Goal: Task Accomplishment & Management: Manage account settings

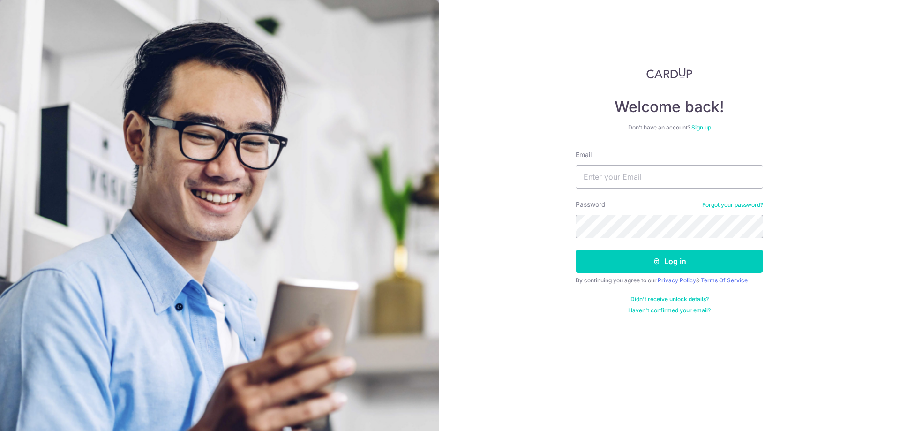
type input "[PERSON_NAME][EMAIL_ADDRESS][DOMAIN_NAME]"
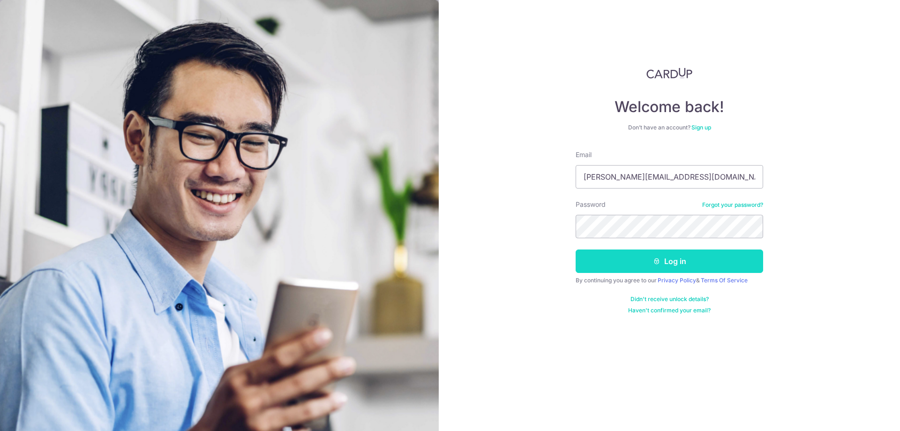
click at [605, 272] on button "Log in" at bounding box center [668, 260] width 187 height 23
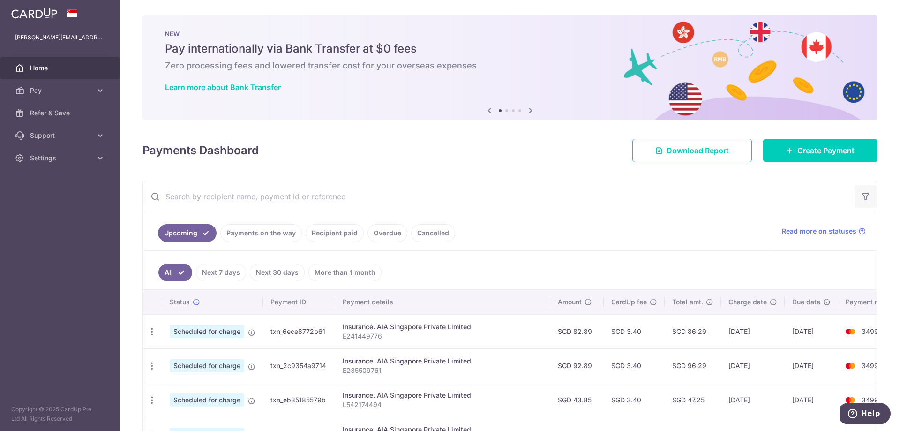
click at [861, 193] on icon "button" at bounding box center [865, 196] width 9 height 9
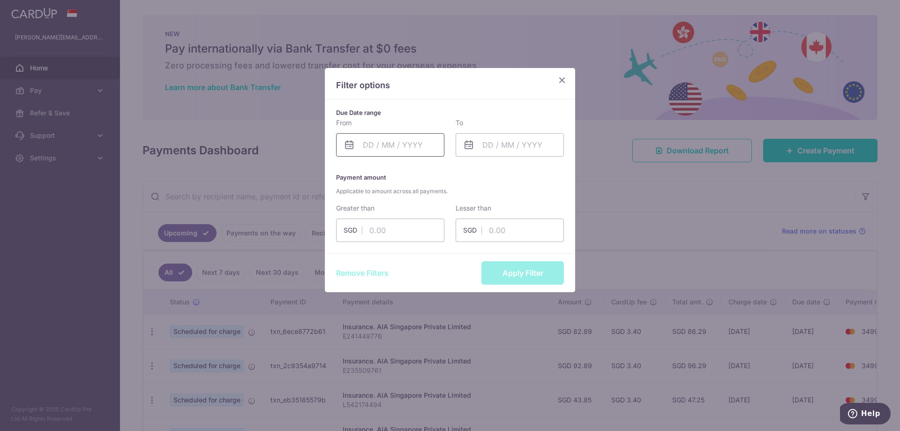
click at [418, 150] on input "text" at bounding box center [390, 144] width 108 height 23
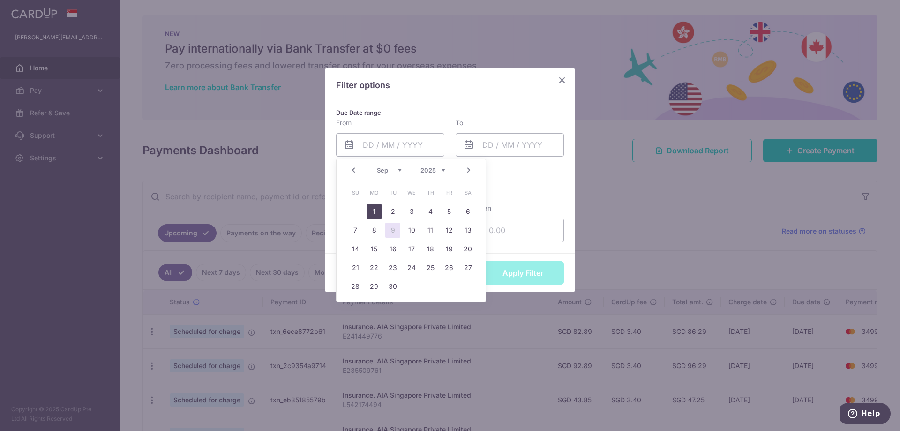
click at [375, 208] on link "1" at bounding box center [373, 211] width 15 height 15
type input "[DATE]"
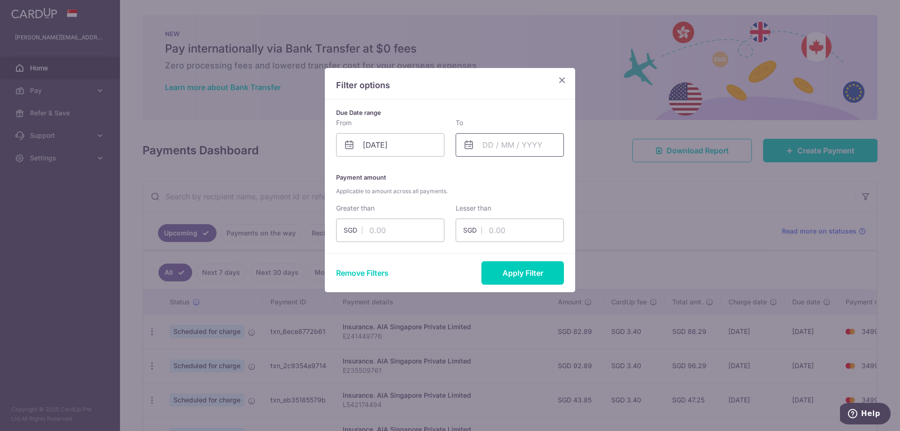
click at [493, 151] on input "text" at bounding box center [509, 144] width 108 height 23
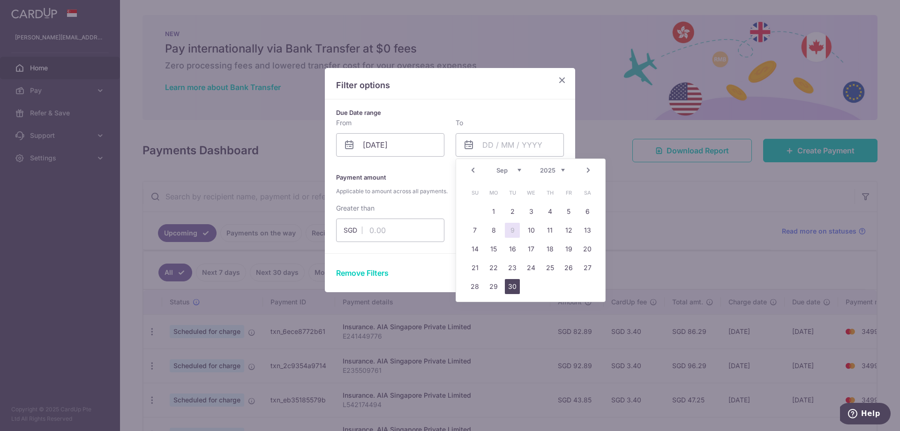
click at [507, 286] on link "30" at bounding box center [512, 286] width 15 height 15
type input "[DATE]"
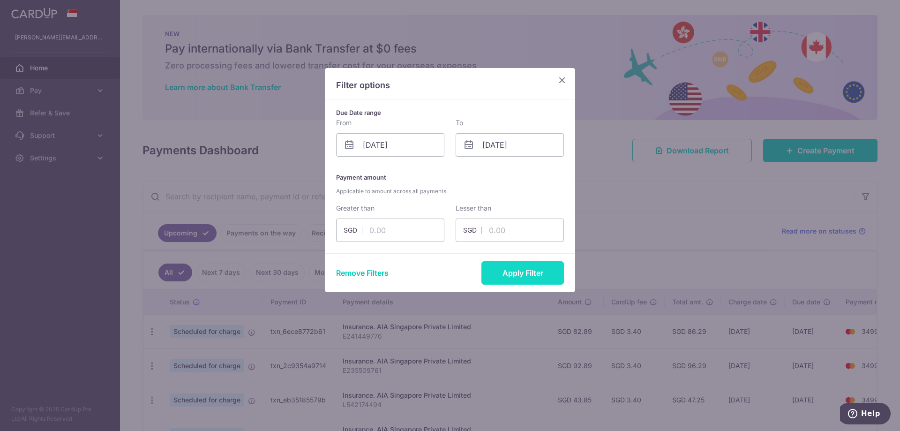
click at [547, 274] on button "Apply Filter" at bounding box center [522, 272] width 82 height 23
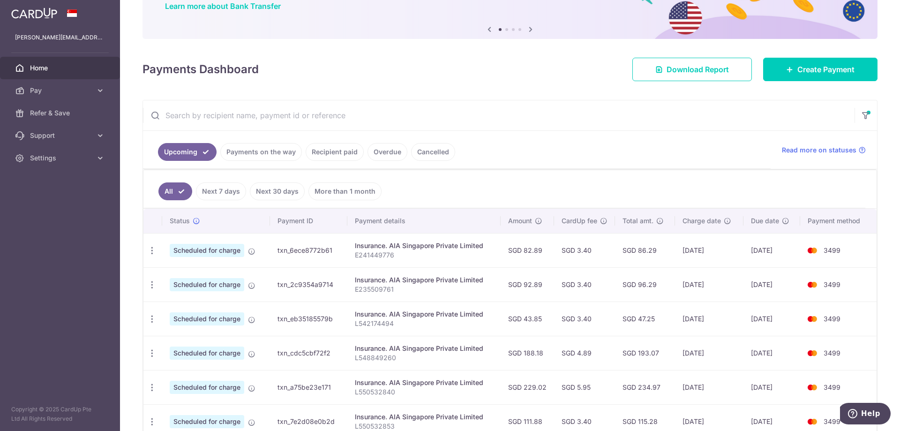
scroll to position [203, 0]
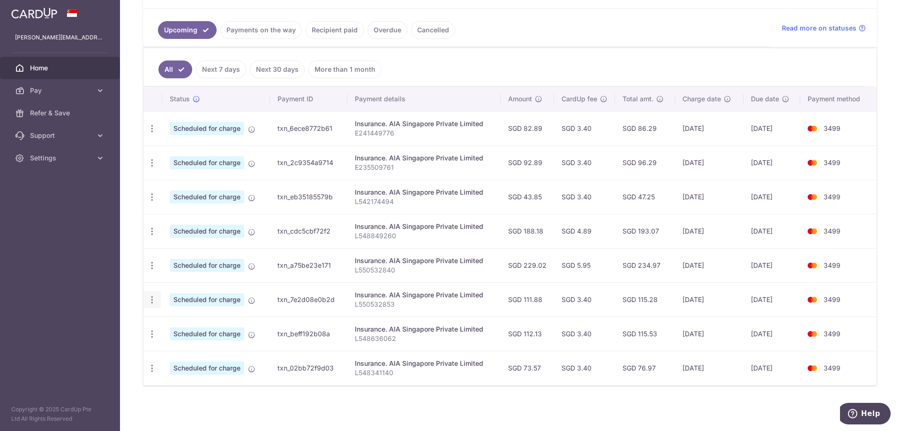
click at [154, 300] on icon "button" at bounding box center [152, 300] width 10 height 10
click at [178, 323] on span "Update payment" at bounding box center [202, 325] width 64 height 11
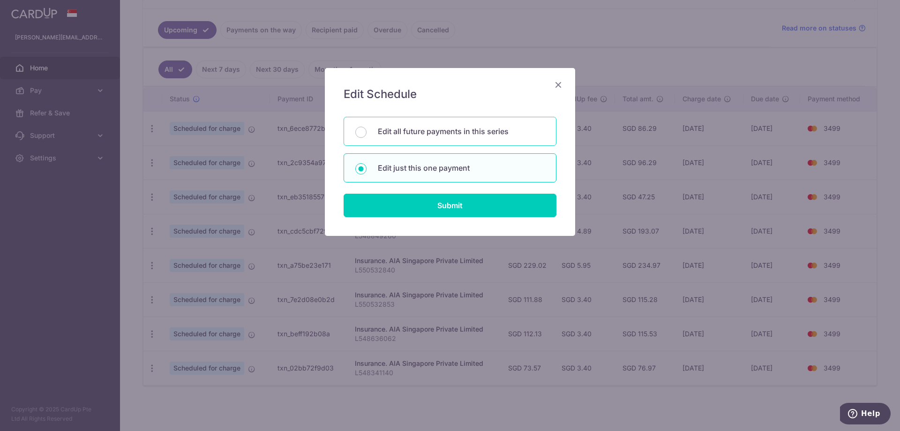
click at [466, 130] on p "Edit all future payments in this series" at bounding box center [461, 131] width 167 height 11
click at [366, 130] on input "Edit all future payments in this series" at bounding box center [360, 131] width 11 height 11
radio input "true"
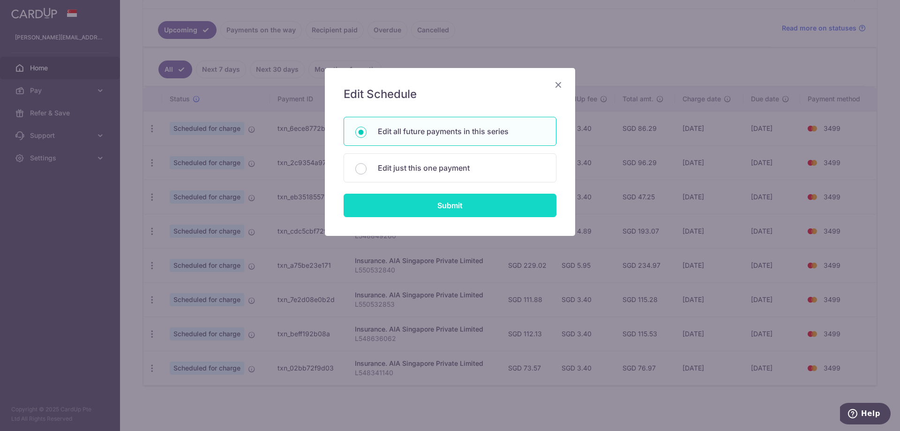
click at [476, 202] on input "Submit" at bounding box center [449, 204] width 213 height 23
radio input "true"
type input "111.88"
type input "L550532853"
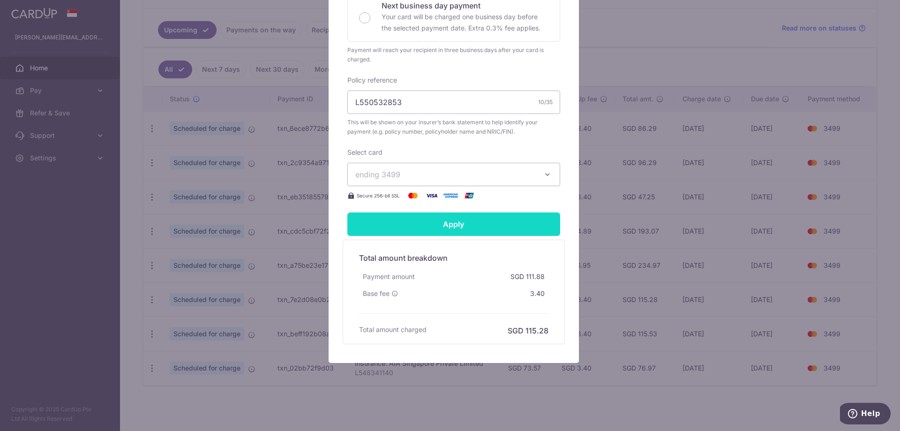
scroll to position [35, 0]
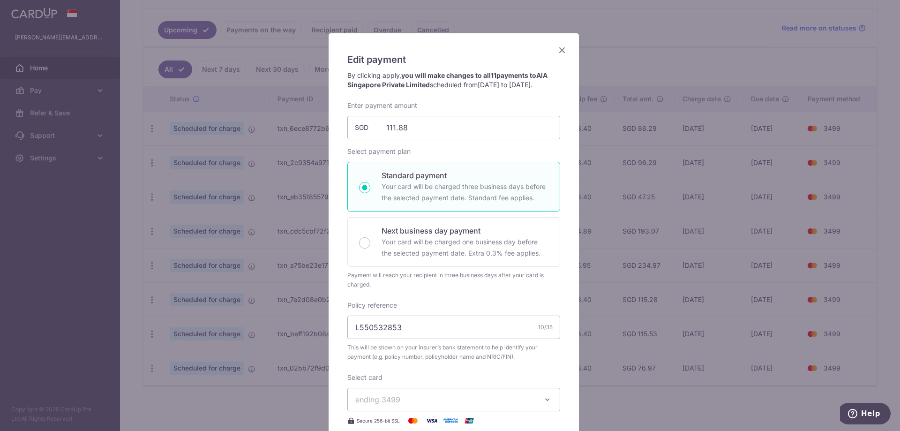
click at [558, 49] on icon "Close" at bounding box center [561, 50] width 11 height 12
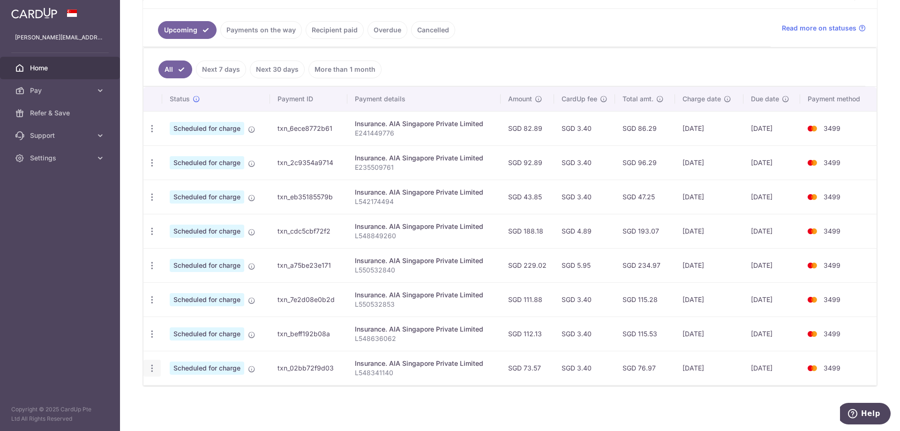
click at [152, 367] on icon "button" at bounding box center [152, 368] width 10 height 10
click at [196, 396] on span "Update payment" at bounding box center [202, 393] width 64 height 11
radio input "true"
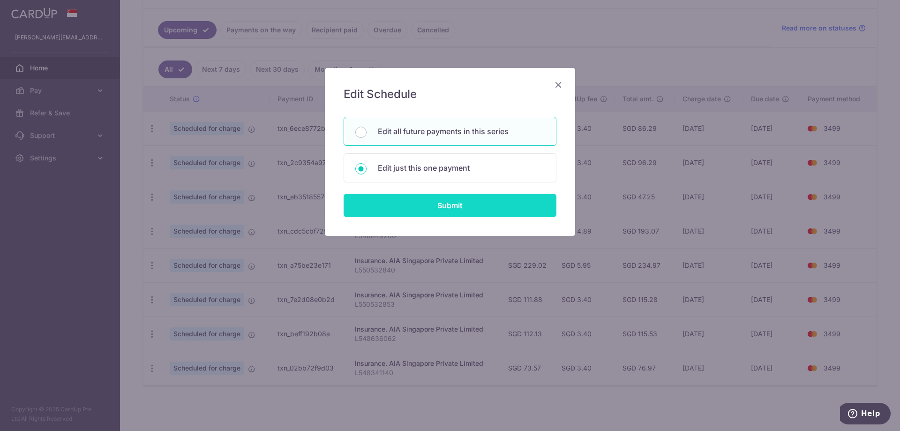
click at [453, 208] on input "Submit" at bounding box center [449, 204] width 213 height 23
type input "73.57"
radio input "true"
type input "30/09/2025"
type input "L548341140"
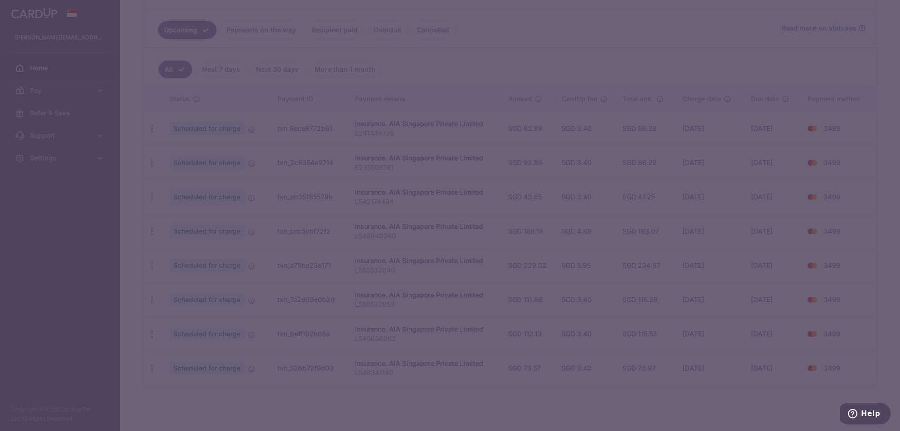
scroll to position [0, 0]
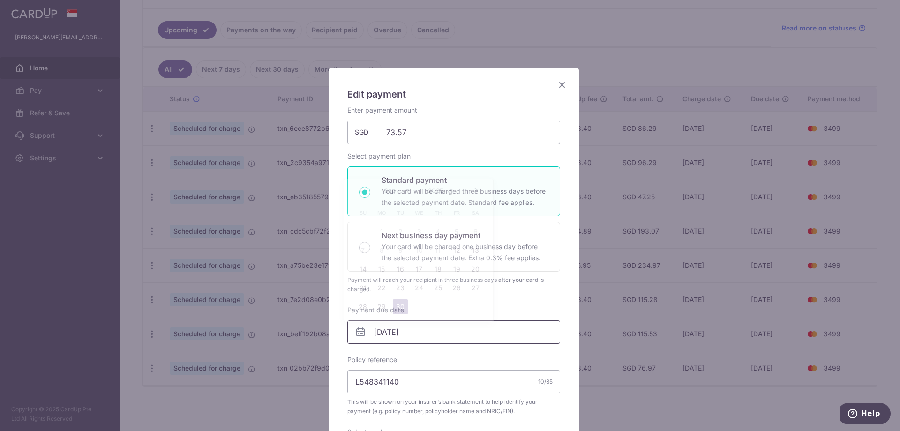
click at [425, 329] on input "[DATE]" at bounding box center [453, 331] width 213 height 23
click at [539, 298] on div "Enter payment amount 73.57 73.57 SGD To change the payment amount, please cance…" at bounding box center [453, 317] width 213 height 424
drag, startPoint x: 353, startPoint y: 279, endPoint x: 441, endPoint y: 285, distance: 87.9
click at [441, 285] on div "Payment will reach your recipient in three business days after your card is cha…" at bounding box center [453, 284] width 213 height 19
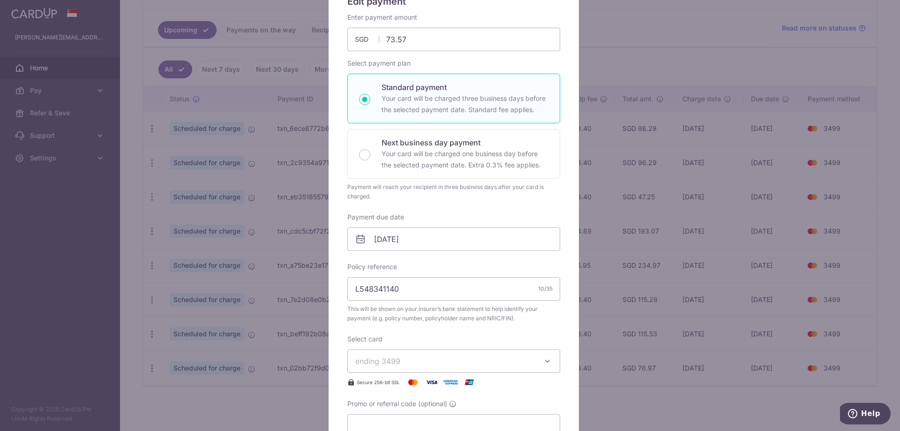
scroll to position [94, 0]
drag, startPoint x: 361, startPoint y: 308, endPoint x: 410, endPoint y: 310, distance: 49.2
click at [410, 310] on span "This will be shown on your insurer’s bank statement to help identify your payme…" at bounding box center [453, 312] width 213 height 19
drag, startPoint x: 351, startPoint y: 314, endPoint x: 395, endPoint y: 315, distance: 44.5
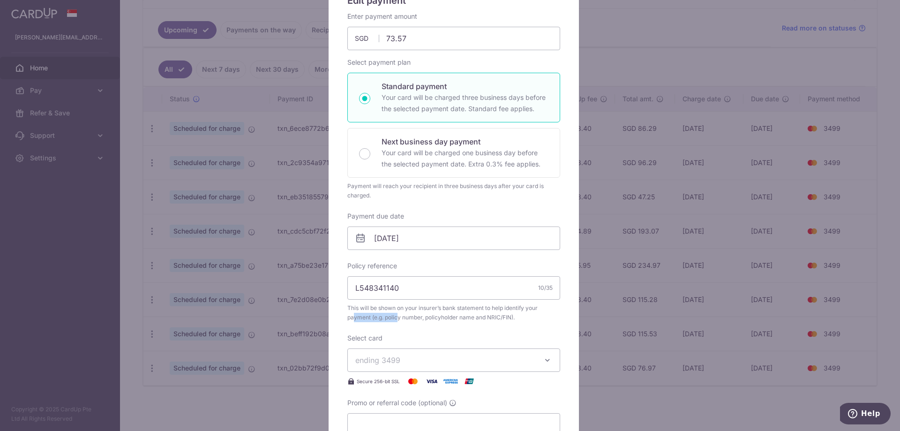
click at [395, 315] on span "This will be shown on your insurer’s bank statement to help identify your payme…" at bounding box center [453, 312] width 213 height 19
click at [436, 323] on div "Enter payment amount 73.57 73.57 SGD To change the payment amount, please cance…" at bounding box center [453, 224] width 213 height 424
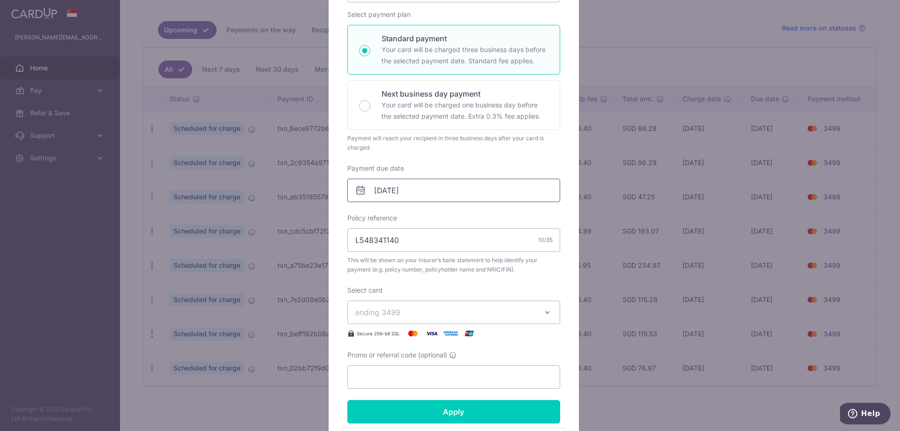
scroll to position [1, 0]
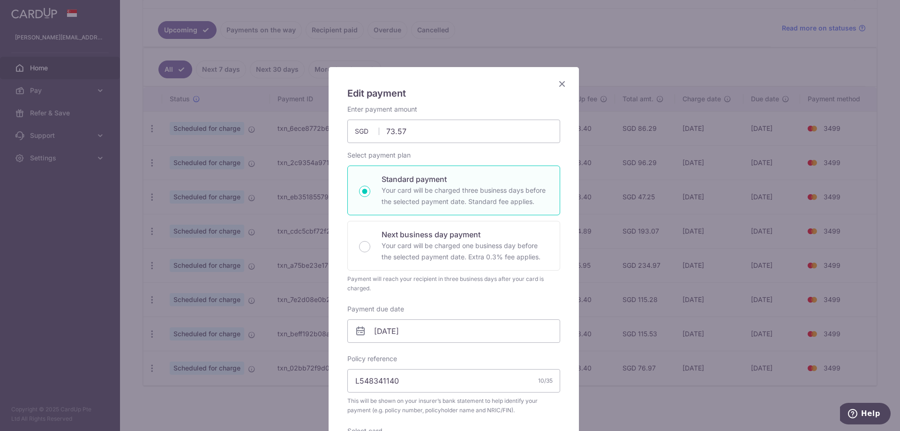
click at [558, 87] on icon "Close" at bounding box center [561, 84] width 11 height 12
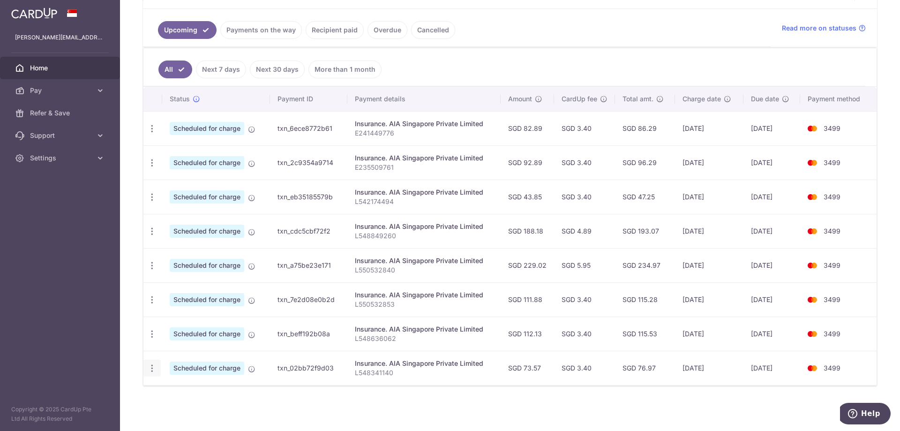
click at [152, 374] on div "Update payment Cancel payment" at bounding box center [151, 367] width 17 height 17
click at [150, 302] on icon "button" at bounding box center [152, 300] width 10 height 10
click at [167, 320] on link "Update payment" at bounding box center [192, 325] width 97 height 22
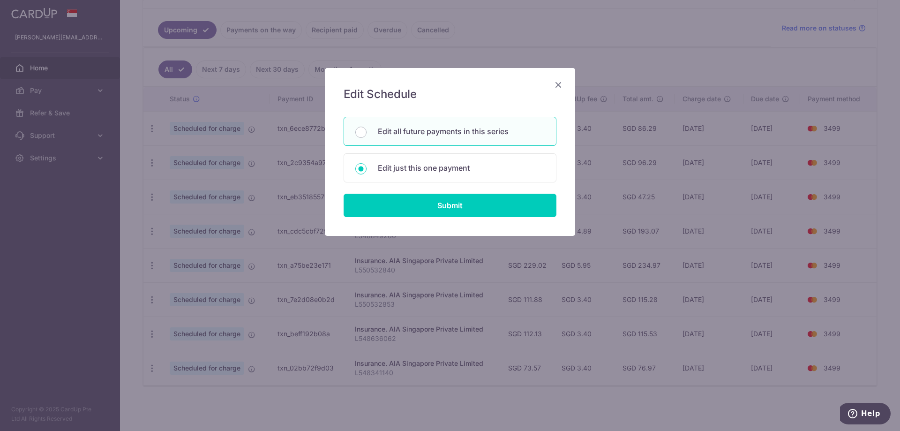
click at [782, 401] on div "Edit Schedule You will be editing all 11 payments to AIA Singapore Private Limi…" at bounding box center [450, 215] width 900 height 431
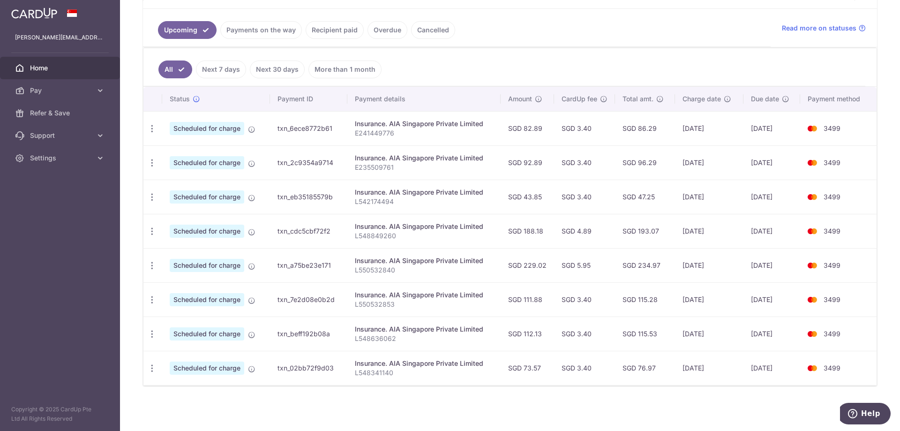
click at [601, 400] on div "× Pause Schedule Pause all future payments in this series Pause just this one p…" at bounding box center [510, 215] width 780 height 431
click at [151, 302] on icon "button" at bounding box center [152, 300] width 10 height 10
click at [345, 327] on td "txn_beff192b08a" at bounding box center [308, 333] width 77 height 34
click at [567, 409] on div "× Pause Schedule Pause all future payments in this series Pause just this one p…" at bounding box center [510, 215] width 780 height 431
click at [152, 364] on icon "button" at bounding box center [152, 368] width 10 height 10
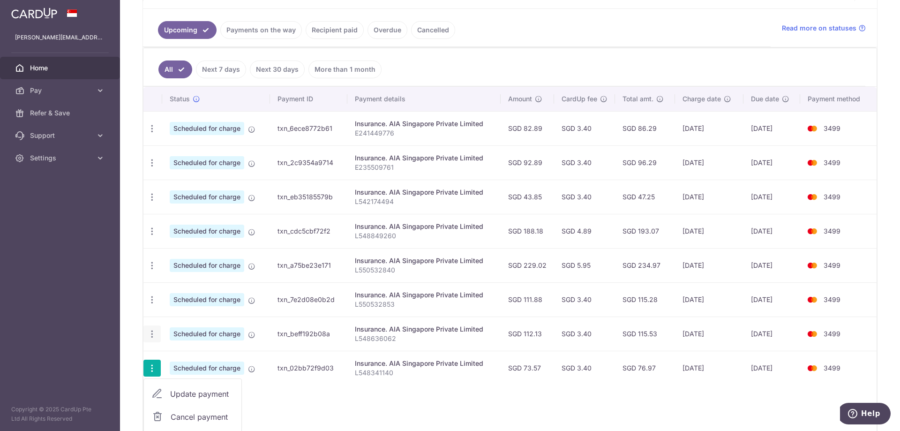
click at [154, 333] on icon "button" at bounding box center [152, 334] width 10 height 10
click at [154, 306] on div "Update payment Cancel payment" at bounding box center [151, 299] width 17 height 17
click at [154, 300] on icon "button" at bounding box center [152, 300] width 10 height 10
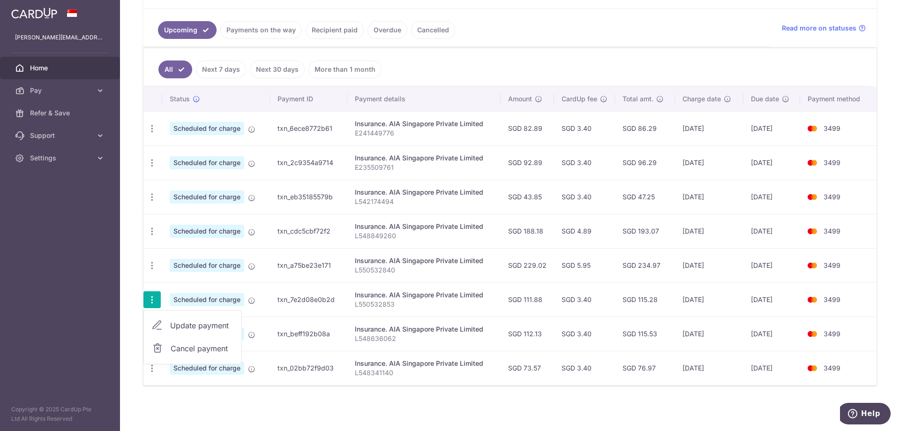
click at [179, 323] on span "Update payment" at bounding box center [202, 325] width 64 height 11
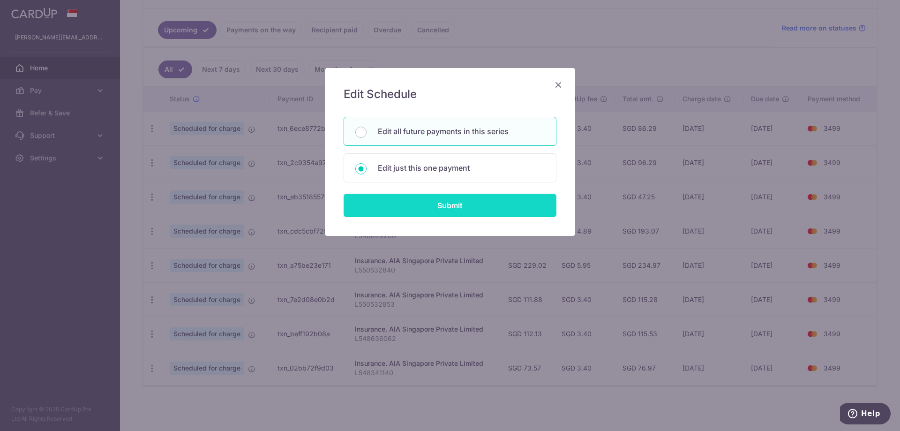
click at [419, 198] on input "Submit" at bounding box center [449, 204] width 213 height 23
type input "111.88"
radio input "true"
type input "24/09/2025"
type input "L550532853"
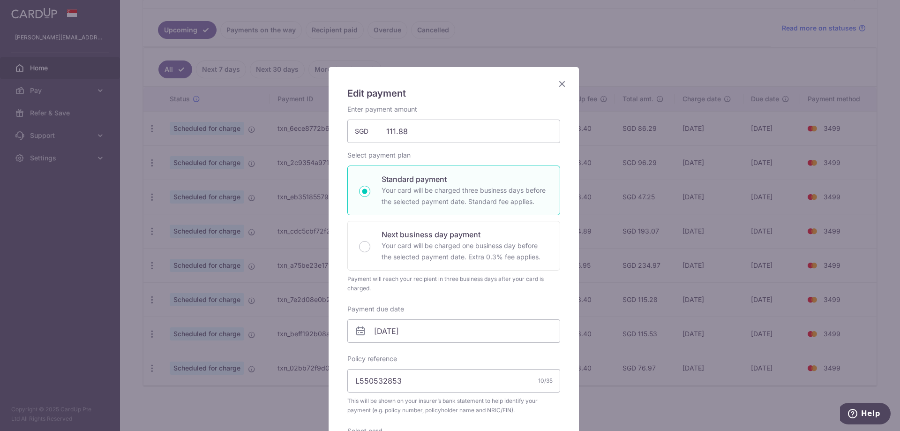
scroll to position [0, 0]
click at [449, 334] on input "24/09/2025" at bounding box center [453, 331] width 213 height 23
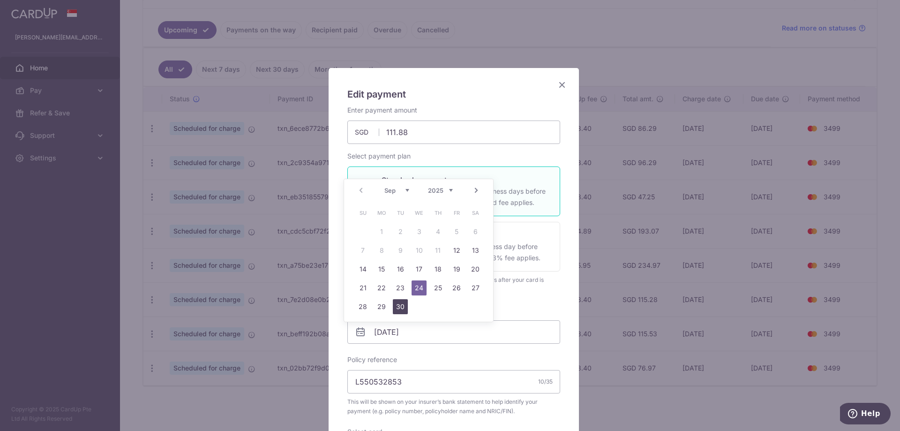
click at [401, 308] on link "30" at bounding box center [400, 306] width 15 height 15
type input "[DATE]"
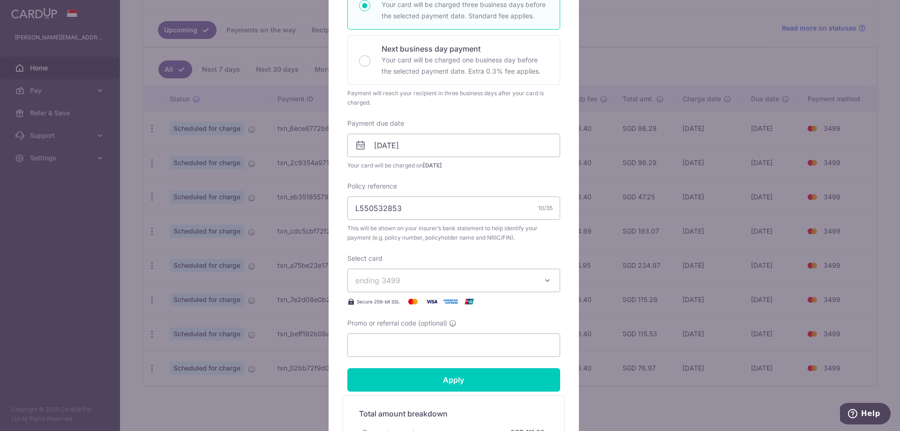
scroll to position [281, 0]
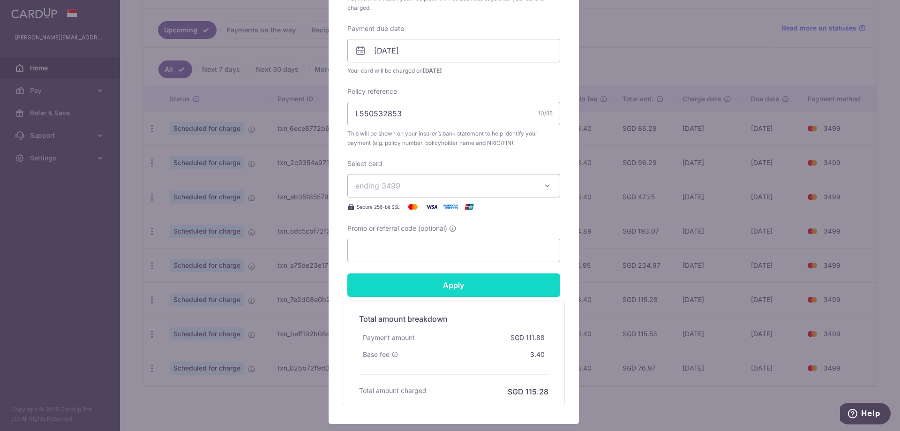
click at [439, 288] on input "Apply" at bounding box center [453, 284] width 213 height 23
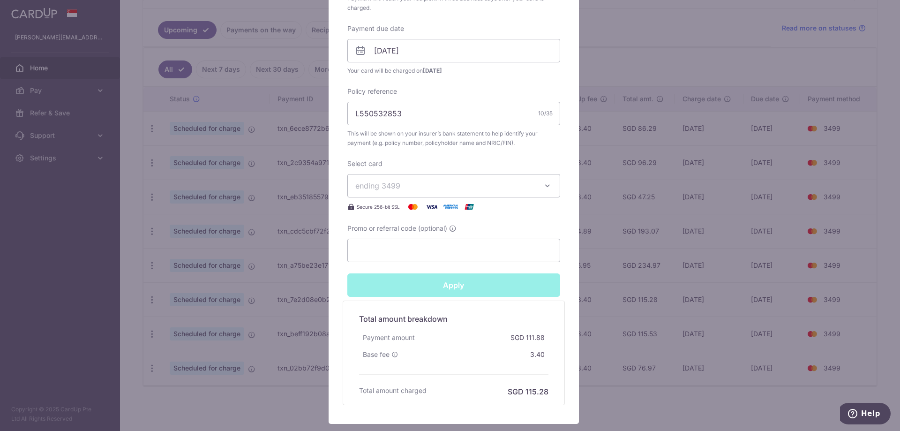
type input "Successfully Applied"
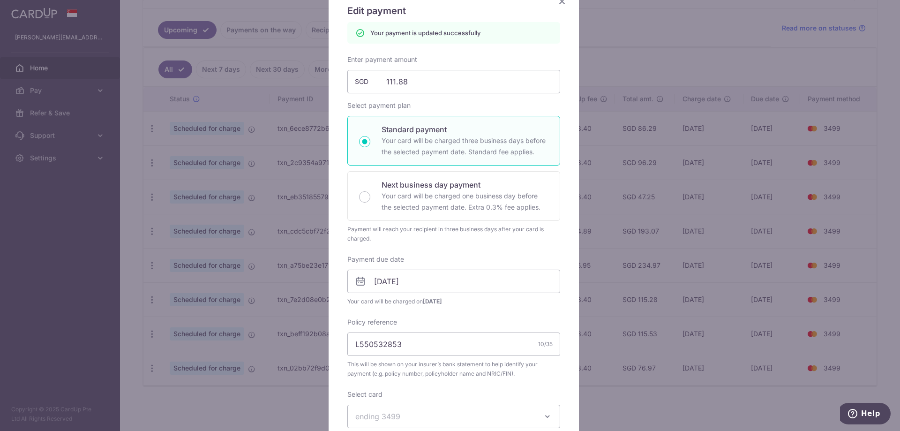
scroll to position [0, 0]
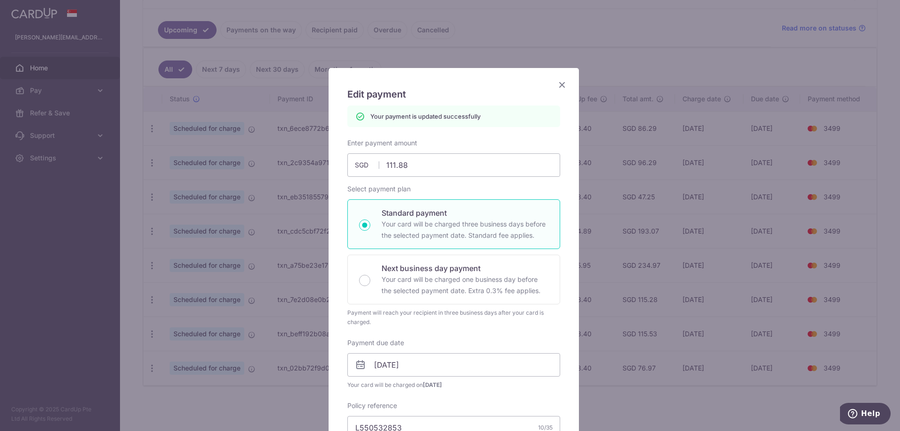
click at [557, 82] on icon "Close" at bounding box center [561, 85] width 11 height 12
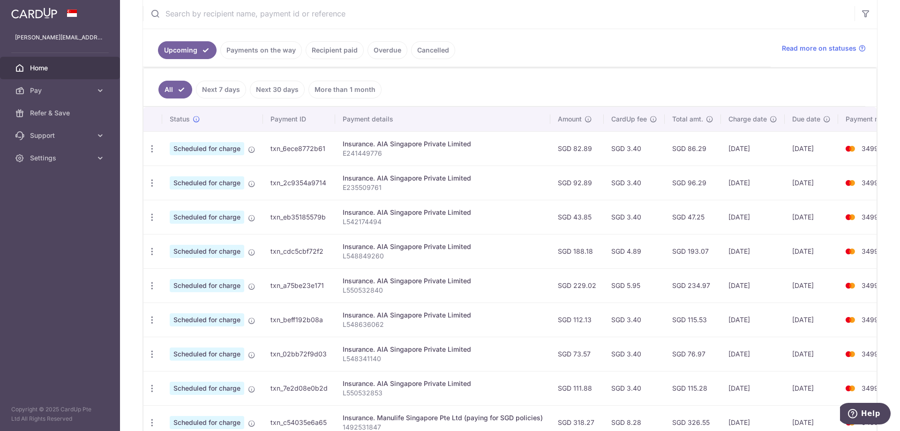
scroll to position [64, 0]
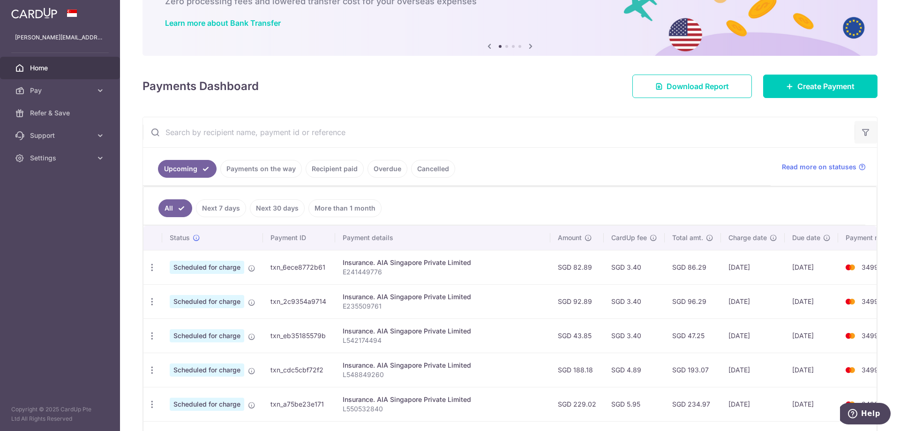
click at [861, 127] on button "button" at bounding box center [865, 132] width 22 height 22
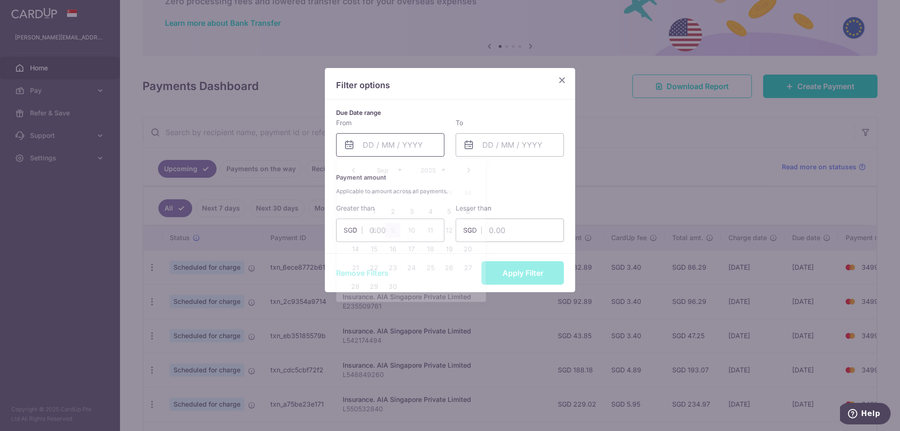
click at [438, 140] on input "text" at bounding box center [390, 144] width 108 height 23
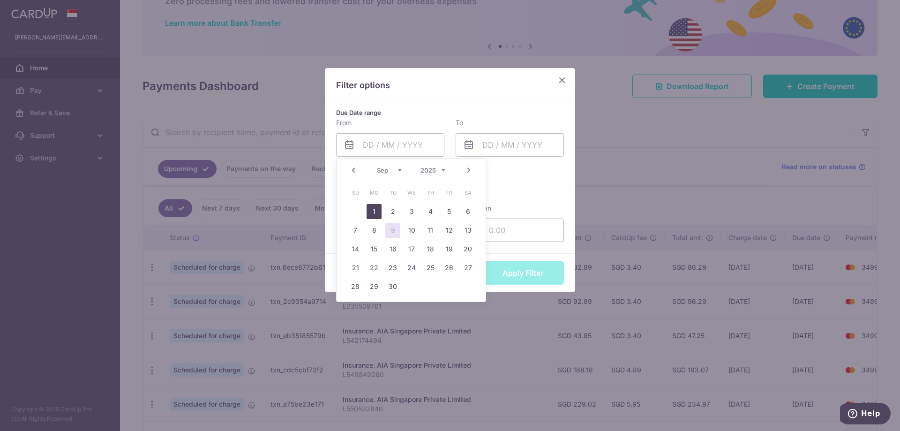
click at [376, 207] on link "1" at bounding box center [373, 211] width 15 height 15
type input "[DATE]"
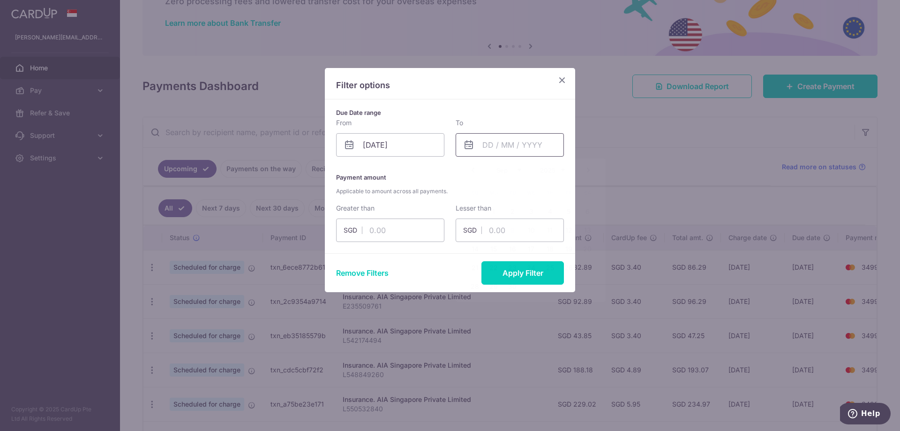
click at [498, 148] on input "text" at bounding box center [509, 144] width 108 height 23
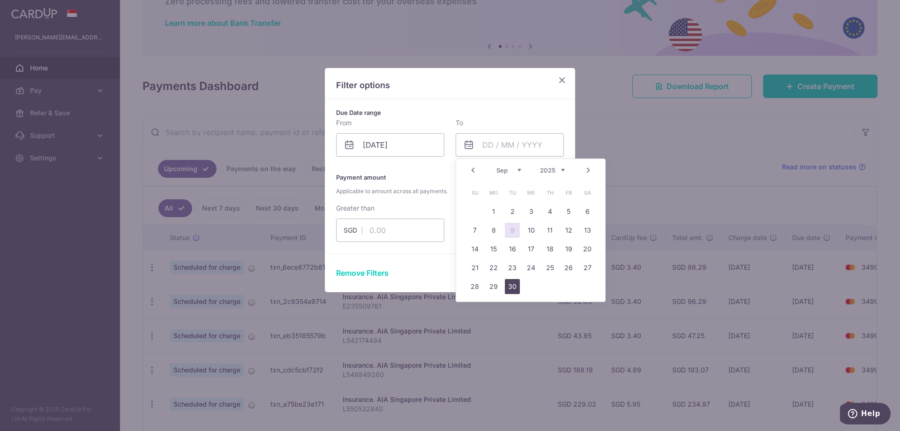
click at [510, 290] on link "30" at bounding box center [512, 286] width 15 height 15
type input "[DATE]"
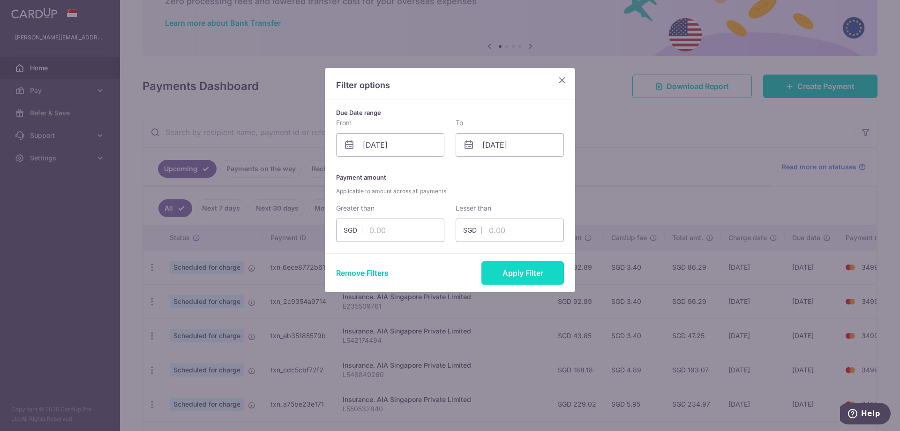
click at [514, 278] on button "Apply Filter" at bounding box center [522, 272] width 82 height 23
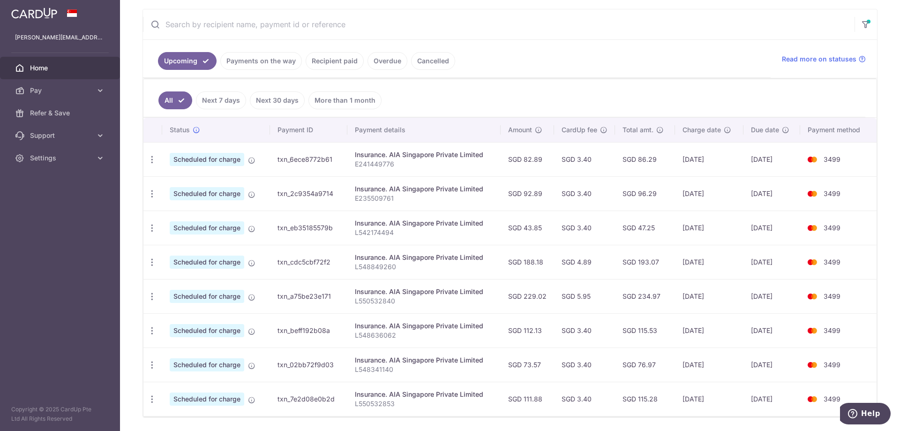
scroll to position [203, 0]
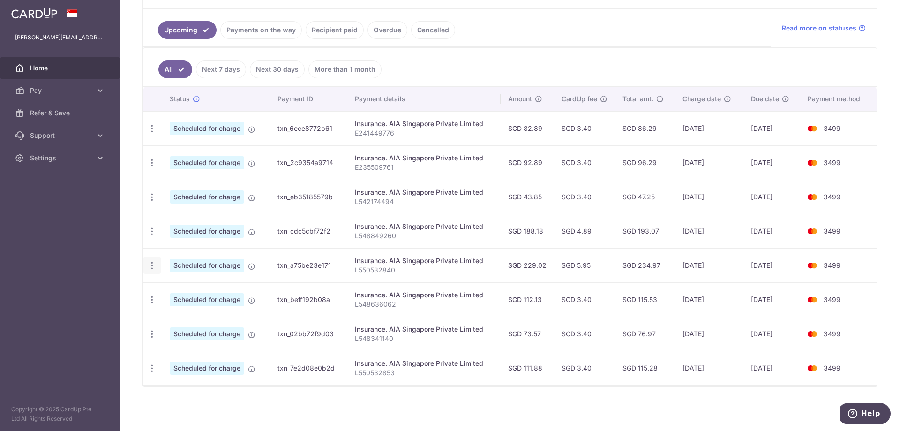
click at [152, 266] on icon "button" at bounding box center [152, 265] width 10 height 10
click at [193, 286] on span "Update payment" at bounding box center [202, 290] width 64 height 11
radio input "true"
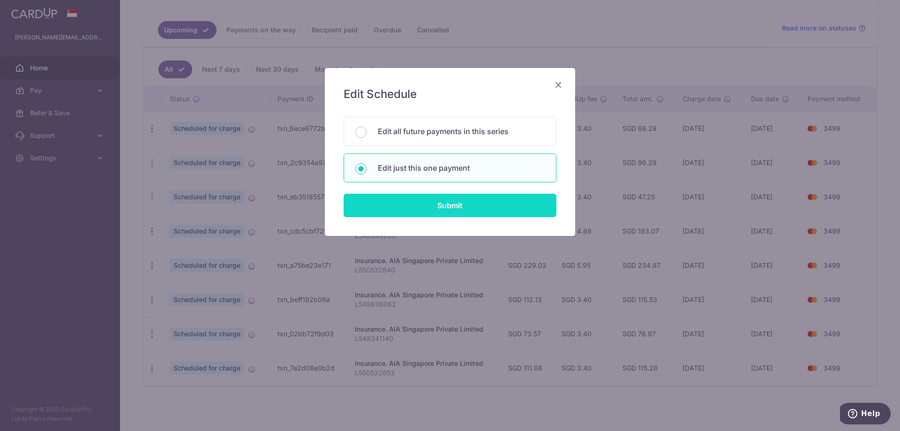
click at [485, 203] on input "Submit" at bounding box center [449, 204] width 213 height 23
radio input "true"
type input "229.02"
type input "21/09/2025"
type input "L550532840"
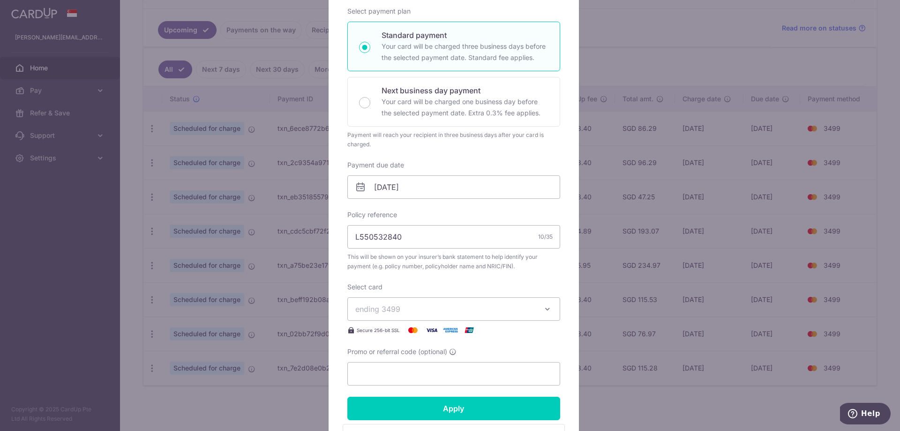
scroll to position [141, 0]
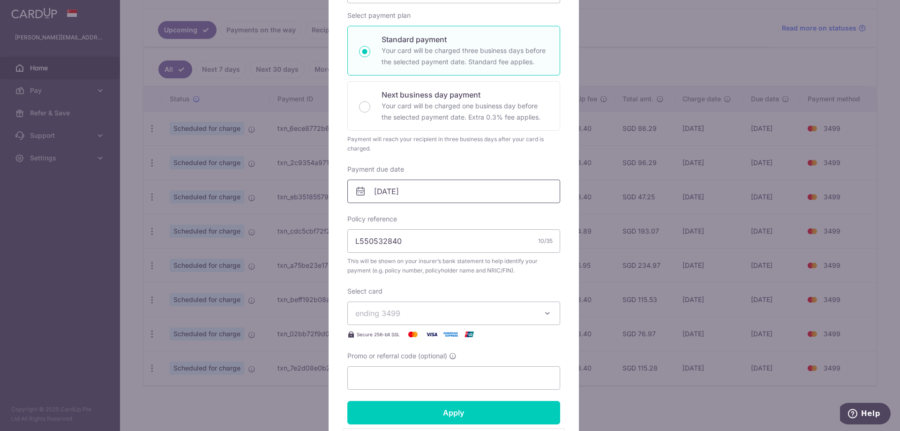
click at [517, 202] on input "21/09/2025" at bounding box center [453, 190] width 213 height 23
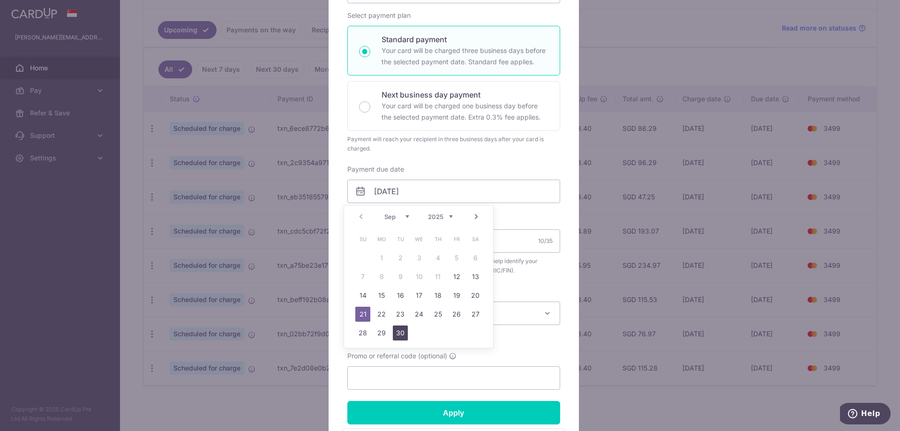
click at [401, 333] on link "30" at bounding box center [400, 332] width 15 height 15
type input "[DATE]"
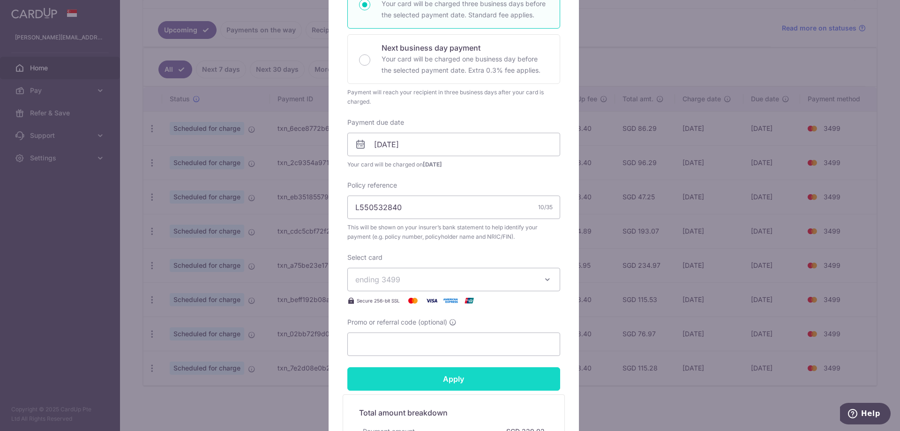
click at [445, 382] on input "Apply" at bounding box center [453, 378] width 213 height 23
type input "Successfully Applied"
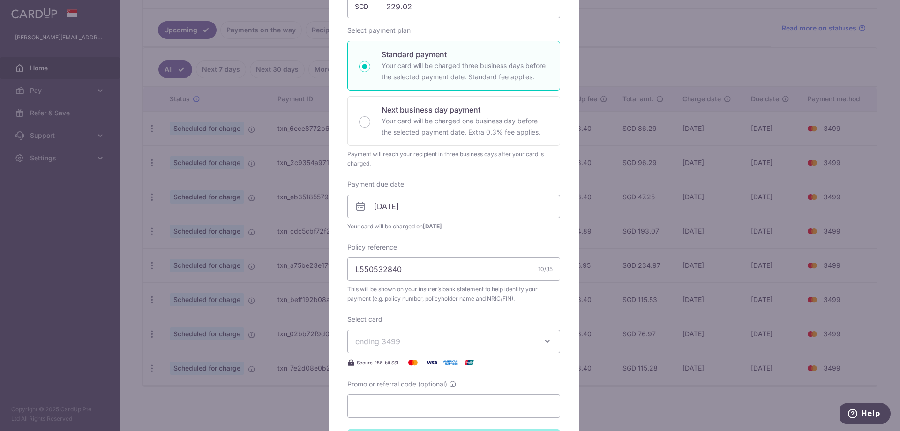
scroll to position [80, 0]
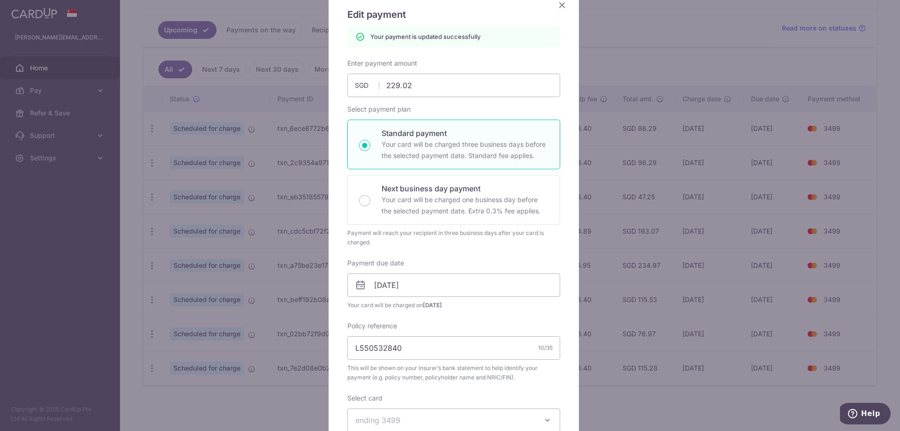
click at [561, 8] on icon "Close" at bounding box center [561, 5] width 11 height 12
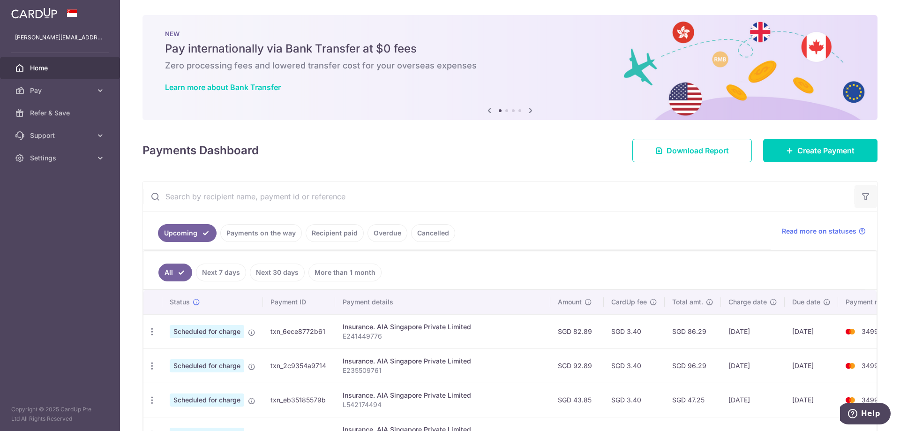
click at [854, 200] on button "button" at bounding box center [865, 196] width 22 height 22
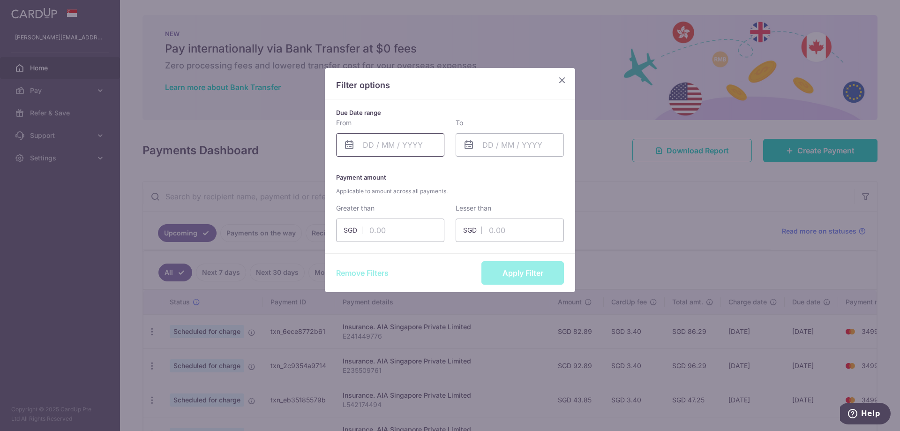
click at [373, 153] on input "text" at bounding box center [390, 144] width 108 height 23
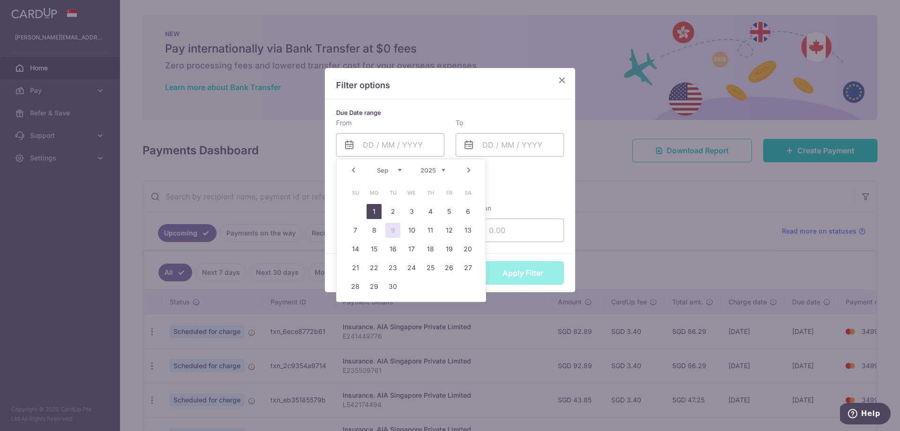
click at [376, 208] on link "1" at bounding box center [373, 211] width 15 height 15
type input "[DATE]"
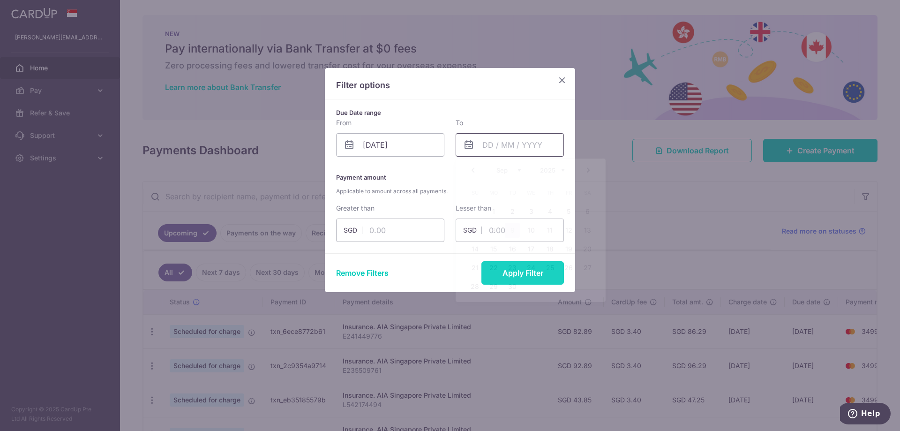
click at [484, 151] on input "text" at bounding box center [509, 144] width 108 height 23
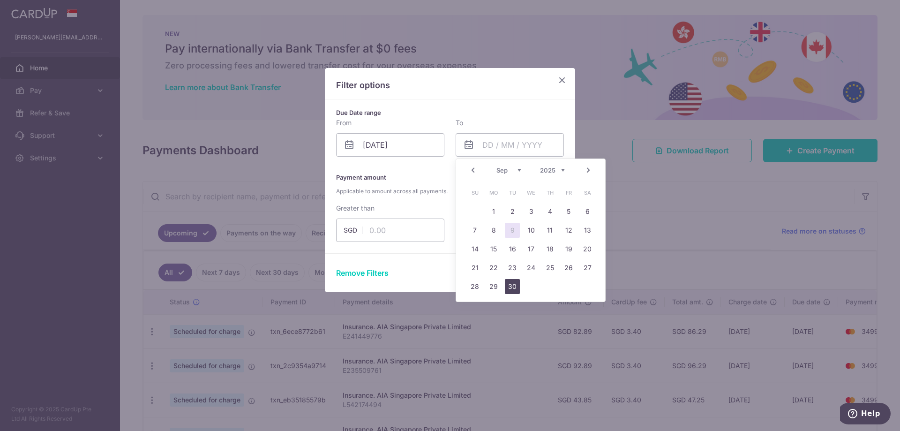
click at [514, 282] on link "30" at bounding box center [512, 286] width 15 height 15
type input "[DATE]"
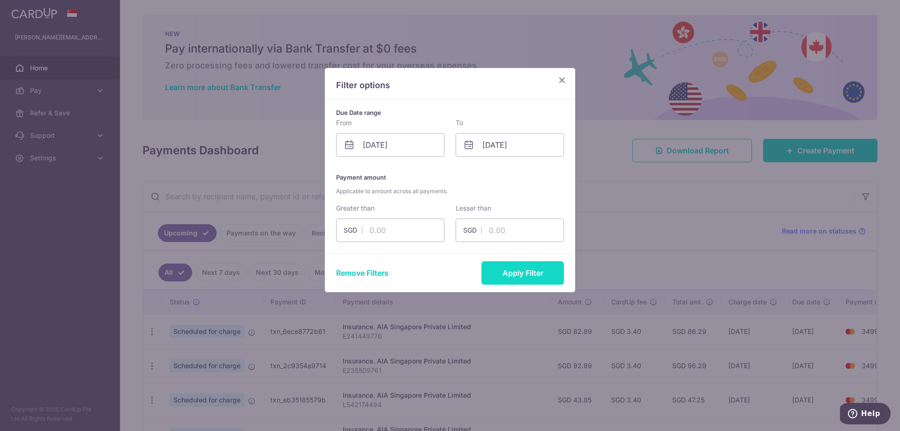
click at [516, 275] on button "Apply Filter" at bounding box center [522, 272] width 82 height 23
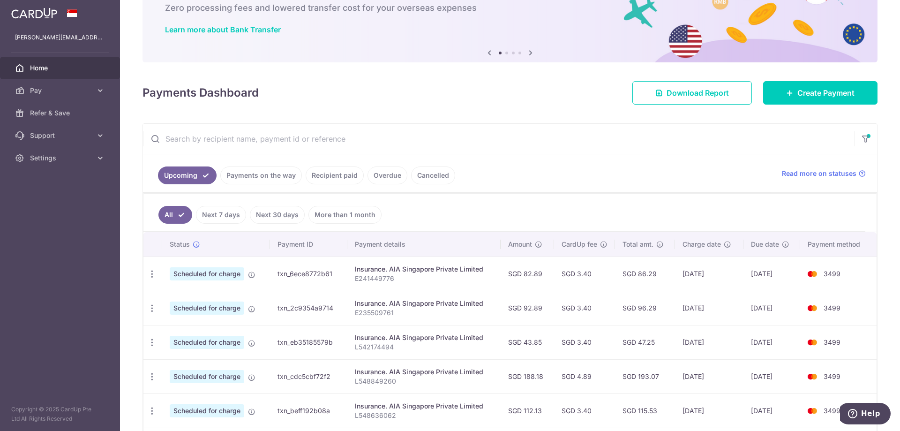
scroll to position [203, 0]
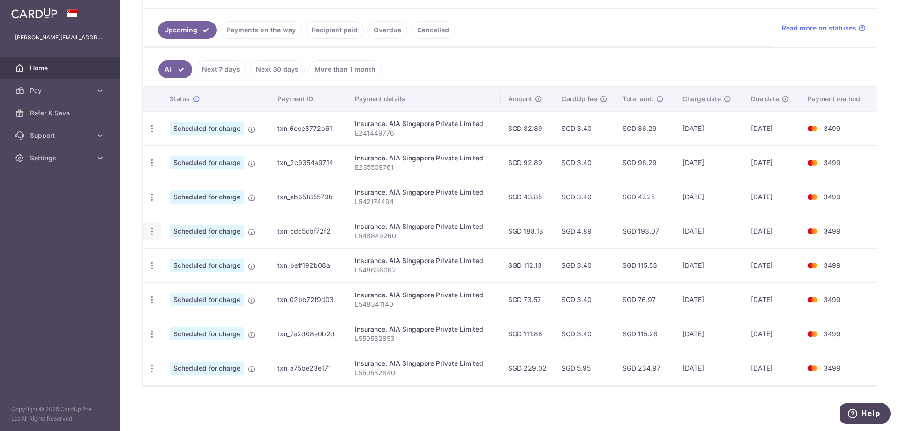
click at [154, 229] on icon "button" at bounding box center [152, 231] width 10 height 10
click at [175, 250] on link "Update payment" at bounding box center [192, 256] width 97 height 22
radio input "true"
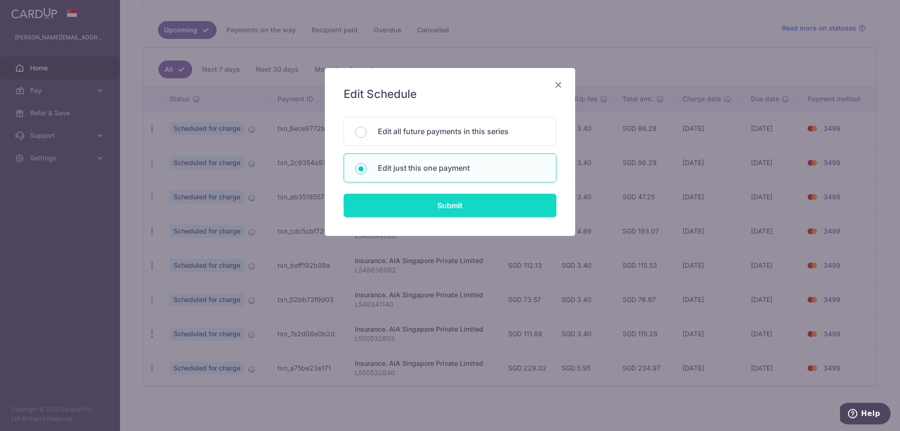
click at [454, 207] on input "Submit" at bounding box center [449, 204] width 213 height 23
radio input "true"
type input "188.18"
type input "[DATE]"
type input "L548849260"
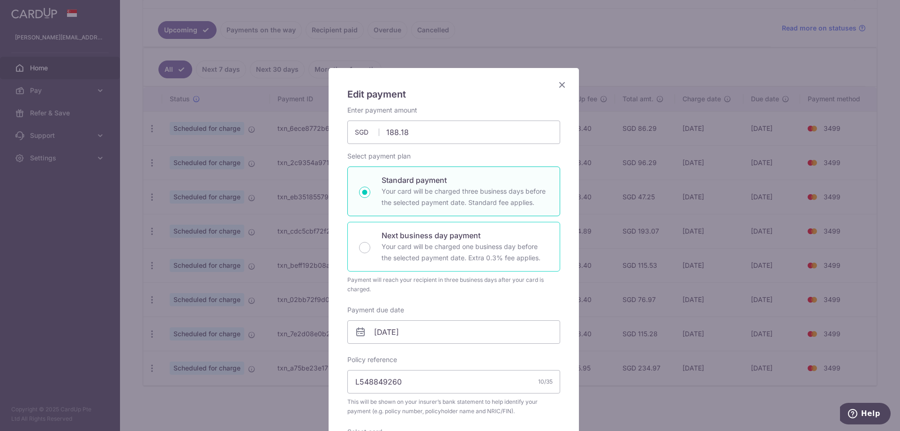
click at [447, 247] on p "Your card will be charged one business day before the selected payment date. Ex…" at bounding box center [464, 252] width 167 height 22
click at [370, 247] on input "Next business day payment Your card will be charged one business day before the…" at bounding box center [364, 247] width 11 height 11
radio input "false"
radio input "true"
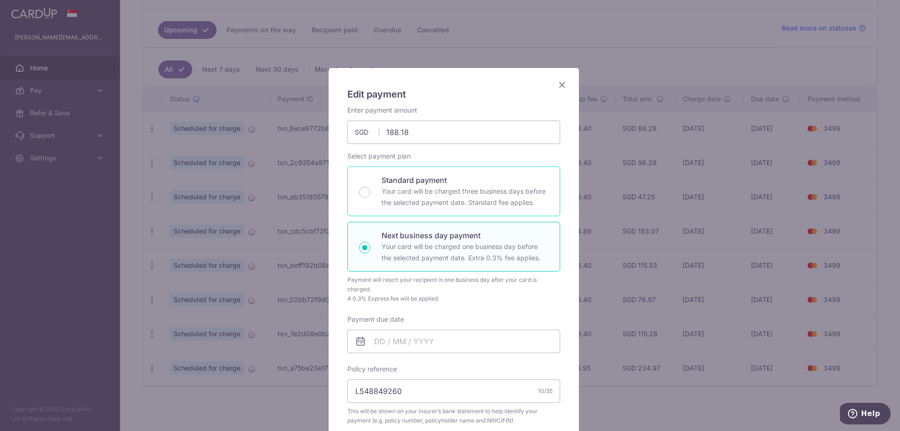
click at [446, 198] on p "Your card will be charged three business days before the selected payment date.…" at bounding box center [464, 197] width 167 height 22
click at [370, 198] on input "Standard payment Your card will be charged three business days before the selec…" at bounding box center [364, 191] width 11 height 11
radio input "true"
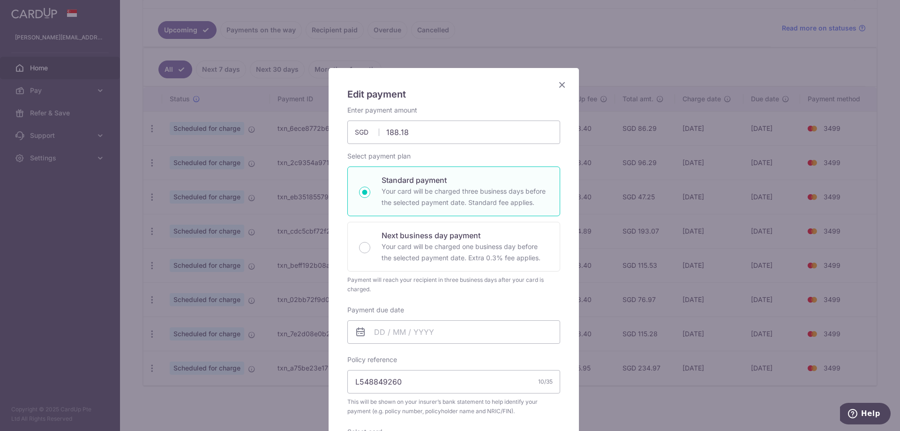
scroll to position [47, 0]
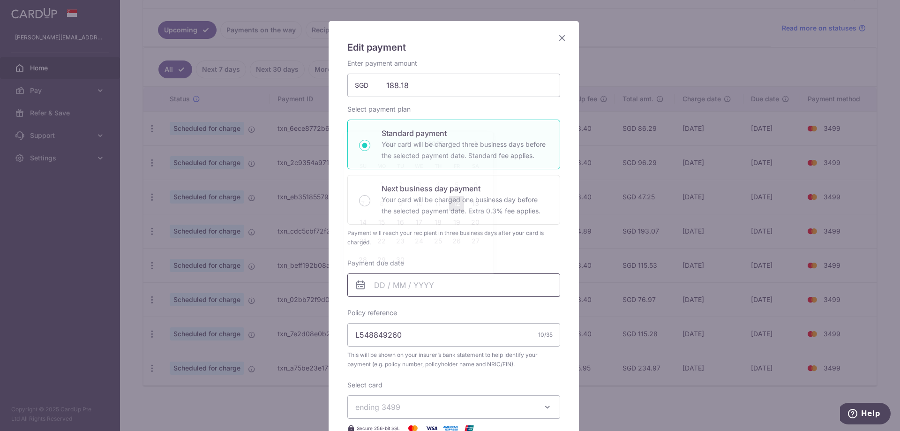
click at [461, 289] on input "Payment due date" at bounding box center [453, 284] width 213 height 23
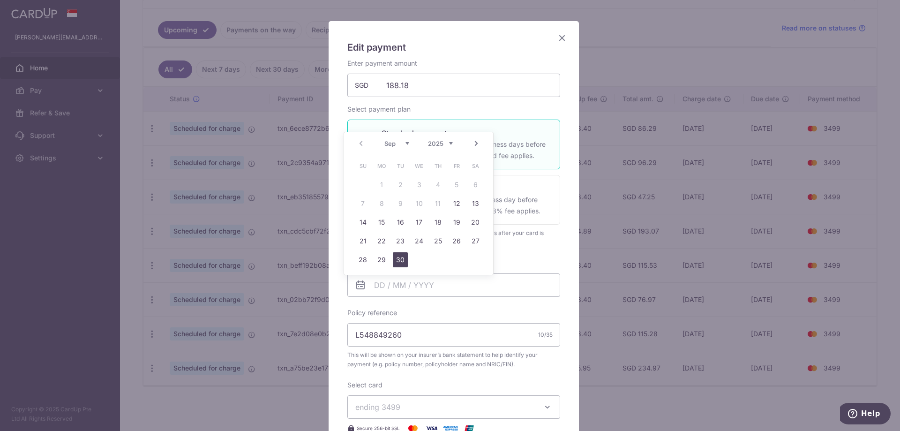
click at [403, 262] on link "30" at bounding box center [400, 259] width 15 height 15
type input "[DATE]"
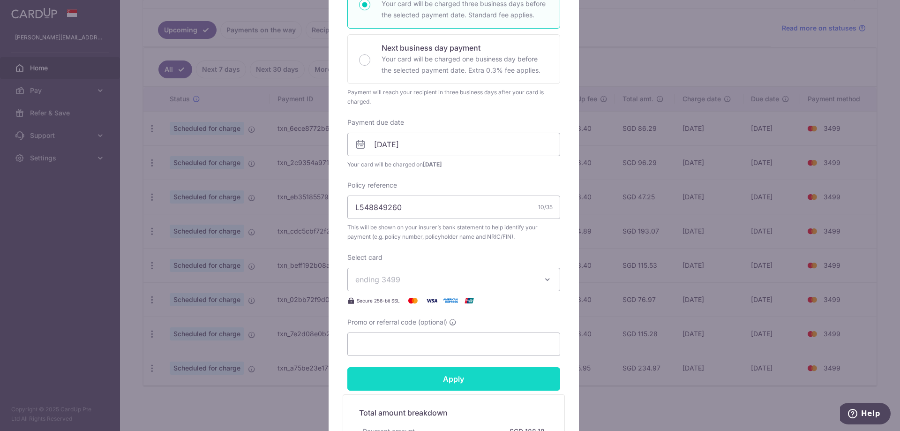
click at [456, 378] on input "Apply" at bounding box center [453, 378] width 213 height 23
type input "Successfully Applied"
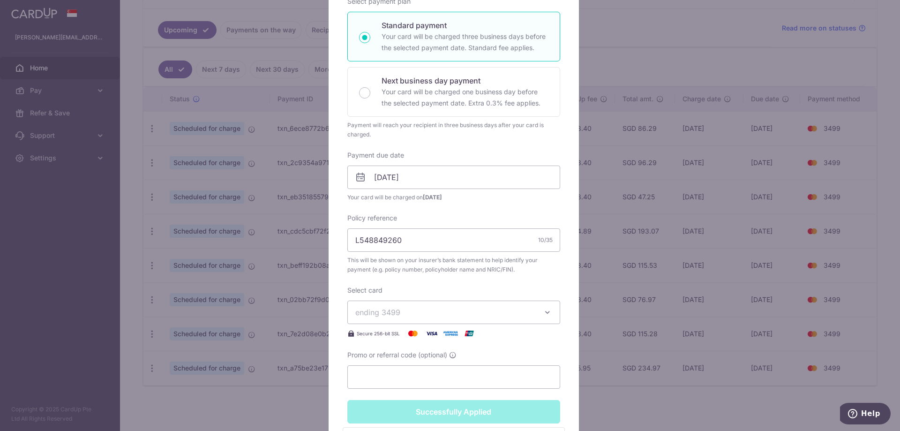
scroll to position [220, 0]
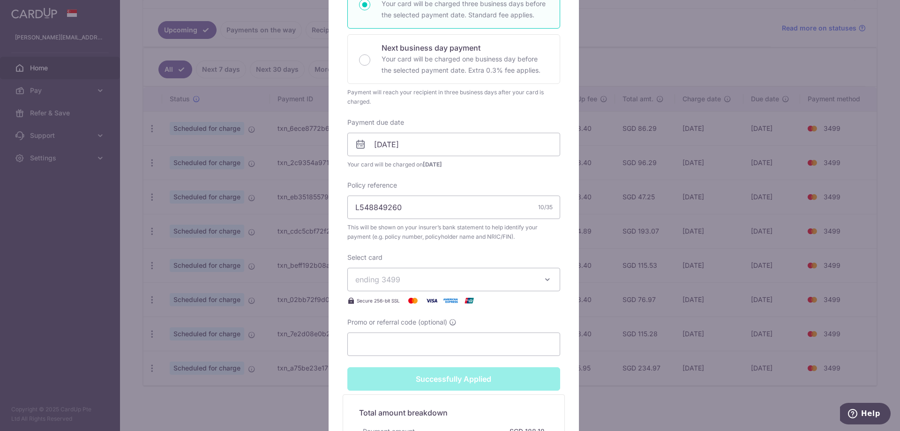
click at [643, 232] on div "Edit payment By clicking apply, you will make changes to all payments to AIA Si…" at bounding box center [450, 215] width 900 height 431
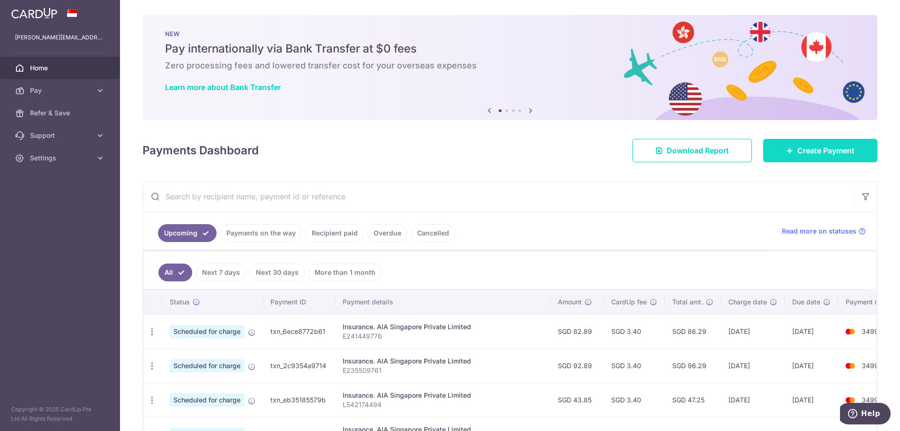
click at [838, 146] on span "Create Payment" at bounding box center [825, 150] width 57 height 11
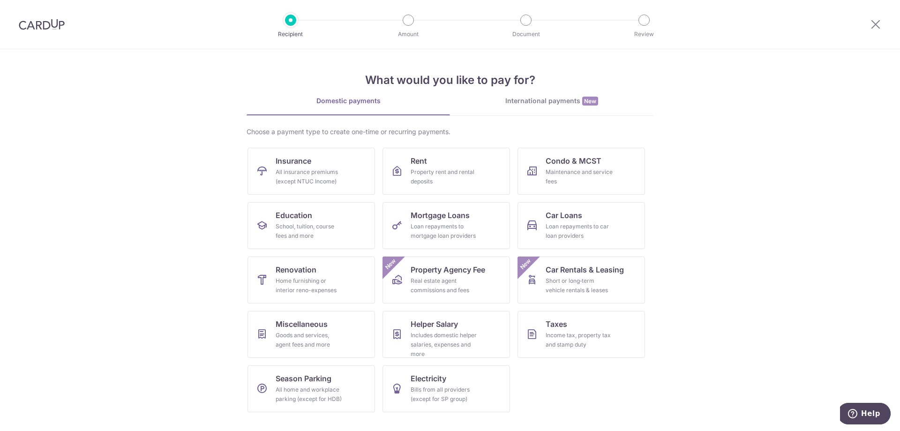
click at [866, 29] on div at bounding box center [875, 24] width 49 height 49
click at [870, 27] on icon at bounding box center [875, 24] width 11 height 12
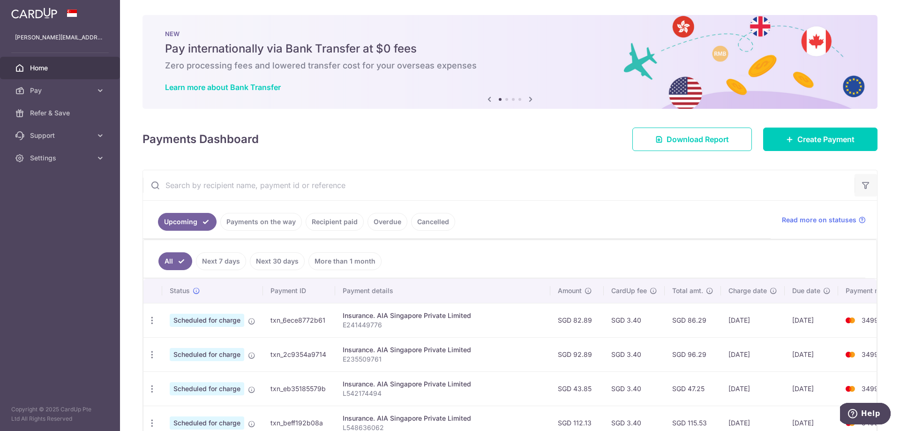
click at [864, 189] on icon "button" at bounding box center [865, 184] width 9 height 9
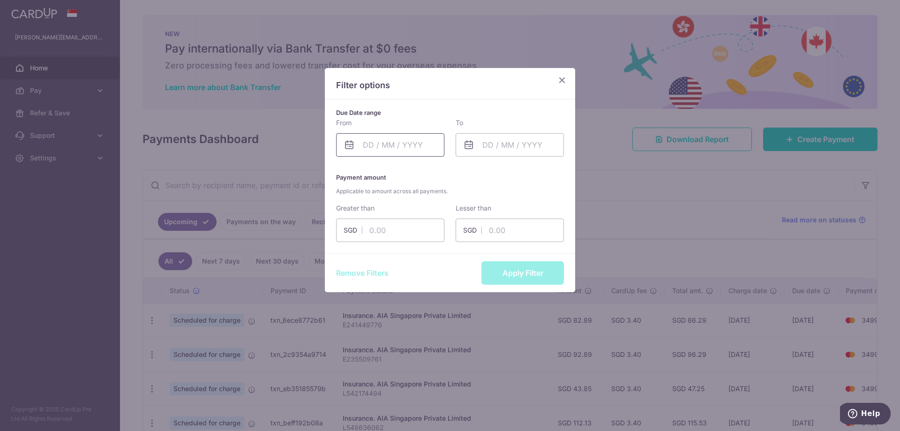
click at [417, 137] on input "text" at bounding box center [390, 144] width 108 height 23
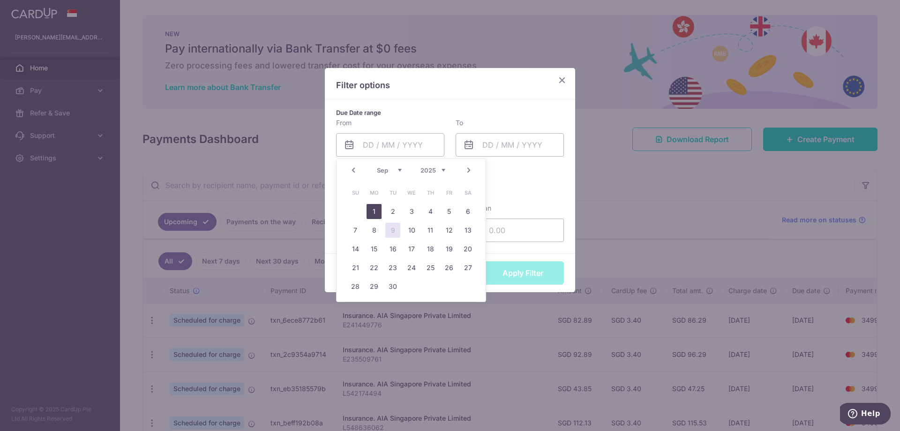
click at [371, 214] on link "1" at bounding box center [373, 211] width 15 height 15
type input "[DATE]"
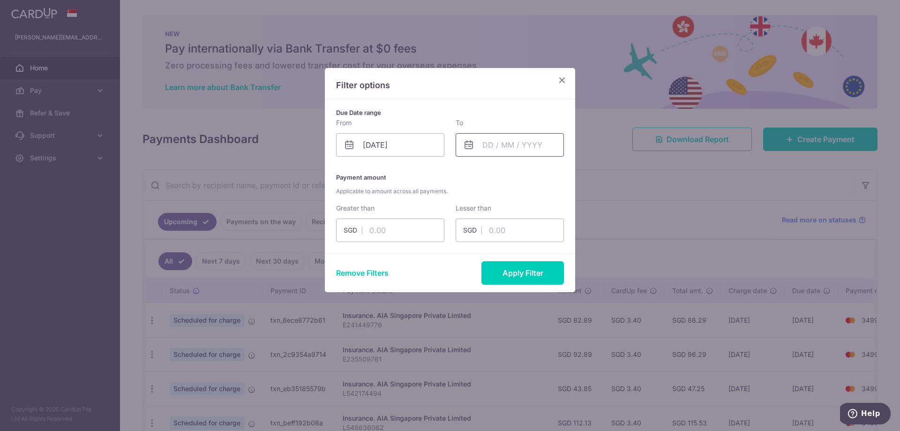
click at [500, 155] on input "text" at bounding box center [509, 144] width 108 height 23
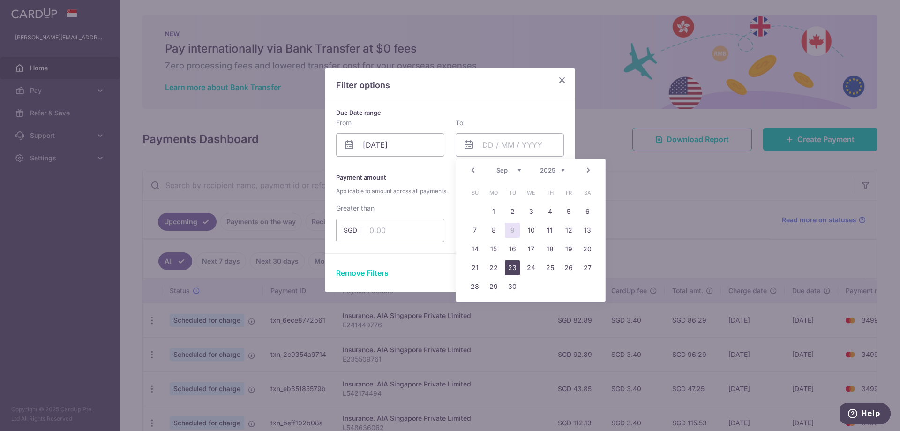
click at [509, 279] on link "30" at bounding box center [512, 286] width 15 height 15
type input "[DATE]"
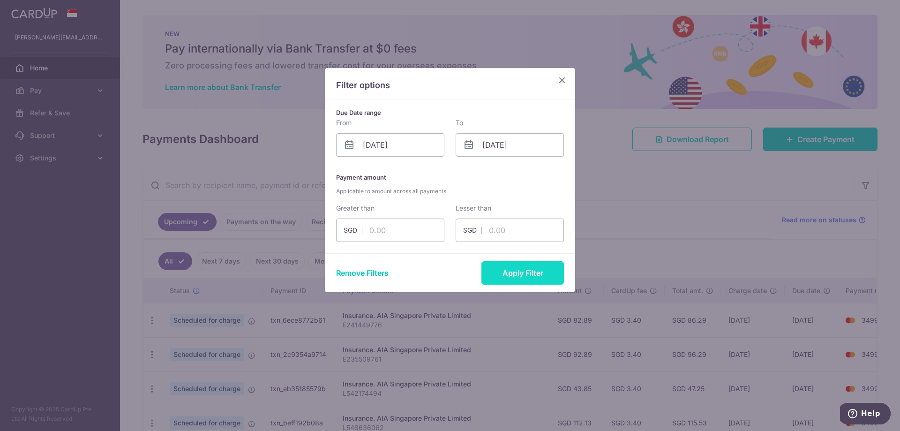
click at [522, 270] on button "Apply Filter" at bounding box center [522, 272] width 82 height 23
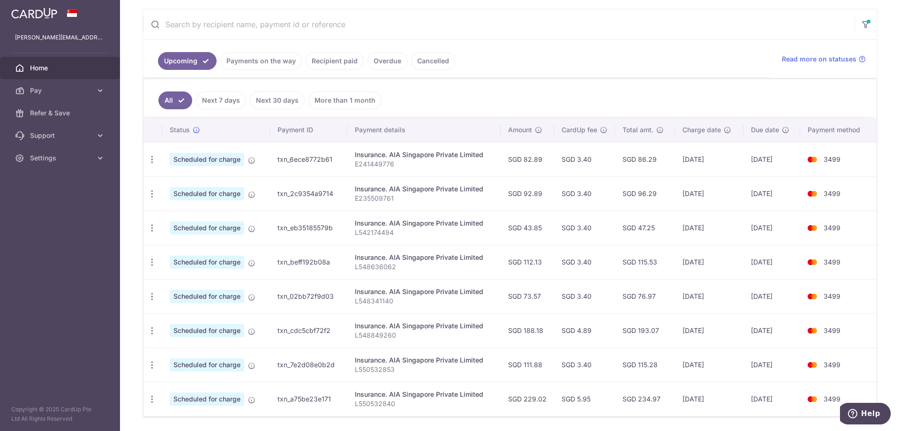
scroll to position [192, 0]
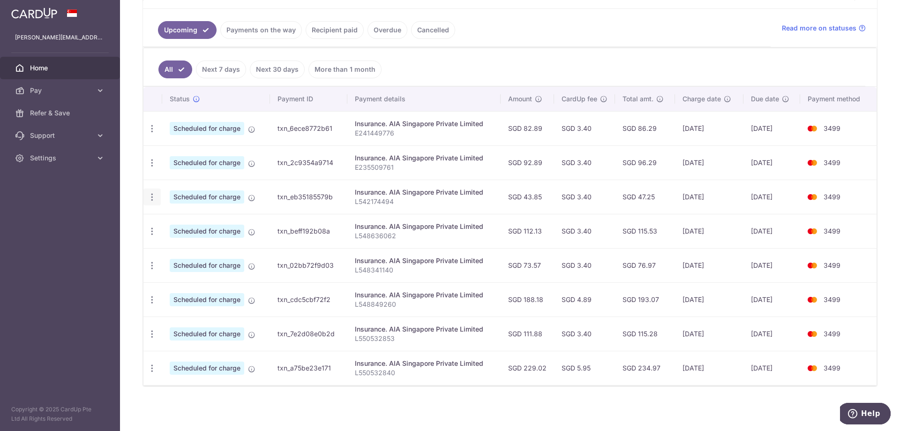
click at [153, 196] on icon "button" at bounding box center [152, 197] width 10 height 10
click at [221, 220] on span "Update payment" at bounding box center [202, 222] width 64 height 11
radio input "true"
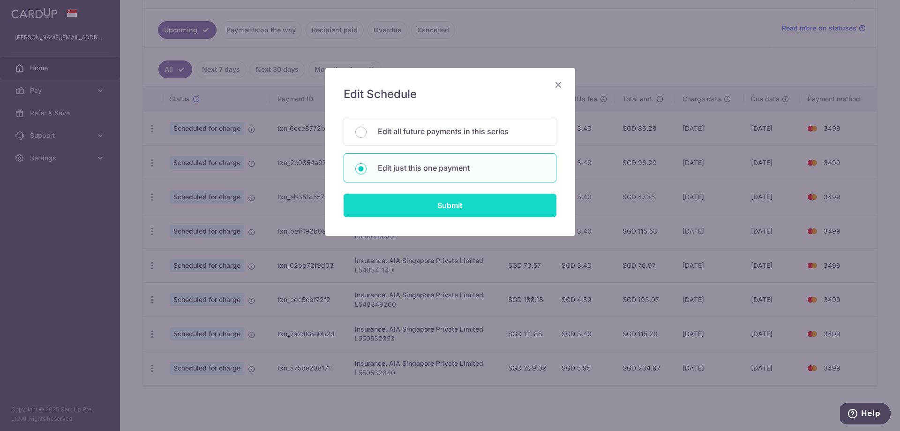
click at [439, 206] on input "Submit" at bounding box center [449, 204] width 213 height 23
radio input "true"
type input "43.85"
type input "[DATE]"
type input "L542174494"
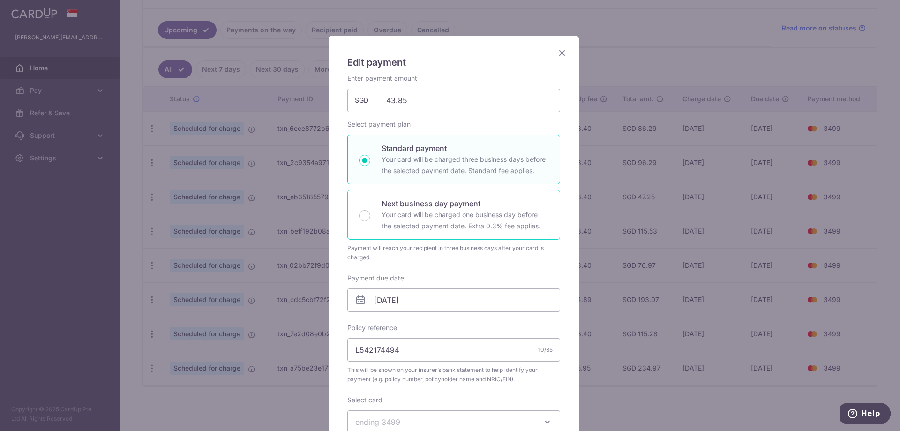
scroll to position [94, 0]
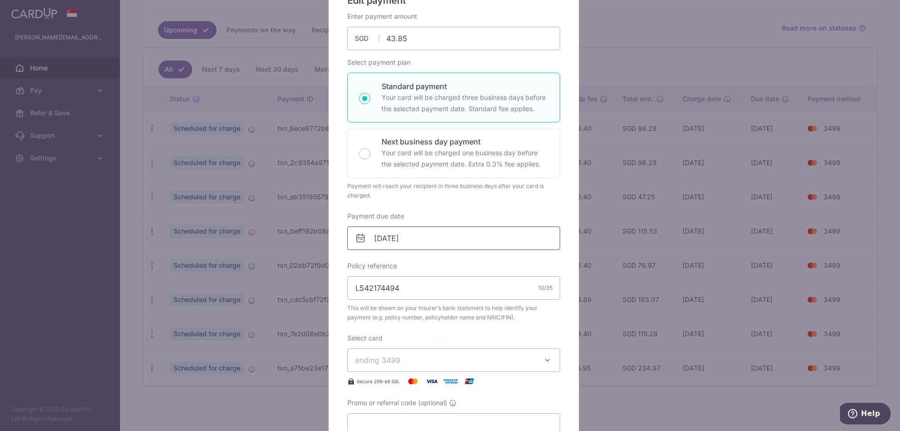
click at [445, 238] on input "[DATE]" at bounding box center [453, 237] width 213 height 23
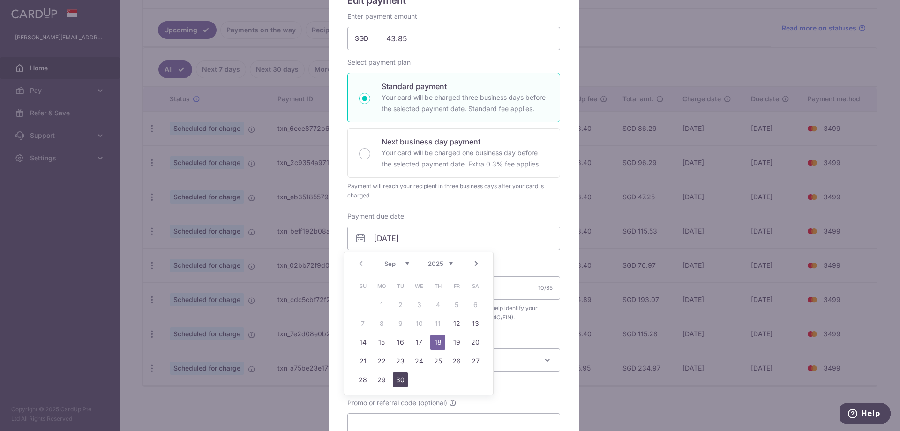
click at [403, 381] on link "30" at bounding box center [400, 379] width 15 height 15
type input "[DATE]"
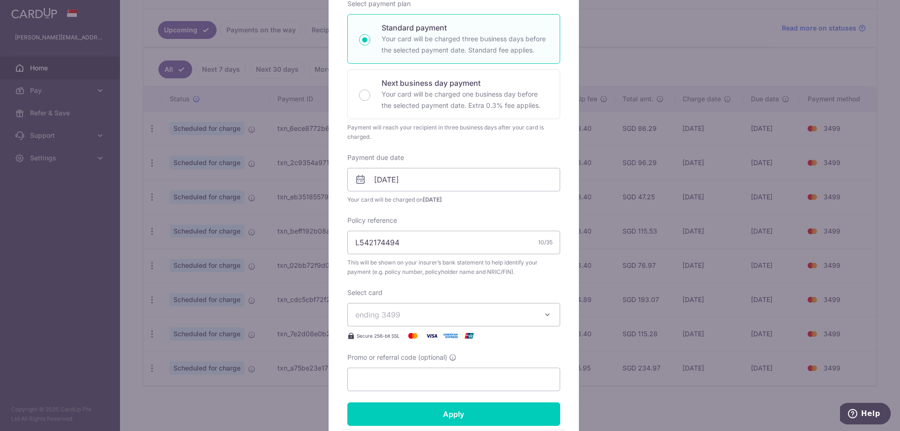
scroll to position [234, 0]
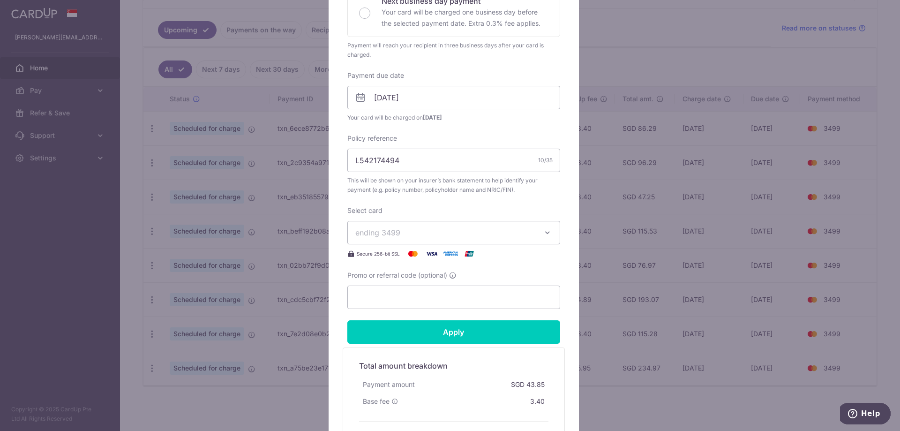
click at [436, 346] on form "By clicking apply, you will make changes to all payments to AIA Singapore Priva…" at bounding box center [453, 161] width 213 height 580
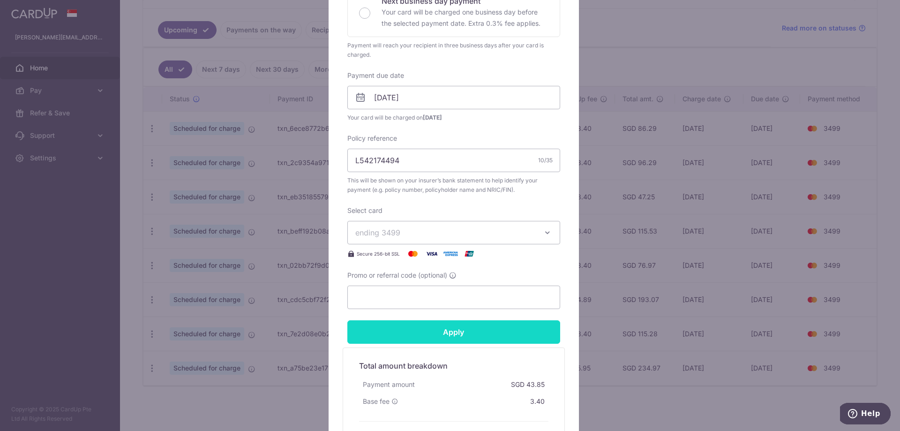
click at [440, 339] on input "Apply" at bounding box center [453, 331] width 213 height 23
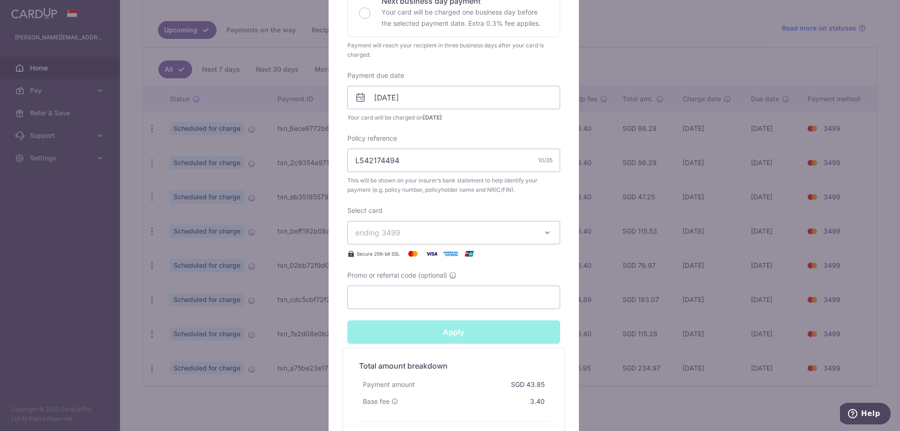
type input "Successfully Applied"
click at [603, 309] on div "Edit payment By clicking apply, you will make changes to all payments to AIA Si…" at bounding box center [450, 215] width 900 height 431
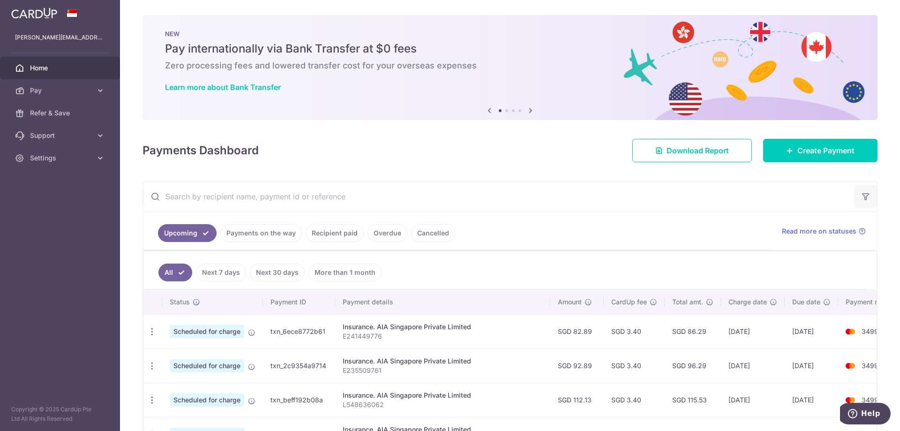
click at [861, 195] on icon "button" at bounding box center [865, 196] width 9 height 9
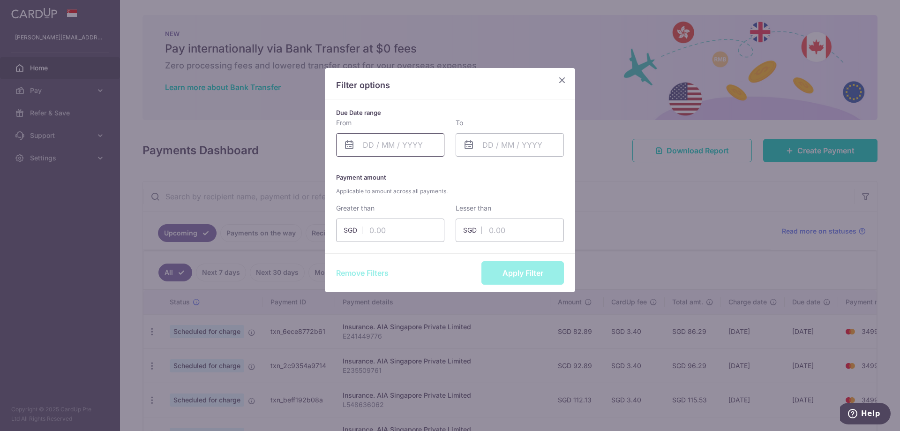
click at [402, 139] on input "text" at bounding box center [390, 144] width 108 height 23
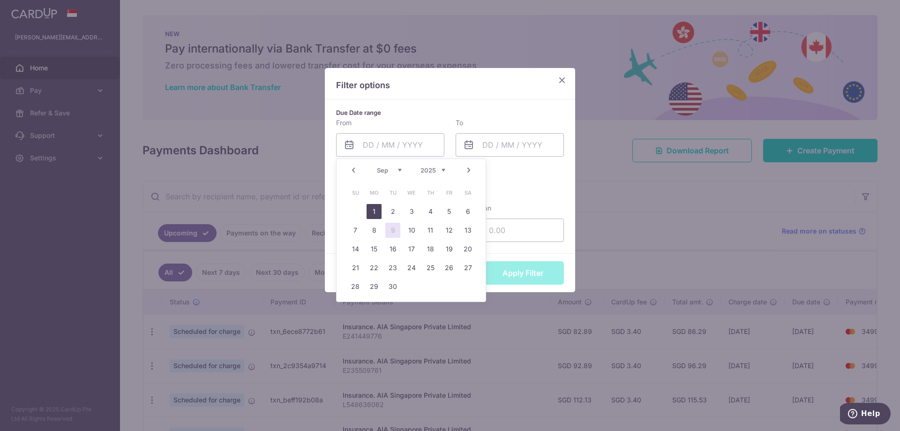
click at [374, 205] on link "1" at bounding box center [373, 211] width 15 height 15
type input "[DATE]"
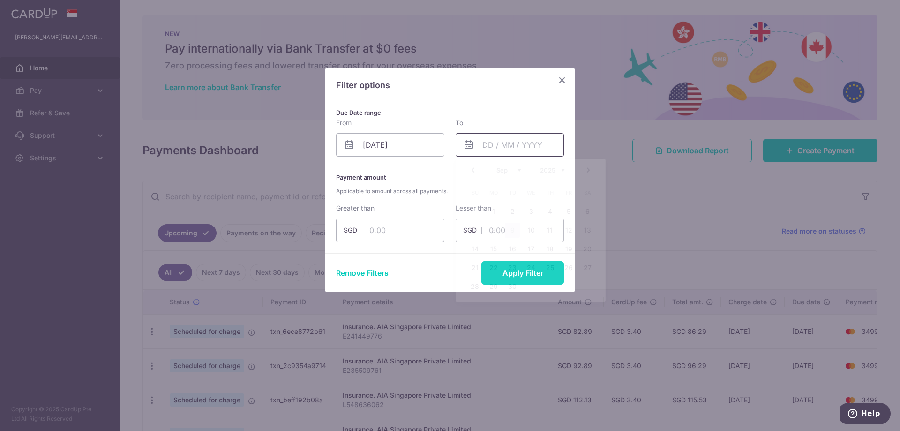
click at [503, 142] on input "text" at bounding box center [509, 144] width 108 height 23
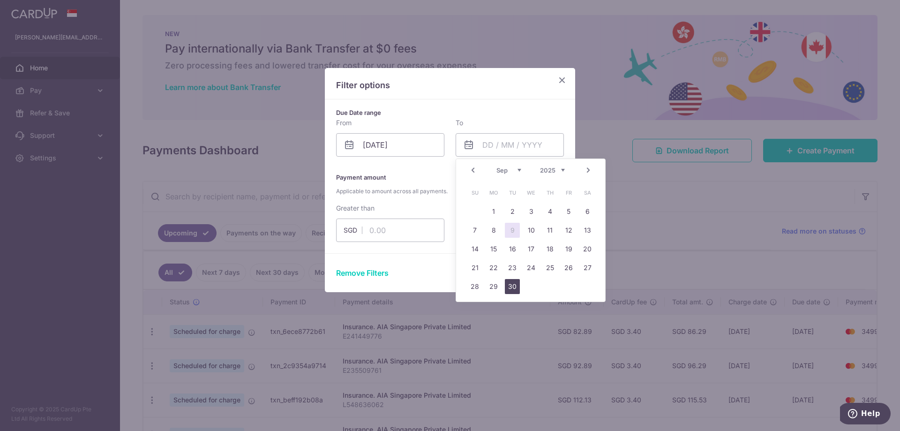
click at [511, 282] on link "30" at bounding box center [512, 286] width 15 height 15
type input "[DATE]"
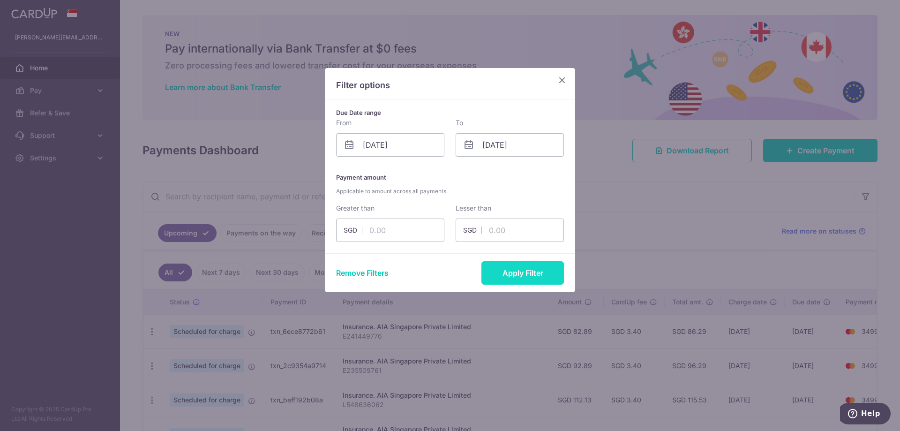
click at [535, 274] on button "Apply Filter" at bounding box center [522, 272] width 82 height 23
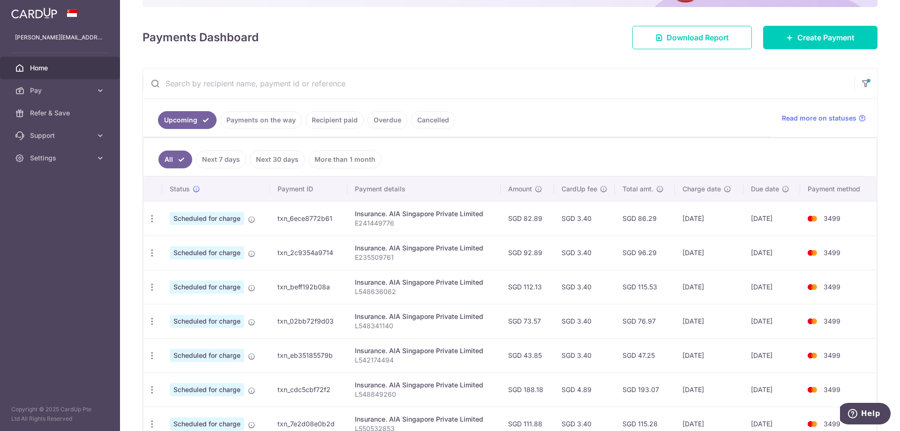
scroll to position [141, 0]
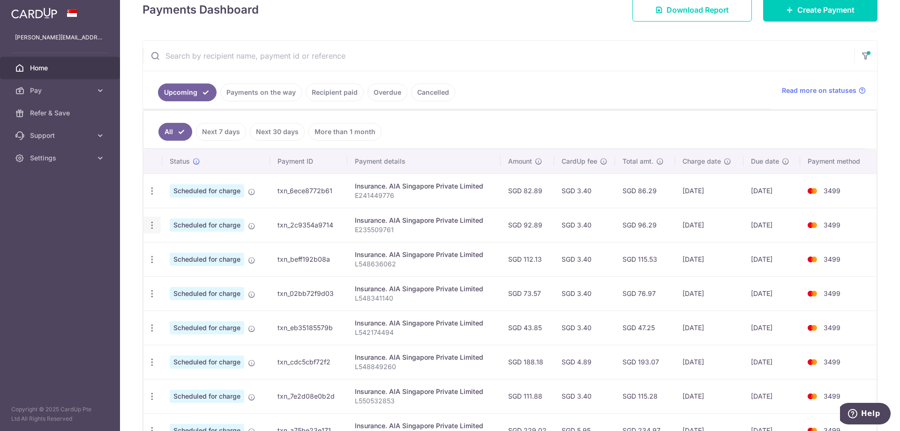
click at [147, 222] on icon "button" at bounding box center [152, 225] width 10 height 10
click at [185, 244] on link "Update payment" at bounding box center [192, 250] width 97 height 22
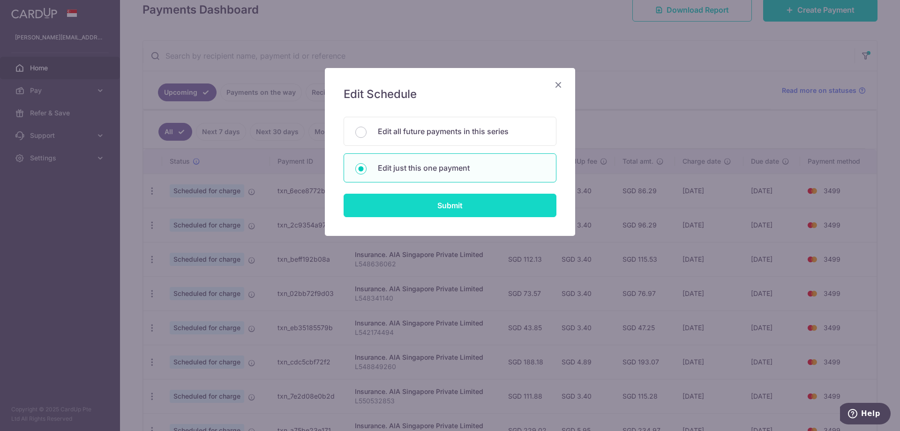
click at [451, 202] on input "Submit" at bounding box center [449, 204] width 213 height 23
radio input "true"
type input "92.89"
type input "[DATE]"
type input "E235509761"
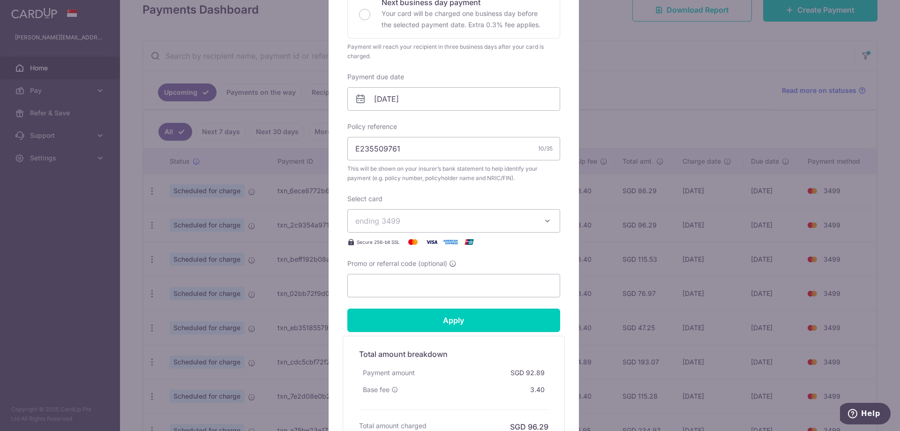
scroll to position [234, 0]
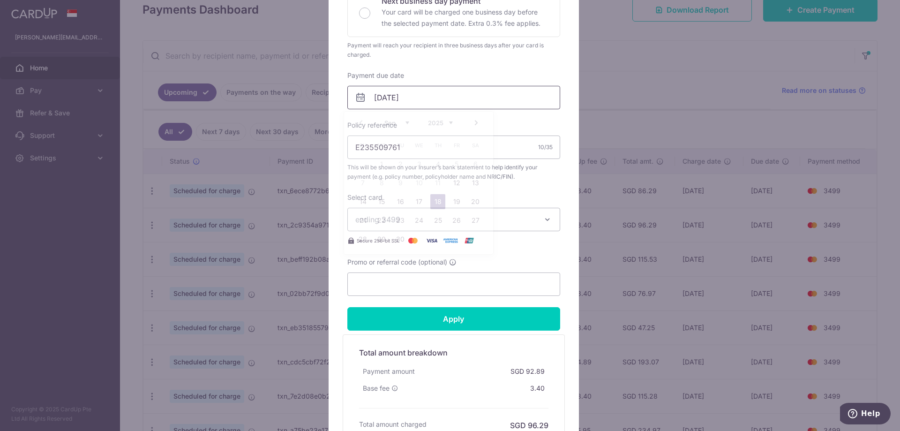
click at [440, 103] on input "[DATE]" at bounding box center [453, 97] width 213 height 23
click at [397, 244] on link "30" at bounding box center [400, 238] width 15 height 15
type input "[DATE]"
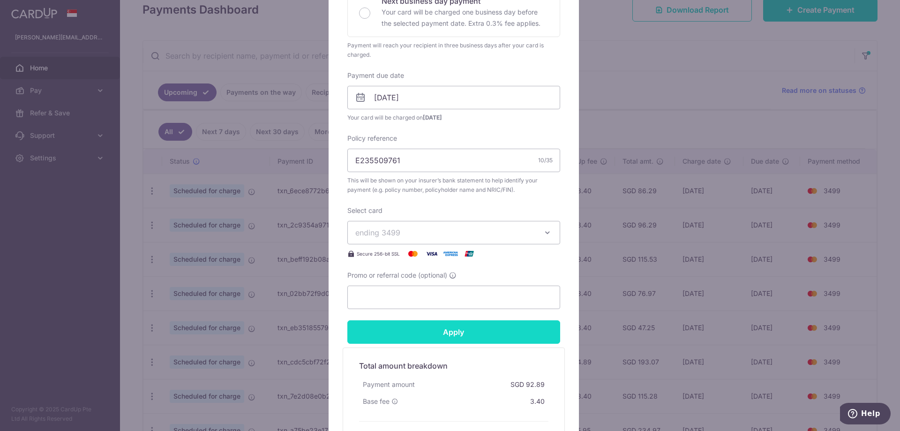
click at [459, 327] on input "Apply" at bounding box center [453, 331] width 213 height 23
type input "Successfully Applied"
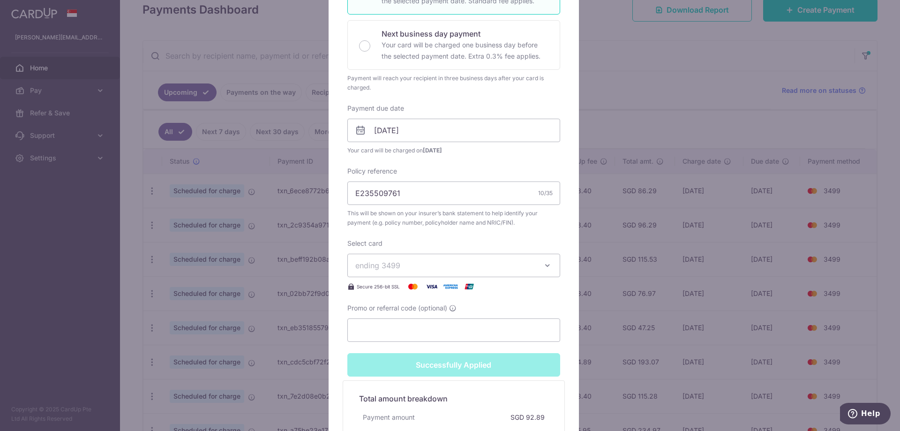
scroll to position [267, 0]
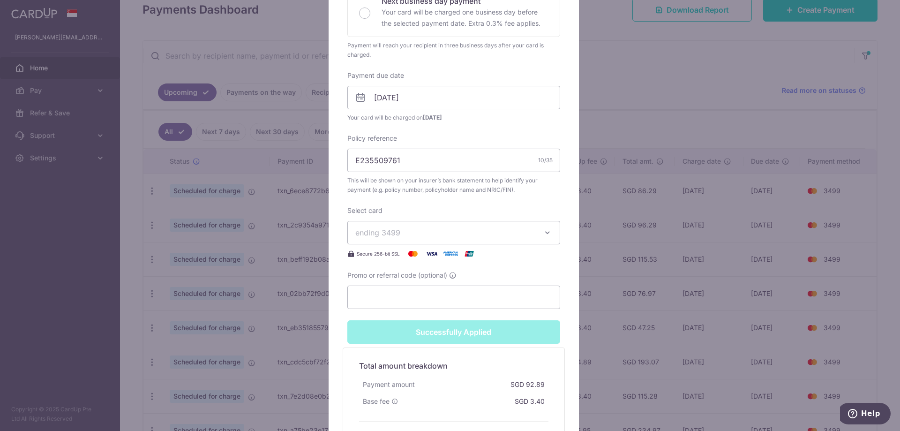
click at [624, 312] on div "Edit payment By clicking apply, you will make changes to all payments to AIA Si…" at bounding box center [450, 215] width 900 height 431
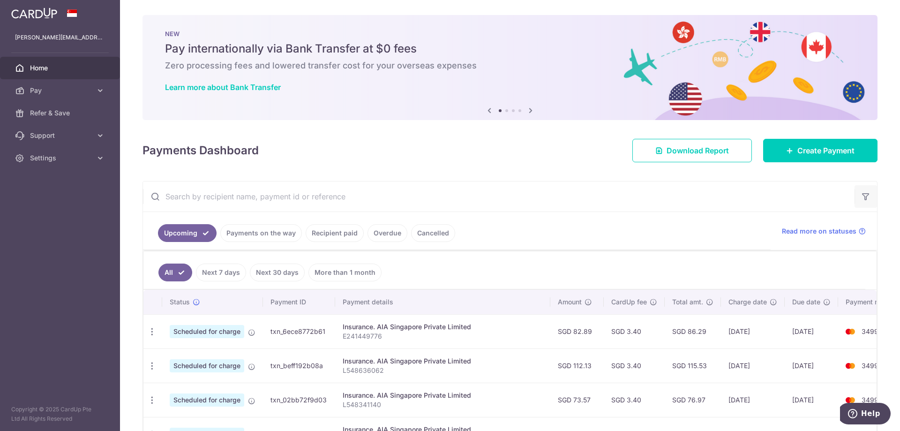
click at [861, 198] on icon "button" at bounding box center [865, 196] width 9 height 9
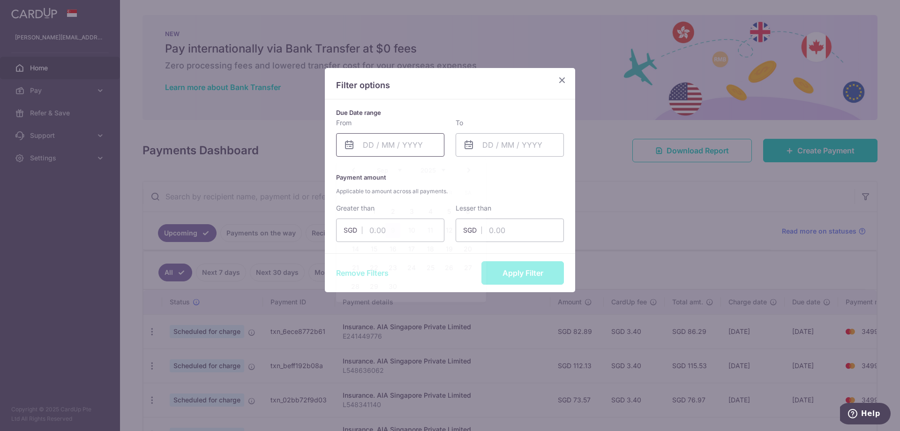
click at [399, 141] on input "text" at bounding box center [390, 144] width 108 height 23
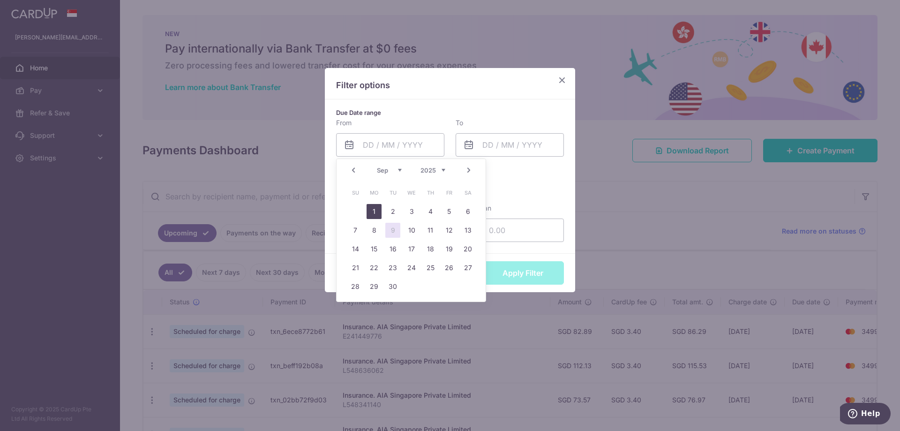
click at [369, 210] on link "1" at bounding box center [373, 211] width 15 height 15
type input "[DATE]"
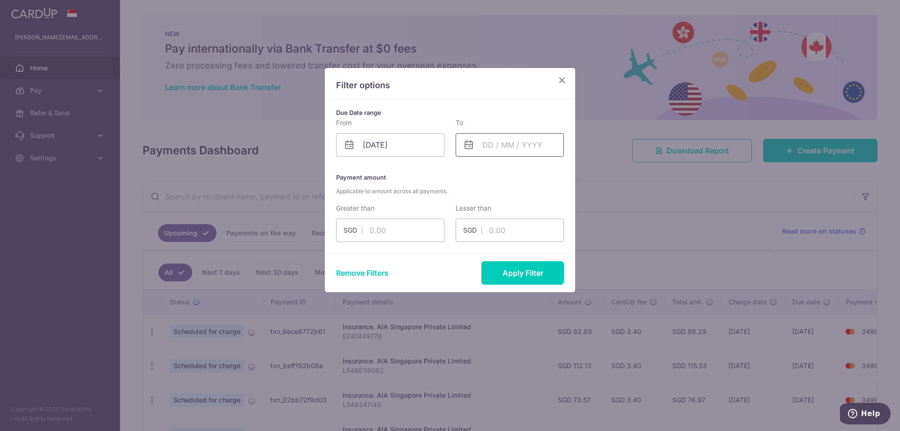
click at [511, 155] on input "text" at bounding box center [509, 144] width 108 height 23
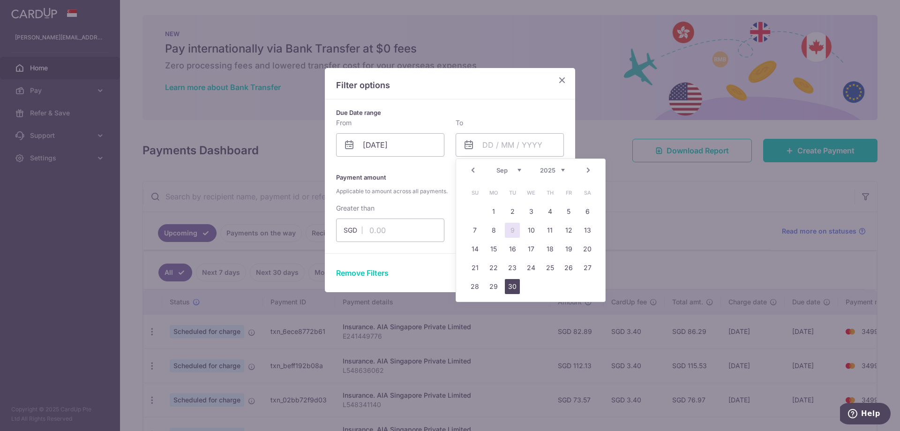
click at [514, 284] on link "30" at bounding box center [512, 286] width 15 height 15
type input "[DATE]"
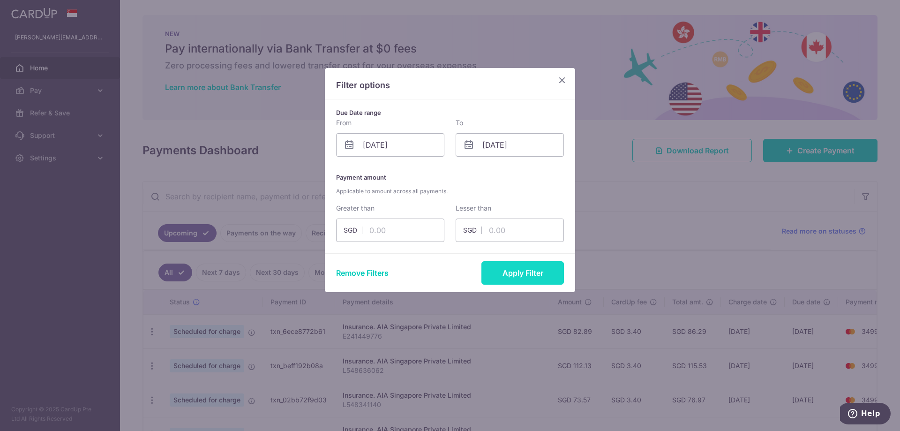
click at [521, 274] on button "Apply Filter" at bounding box center [522, 272] width 82 height 23
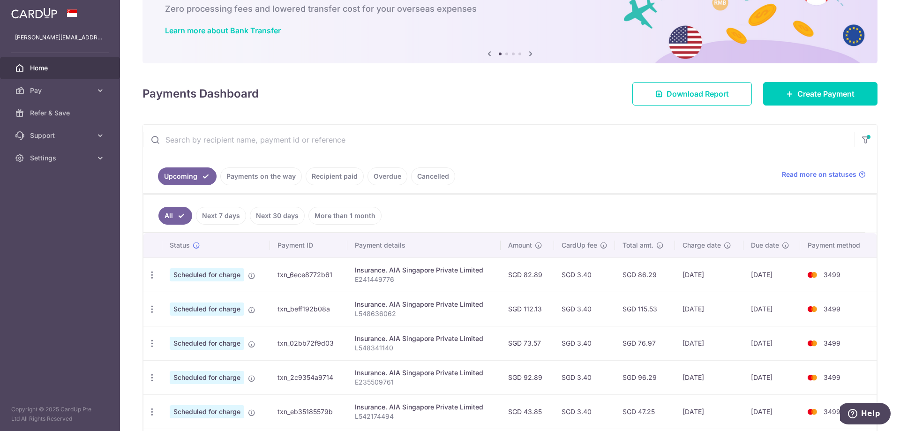
scroll to position [141, 0]
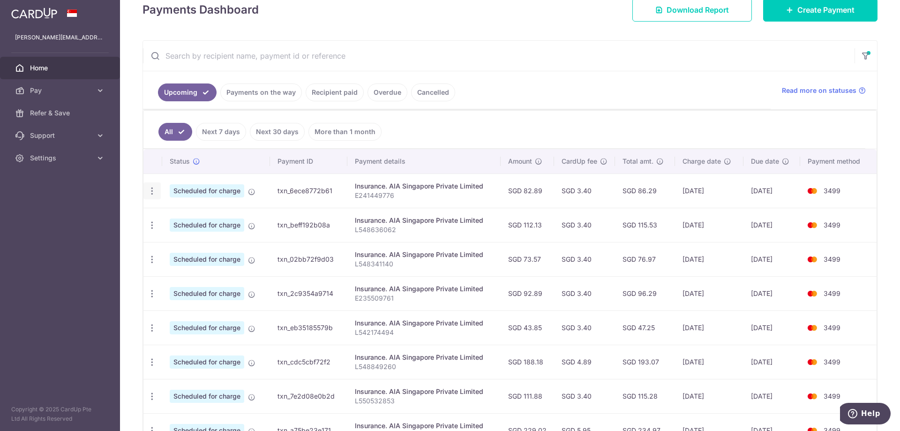
click at [150, 192] on icon "button" at bounding box center [152, 191] width 10 height 10
click at [207, 220] on span "Update payment" at bounding box center [202, 216] width 64 height 11
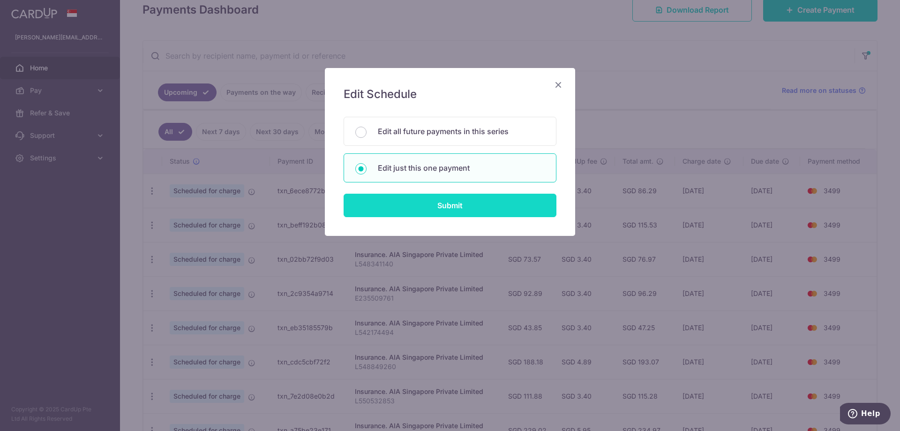
click at [449, 205] on input "Submit" at bounding box center [449, 204] width 213 height 23
radio input "true"
type input "82.89"
type input "18/09/2025"
type input "E241449776"
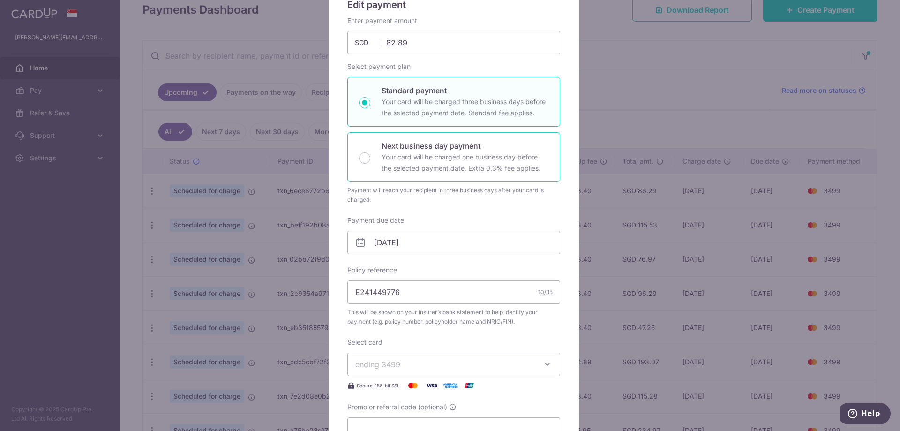
scroll to position [94, 0]
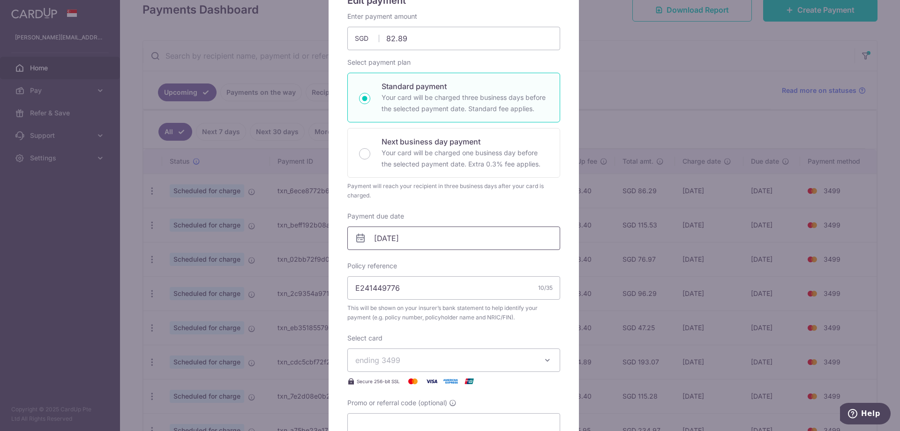
click at [424, 239] on input "18/09/2025" at bounding box center [453, 237] width 213 height 23
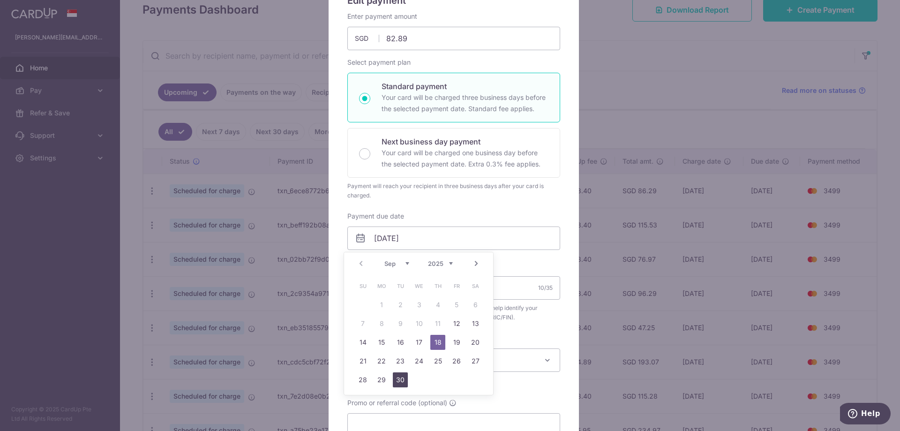
click at [398, 380] on link "30" at bounding box center [400, 379] width 15 height 15
type input "[DATE]"
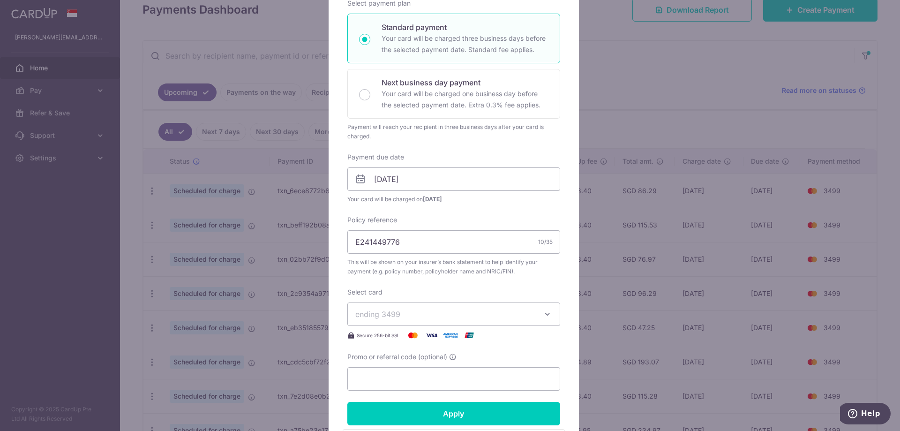
scroll to position [281, 0]
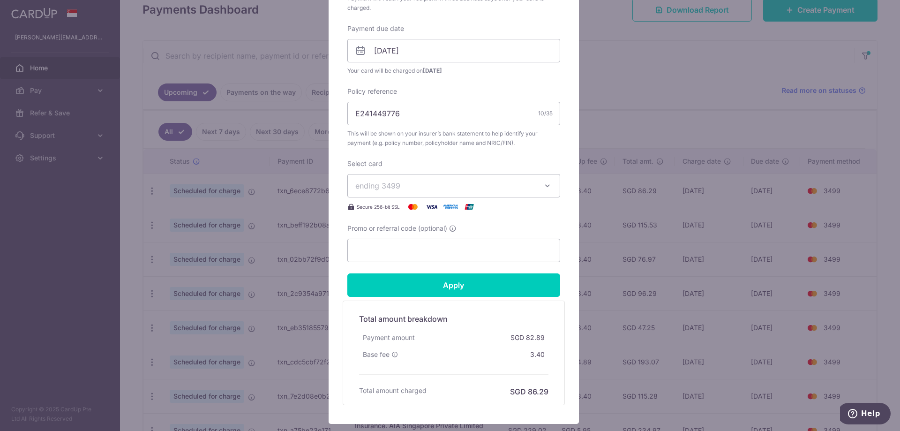
click at [428, 299] on form "By clicking apply, you will make changes to all payments to AIA Singapore Priva…" at bounding box center [453, 114] width 213 height 580
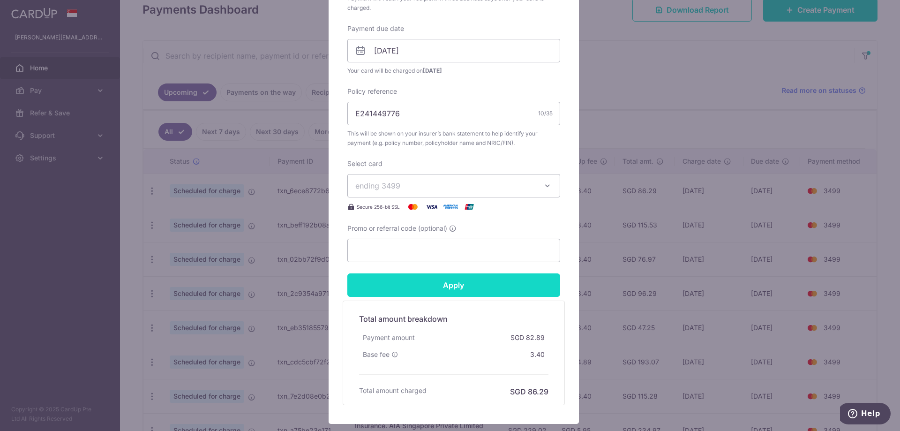
click at [428, 296] on input "Apply" at bounding box center [453, 284] width 213 height 23
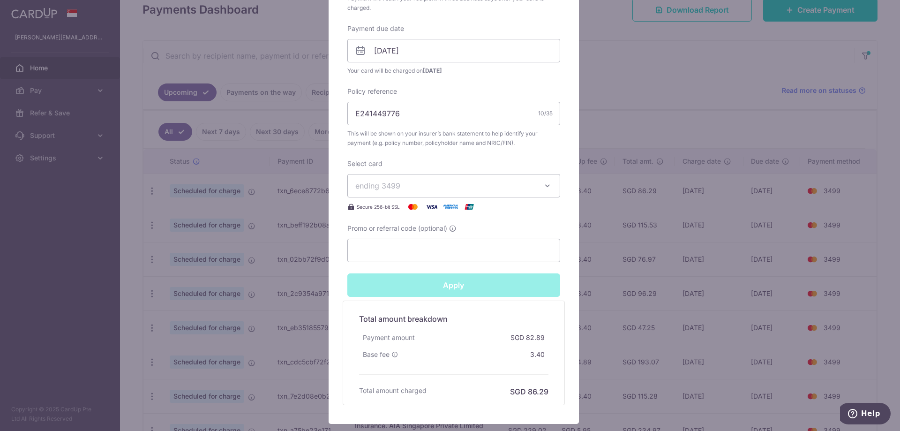
type input "Successfully Applied"
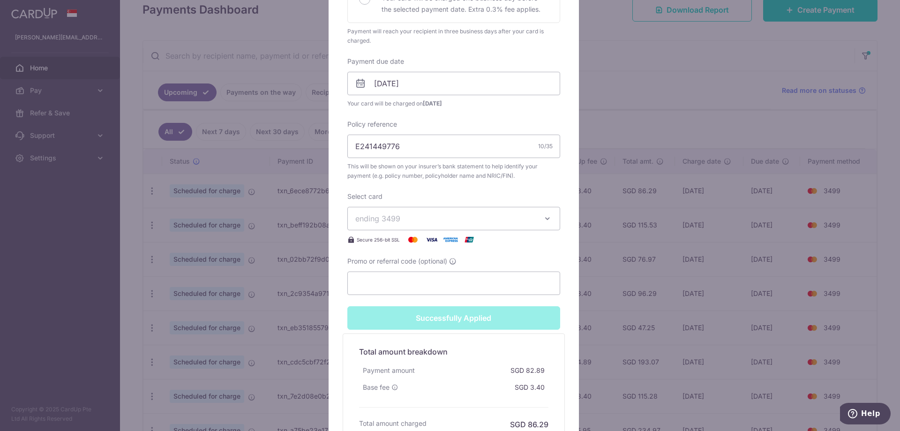
scroll to position [314, 0]
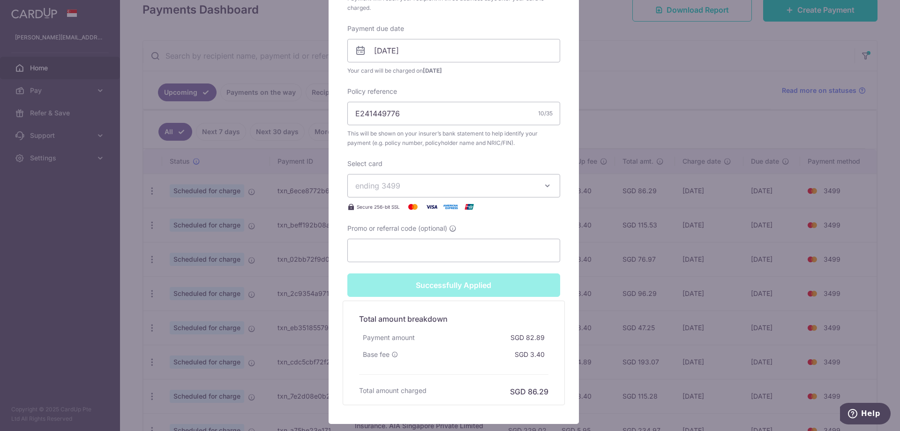
click at [594, 338] on div "Edit payment By clicking apply, you will make changes to all payments to AIA Si…" at bounding box center [450, 215] width 900 height 431
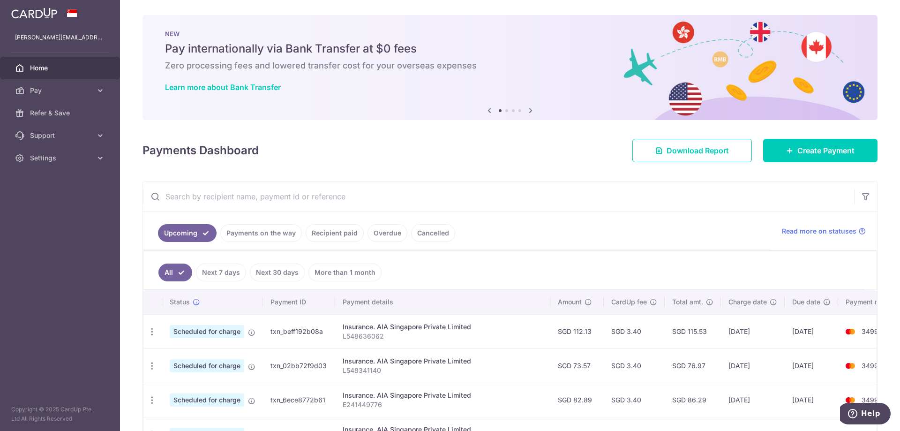
click at [268, 240] on link "Payments on the way" at bounding box center [261, 233] width 82 height 18
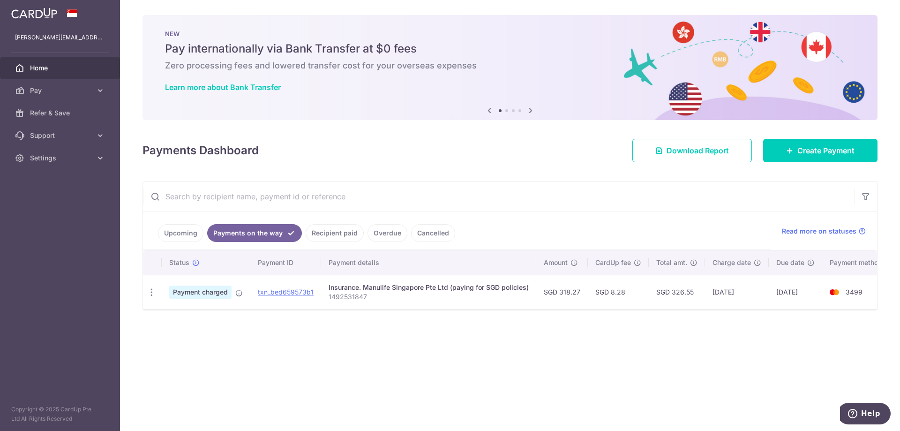
click at [178, 227] on link "Upcoming" at bounding box center [180, 233] width 45 height 18
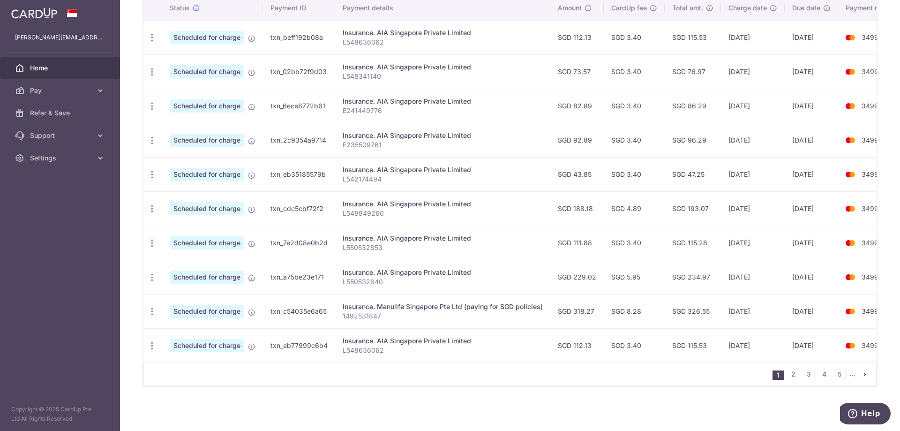
scroll to position [298, 0]
click at [150, 307] on icon "button" at bounding box center [152, 311] width 10 height 10
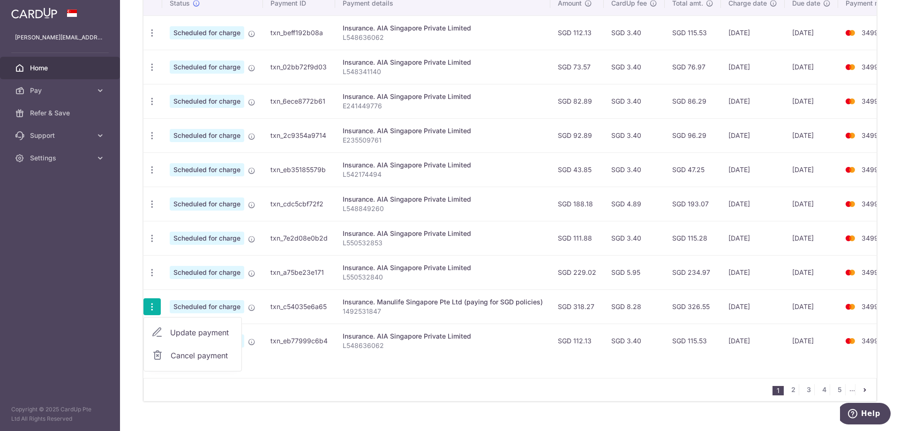
click at [175, 327] on span "Update payment" at bounding box center [202, 332] width 64 height 11
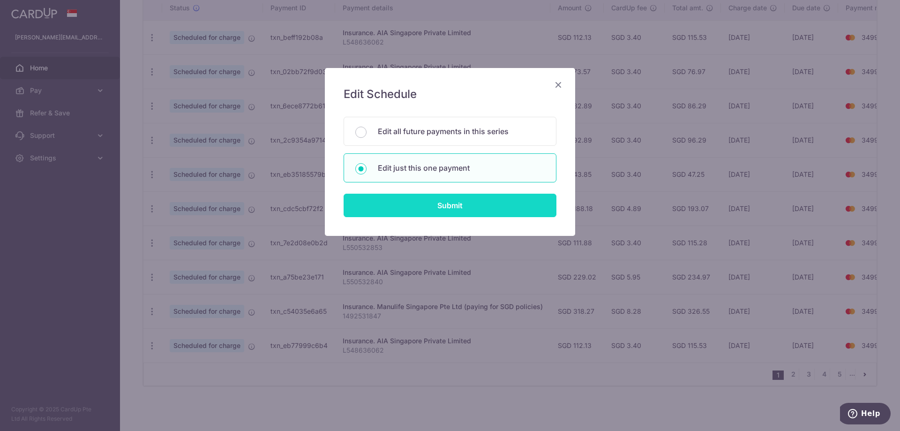
click at [433, 204] on input "Submit" at bounding box center [449, 204] width 213 height 23
radio input "true"
type input "318.27"
type input "10/10/2025"
type input "1492531847"
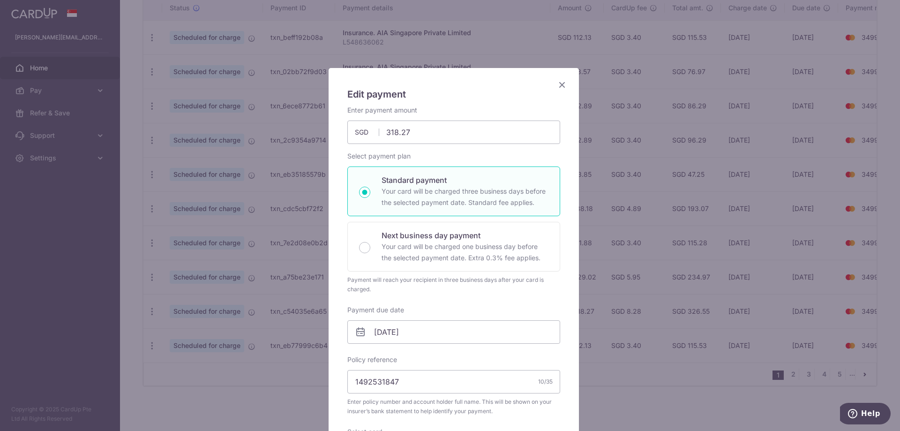
click at [563, 87] on icon "Close" at bounding box center [561, 85] width 11 height 12
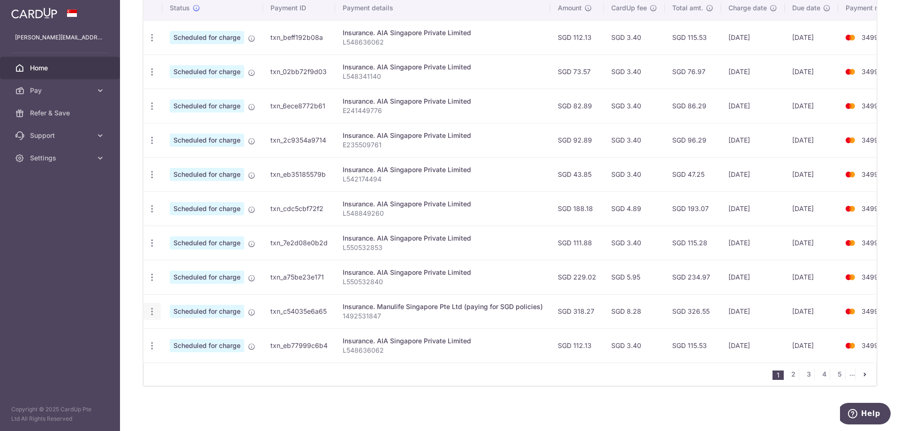
click at [156, 311] on icon "button" at bounding box center [152, 311] width 10 height 10
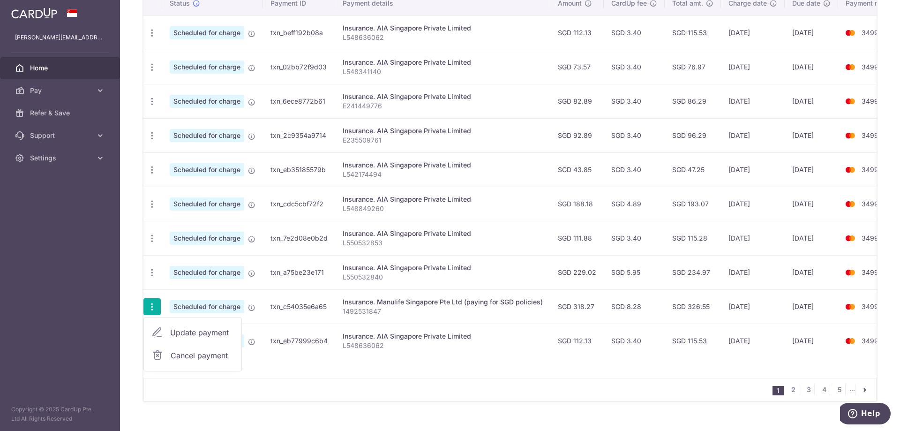
click at [197, 331] on span "Update payment" at bounding box center [202, 332] width 64 height 11
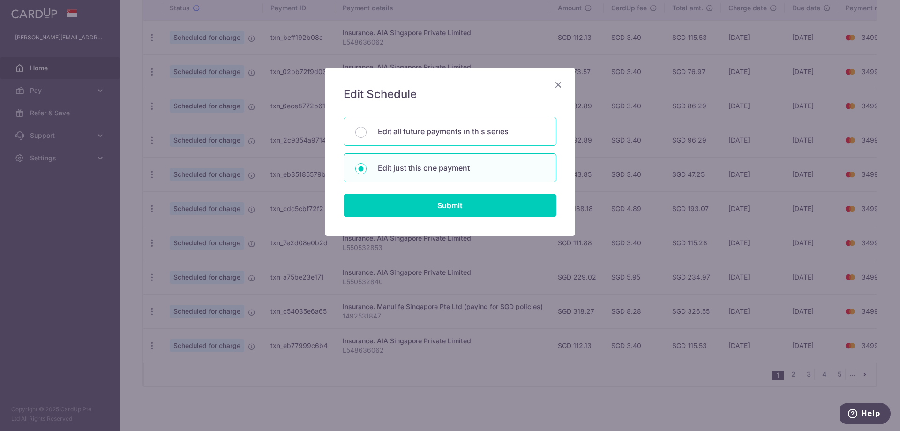
click at [487, 137] on div "Edit all future payments in this series" at bounding box center [449, 131] width 213 height 29
radio input "true"
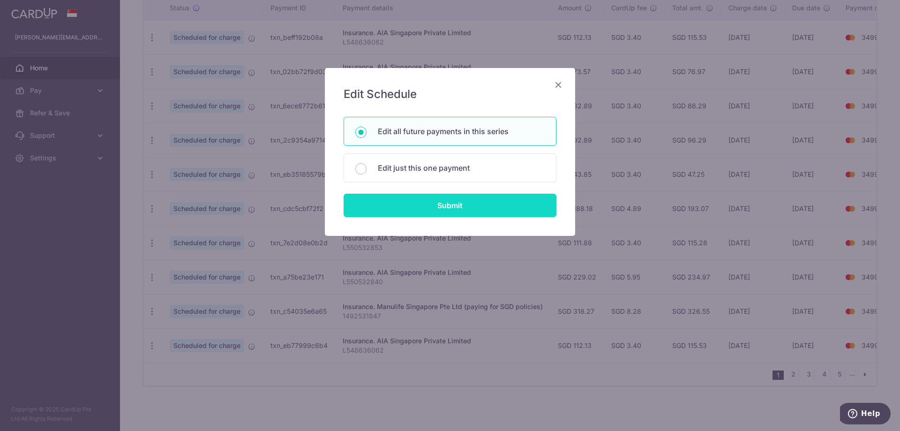
click at [486, 204] on input "Submit" at bounding box center [449, 204] width 213 height 23
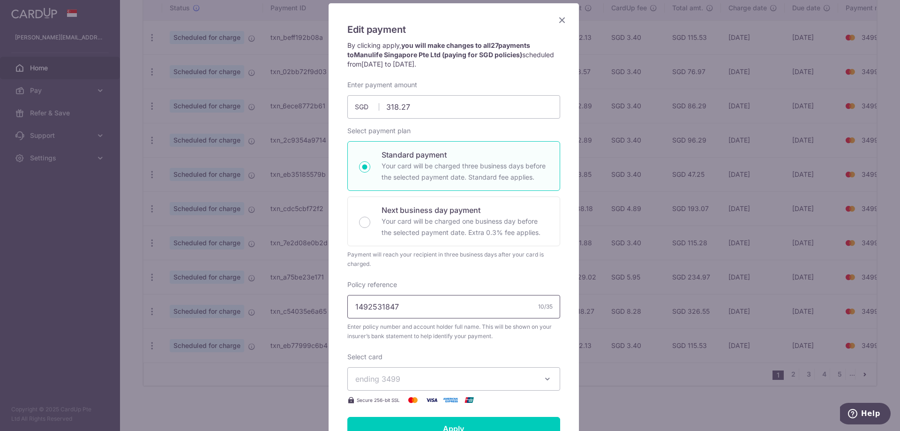
scroll to position [0, 0]
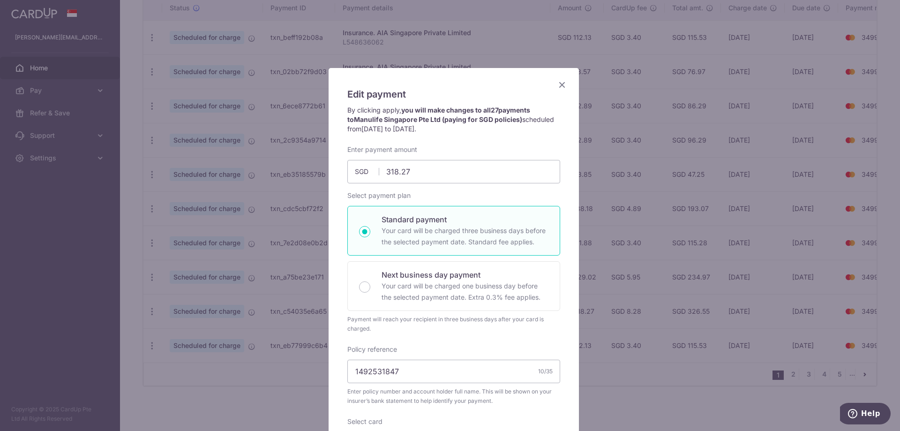
click at [444, 232] on p "Your card will be charged three business days before the selected payment date.…" at bounding box center [464, 236] width 167 height 22
click at [370, 232] on input "Standard payment Your card will be charged three business days before the selec…" at bounding box center [364, 231] width 11 height 11
radio input "true"
drag, startPoint x: 353, startPoint y: 127, endPoint x: 395, endPoint y: 133, distance: 42.5
click at [395, 133] on p "By clicking apply, you will make changes to all 27 payments to Manulife Singapo…" at bounding box center [453, 119] width 213 height 28
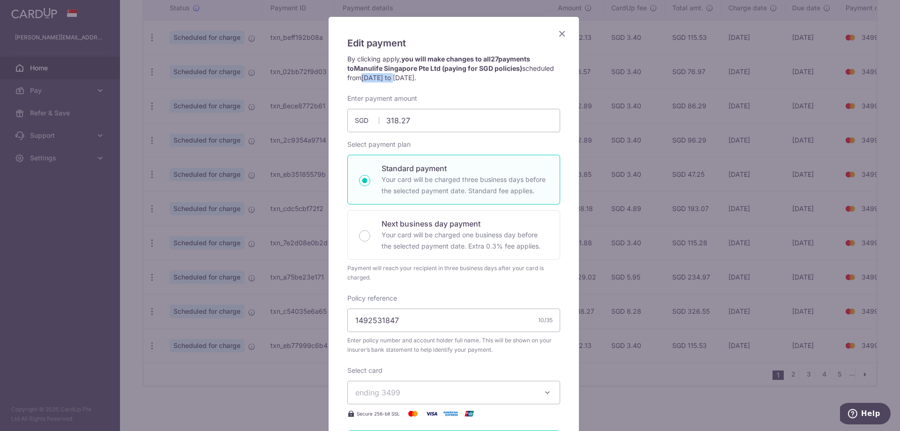
scroll to position [35, 0]
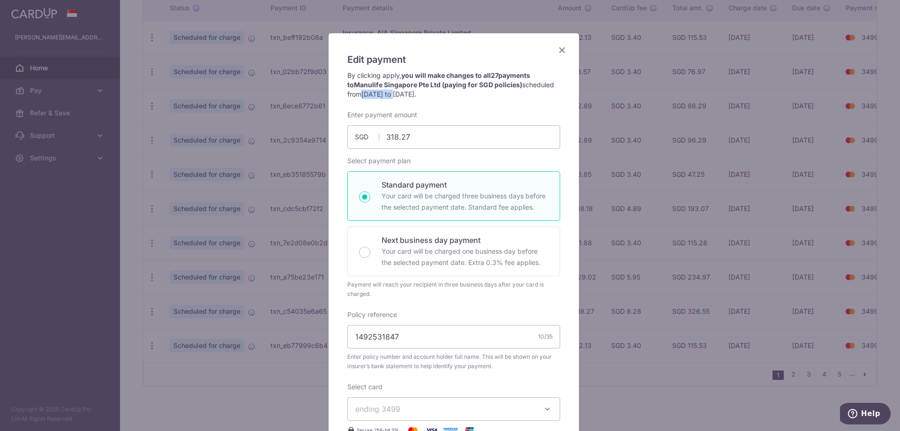
click at [558, 49] on icon "Close" at bounding box center [561, 50] width 11 height 12
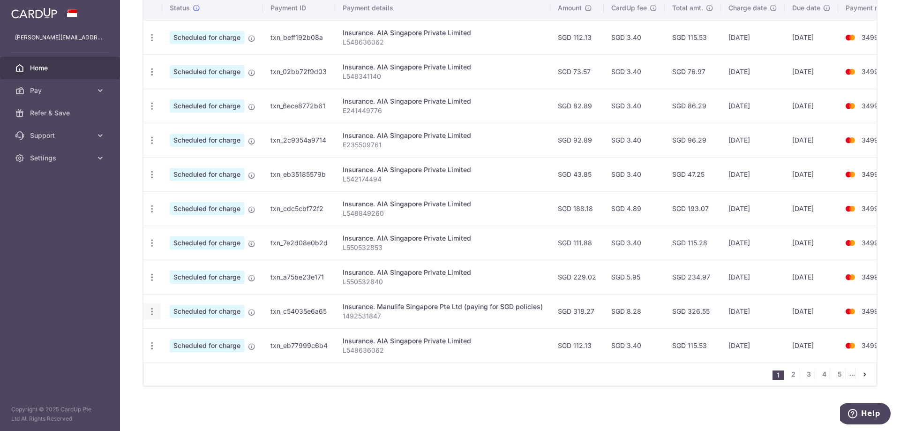
click at [152, 306] on icon "button" at bounding box center [152, 311] width 10 height 10
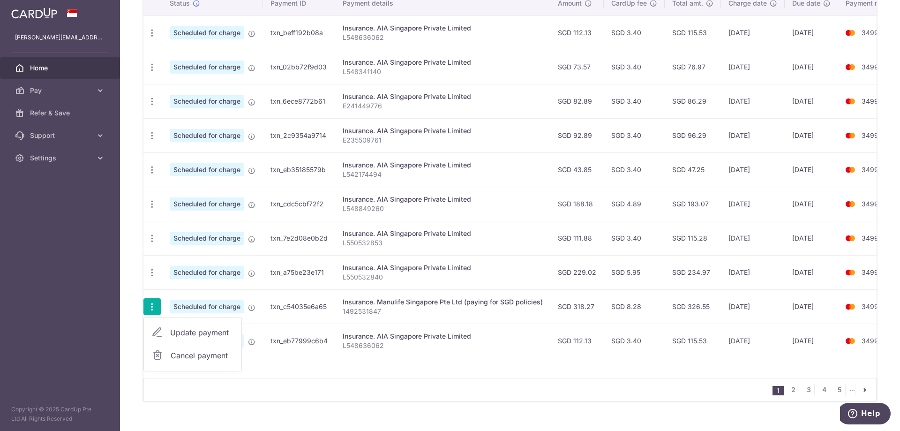
click at [158, 354] on icon at bounding box center [157, 354] width 11 height 11
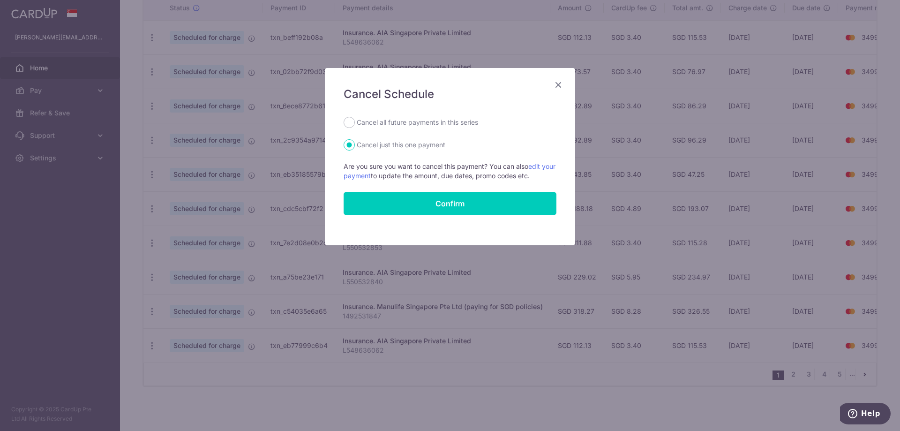
click at [432, 121] on label "Cancel all future payments in this series" at bounding box center [417, 122] width 121 height 11
click at [355, 121] on input "Cancel all future payments in this series" at bounding box center [348, 122] width 11 height 11
radio input "true"
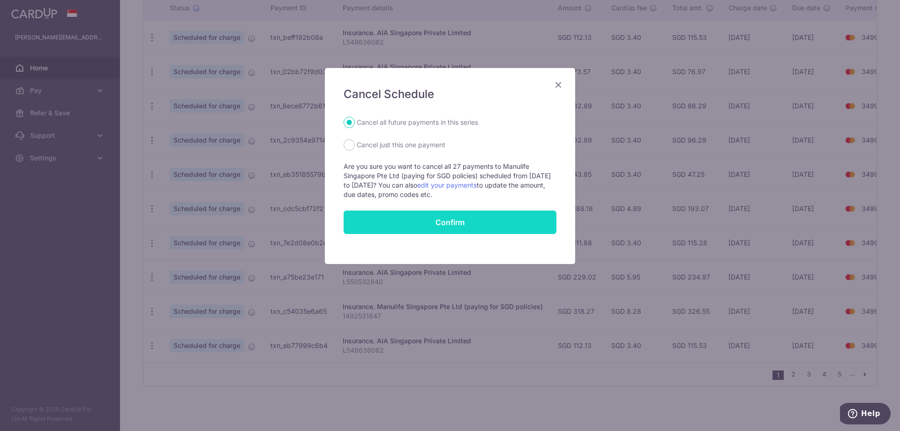
click at [439, 227] on button "Confirm" at bounding box center [449, 221] width 213 height 23
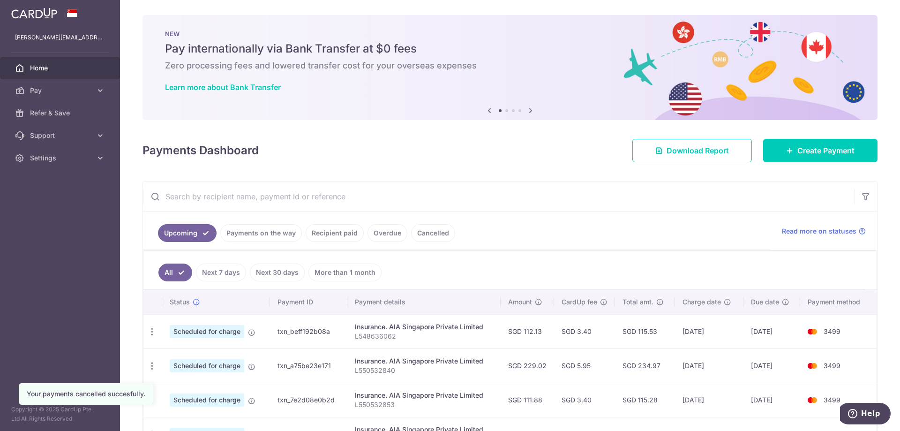
click at [421, 232] on link "Cancelled" at bounding box center [433, 233] width 44 height 18
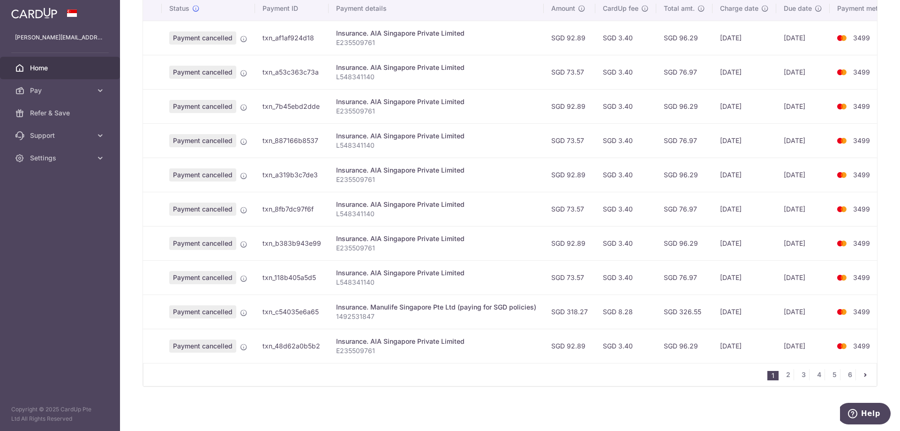
scroll to position [259, 0]
click at [785, 371] on link "2" at bounding box center [787, 374] width 11 height 11
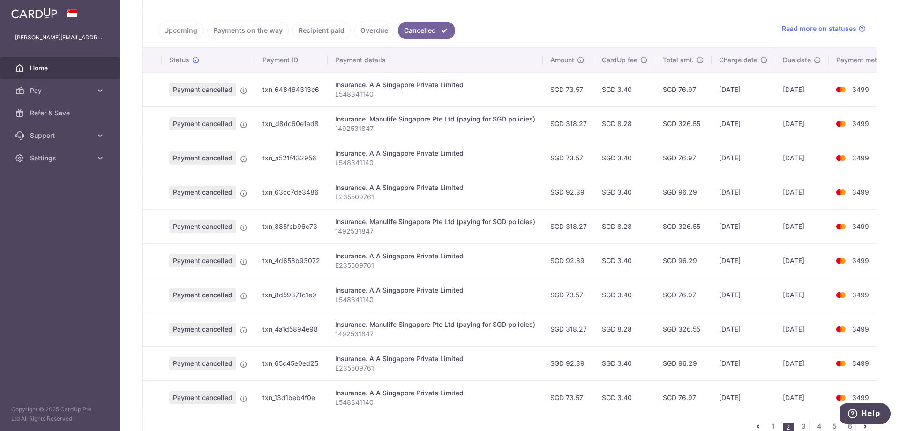
scroll to position [234, 0]
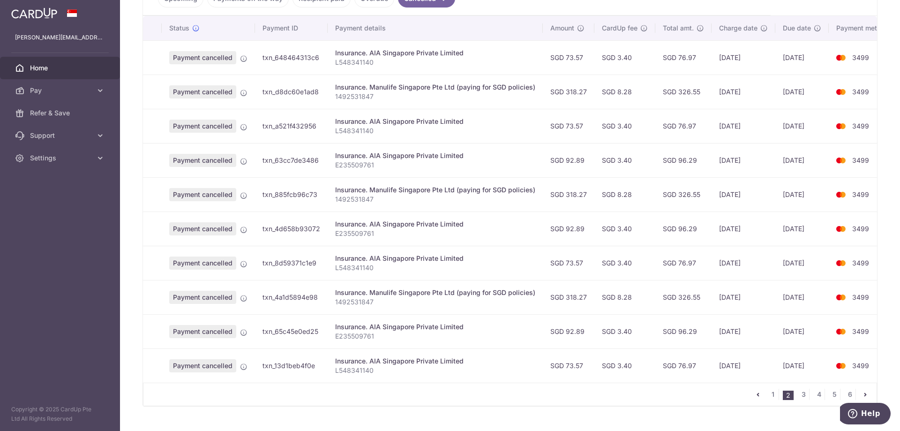
click at [357, 188] on div "Insurance. Manulife Singapore Pte Ltd (paying for SGD policies)" at bounding box center [435, 189] width 200 height 9
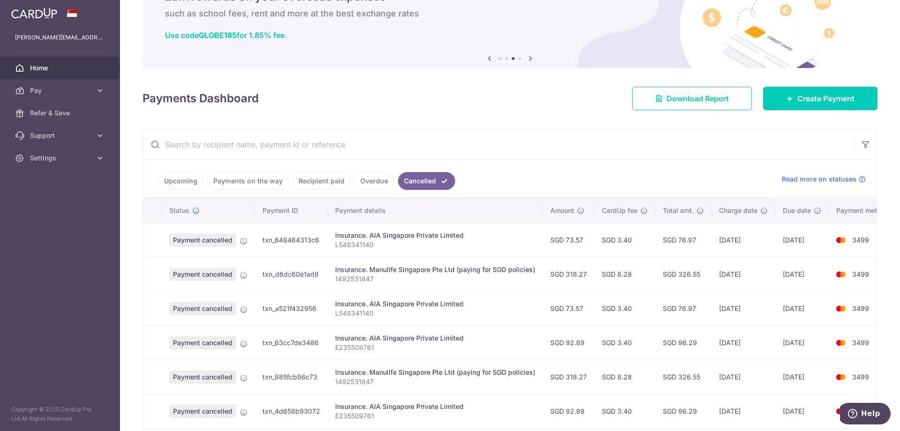
scroll to position [141, 0]
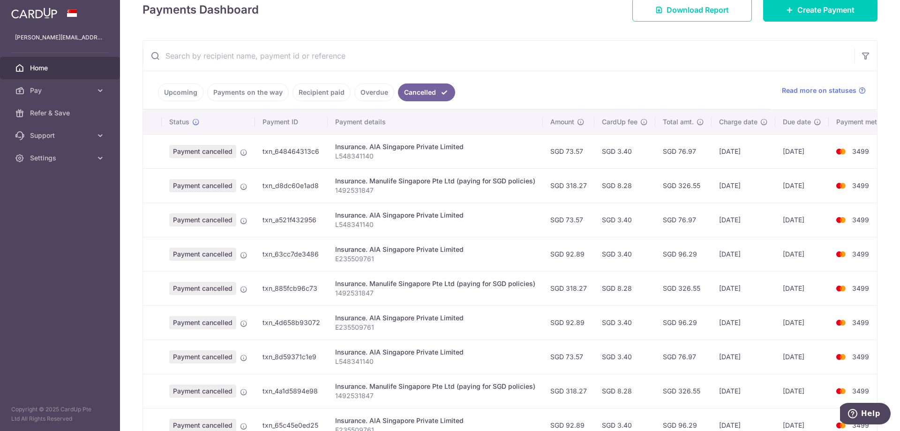
click at [352, 295] on p "1492531847" at bounding box center [435, 292] width 200 height 9
copy p "1492531847"
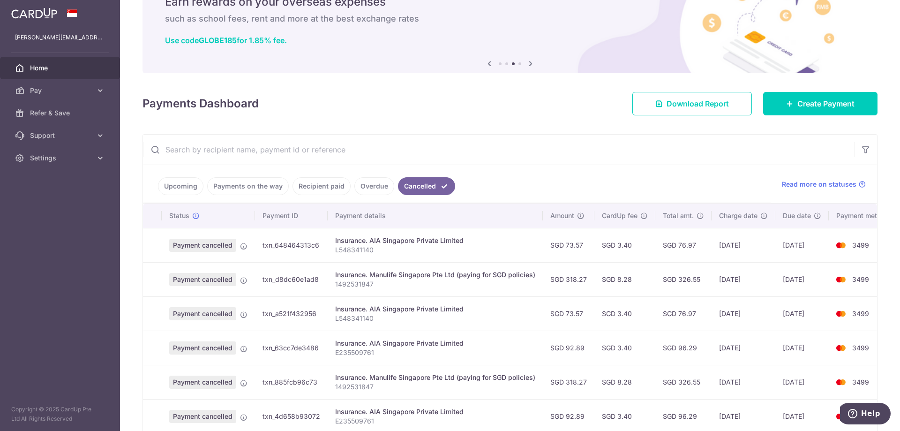
click at [169, 189] on link "Upcoming" at bounding box center [180, 186] width 45 height 18
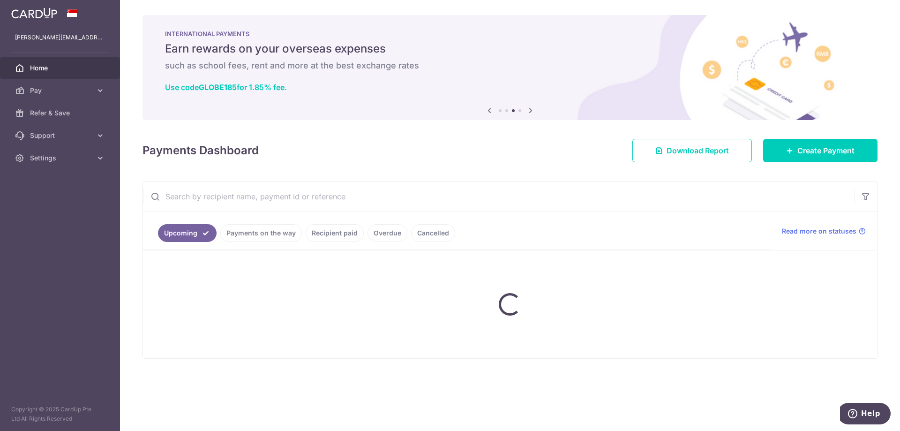
scroll to position [0, 0]
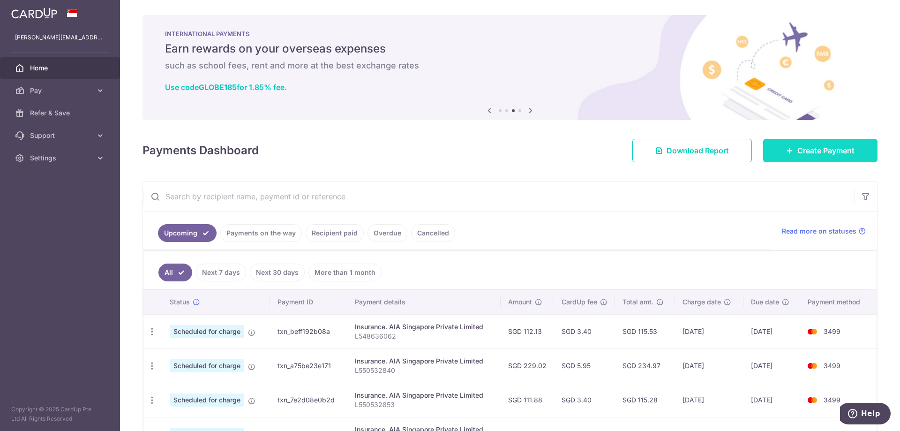
click at [824, 154] on span "Create Payment" at bounding box center [825, 150] width 57 height 11
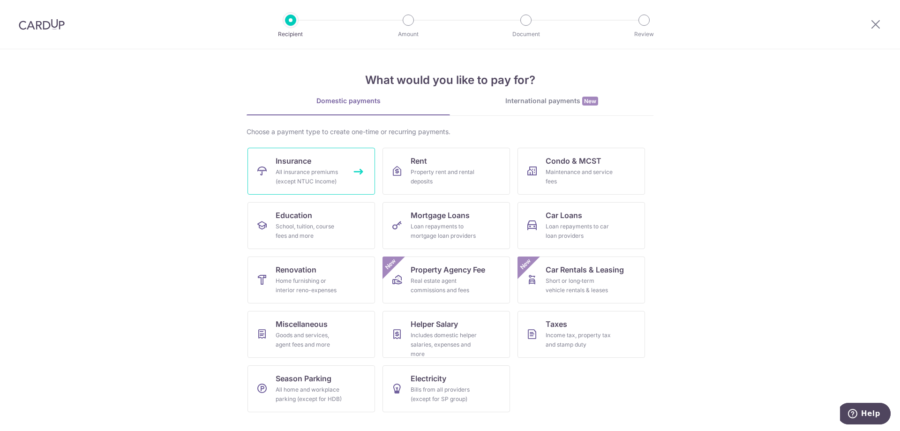
click at [321, 173] on div "All insurance premiums (except NTUC Income)" at bounding box center [308, 176] width 67 height 19
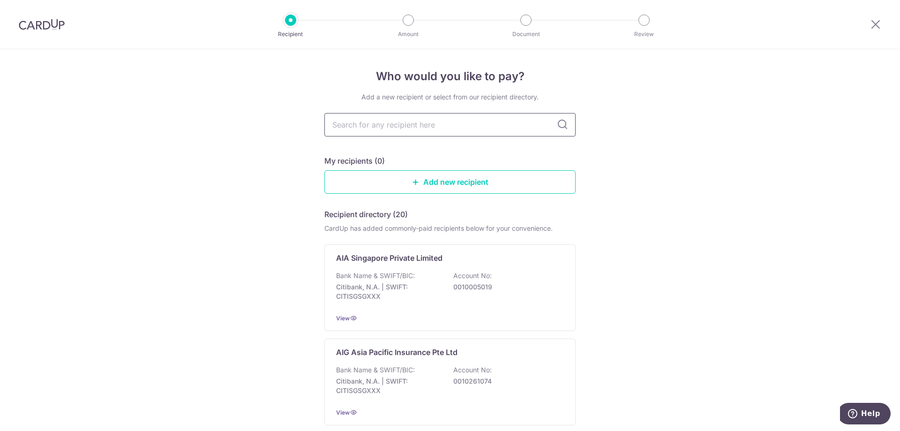
click at [365, 126] on input "text" at bounding box center [449, 124] width 251 height 23
type input "man"
click at [415, 285] on p "DBS Bank | SWIFT: [SWIFT_CODE]" at bounding box center [388, 291] width 105 height 19
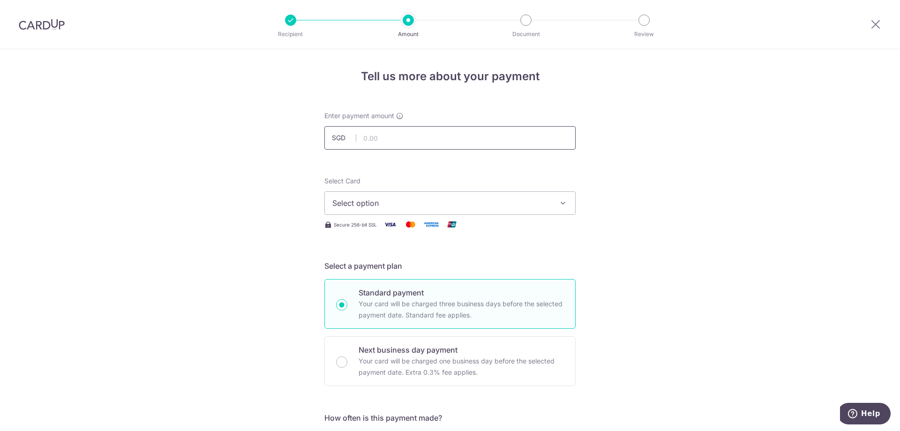
click at [390, 138] on input "text" at bounding box center [449, 137] width 251 height 23
click at [349, 206] on span "Select option" at bounding box center [441, 202] width 218 height 11
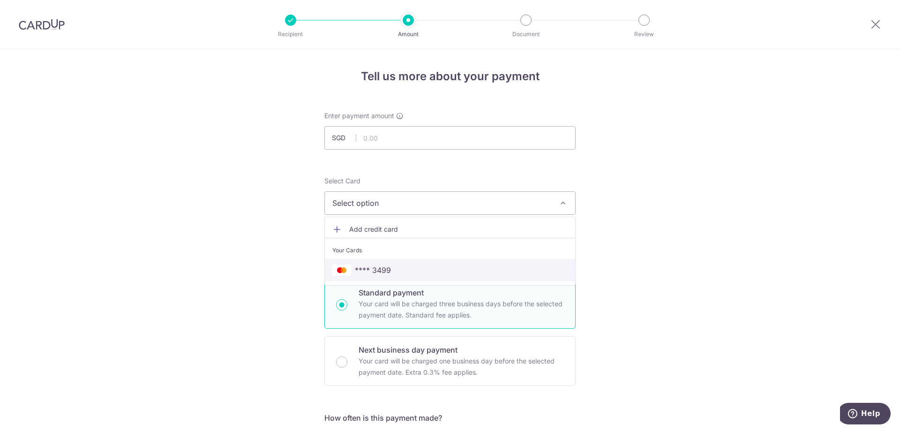
click at [363, 261] on link "**** 3499" at bounding box center [450, 270] width 250 height 22
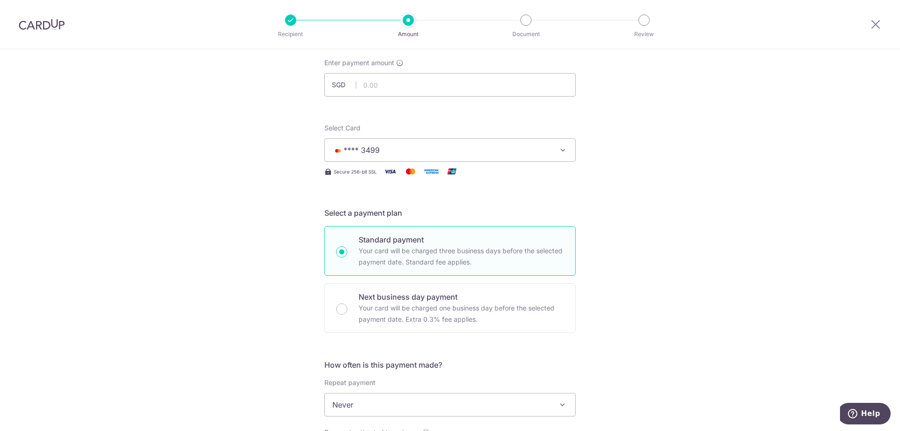
scroll to position [141, 0]
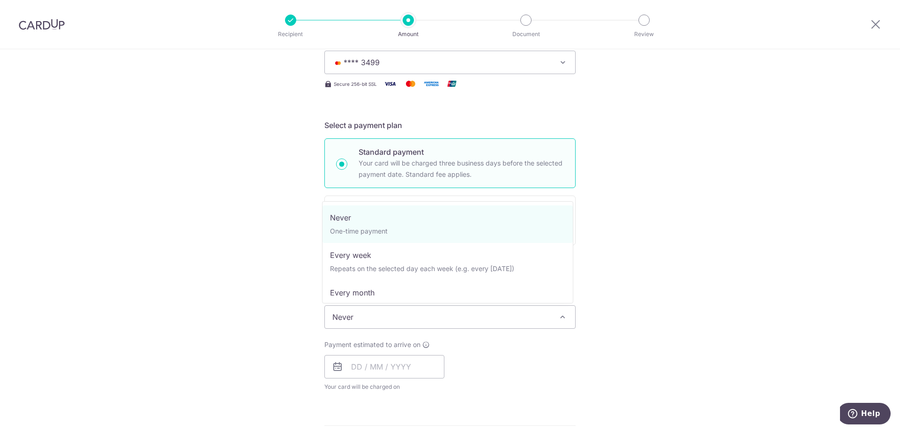
click at [427, 316] on span "Never" at bounding box center [450, 316] width 250 height 22
select select "3"
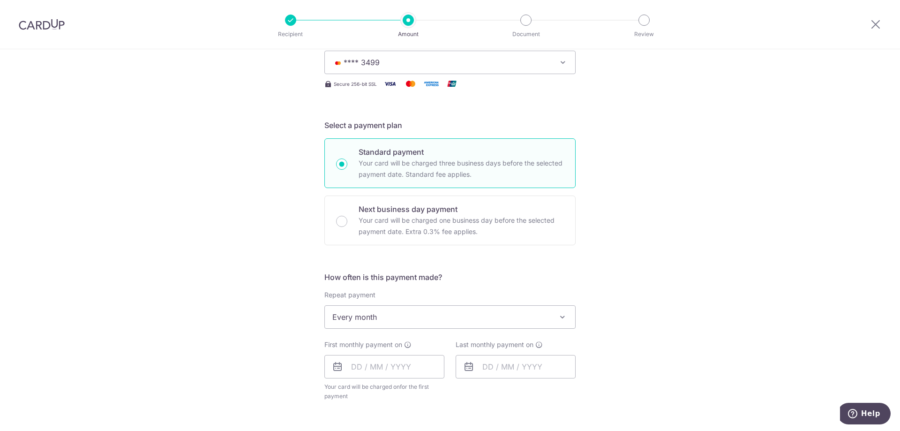
scroll to position [187, 0]
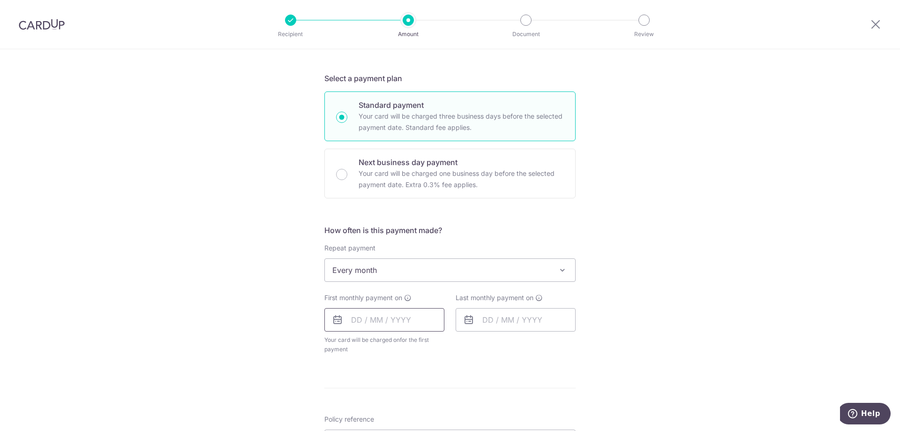
click at [371, 320] on input "text" at bounding box center [384, 319] width 120 height 23
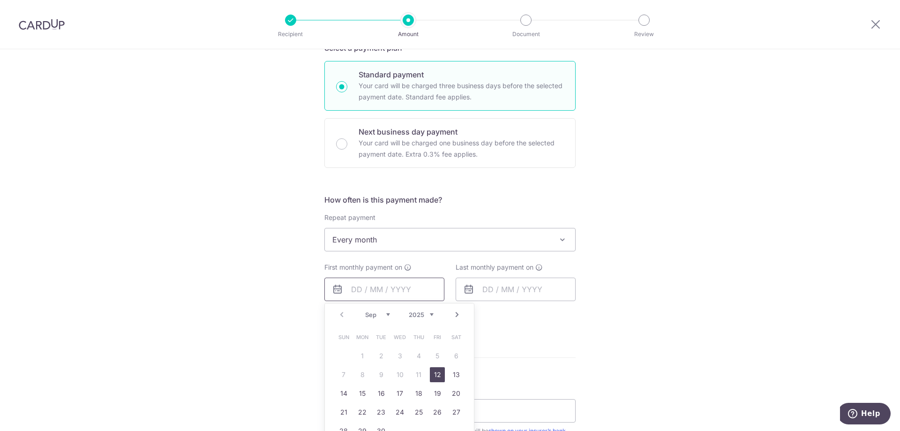
scroll to position [328, 0]
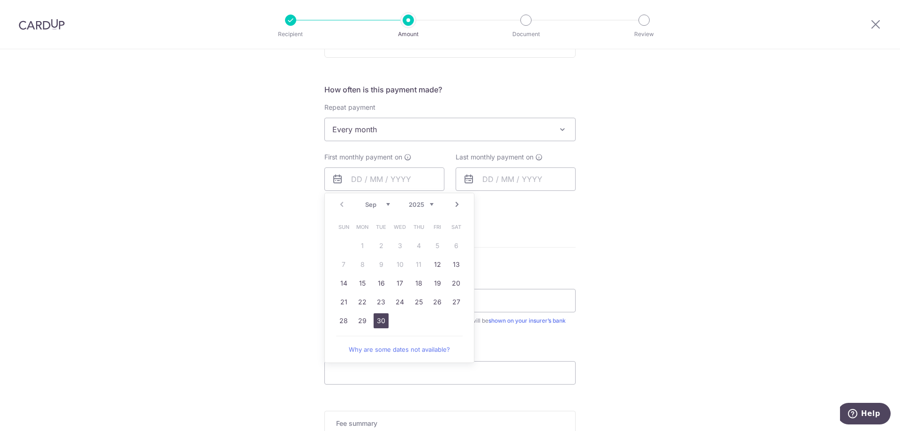
click at [377, 327] on link "30" at bounding box center [380, 320] width 15 height 15
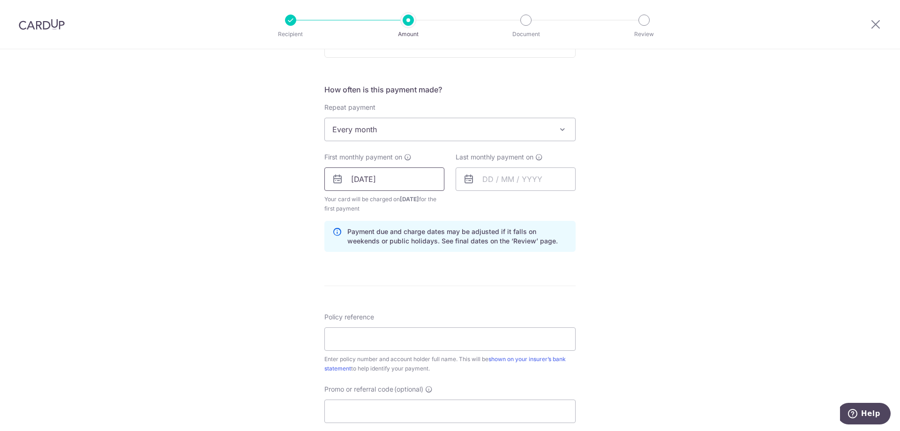
click at [406, 179] on input "30/09/2025" at bounding box center [384, 178] width 120 height 23
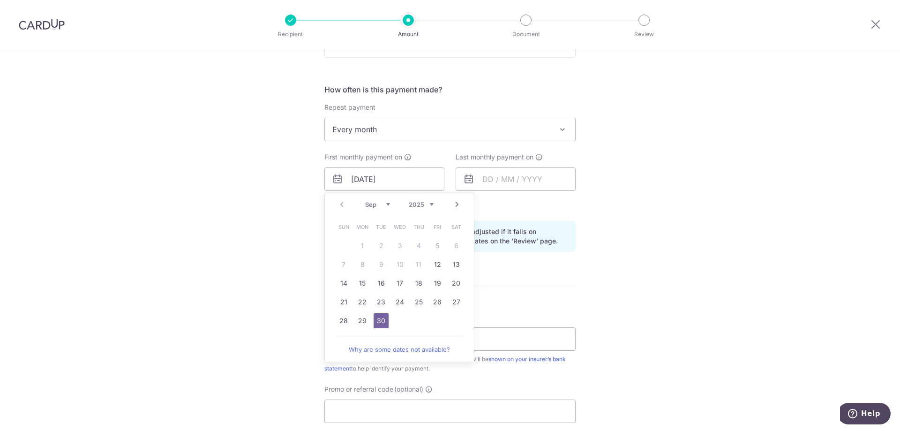
click at [453, 202] on link "Next" at bounding box center [456, 204] width 11 height 11
click at [430, 320] on link "31" at bounding box center [437, 320] width 15 height 15
type input "[DATE]"
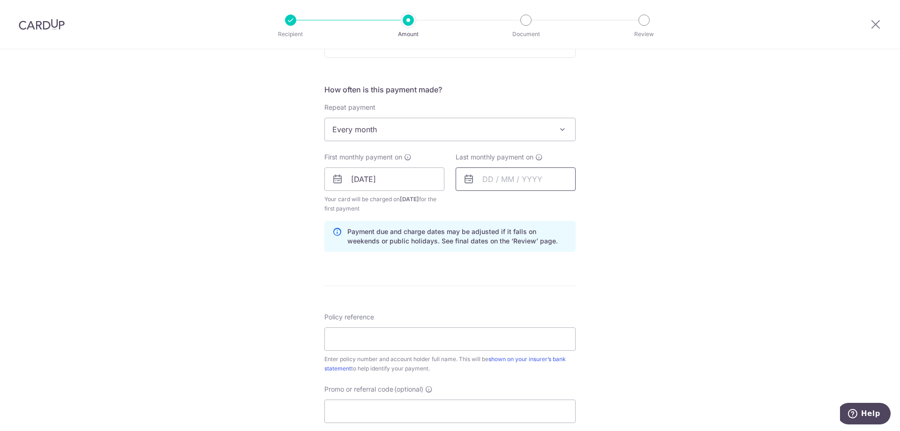
click at [514, 179] on input "text" at bounding box center [515, 178] width 120 height 23
click at [586, 203] on link "Next" at bounding box center [587, 204] width 11 height 11
click at [546, 205] on select "2025 2026 2027 2028 2029 2030 2031 2032 2033 2034 2035" at bounding box center [552, 204] width 25 height 7
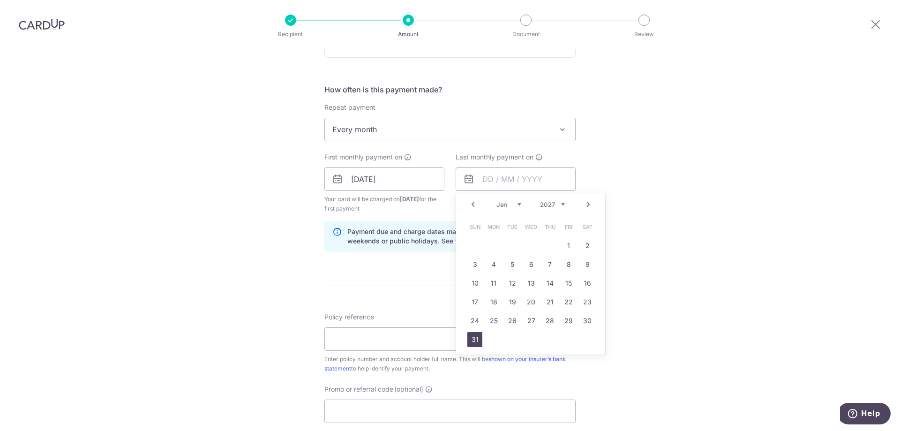
click at [472, 334] on link "31" at bounding box center [474, 339] width 15 height 15
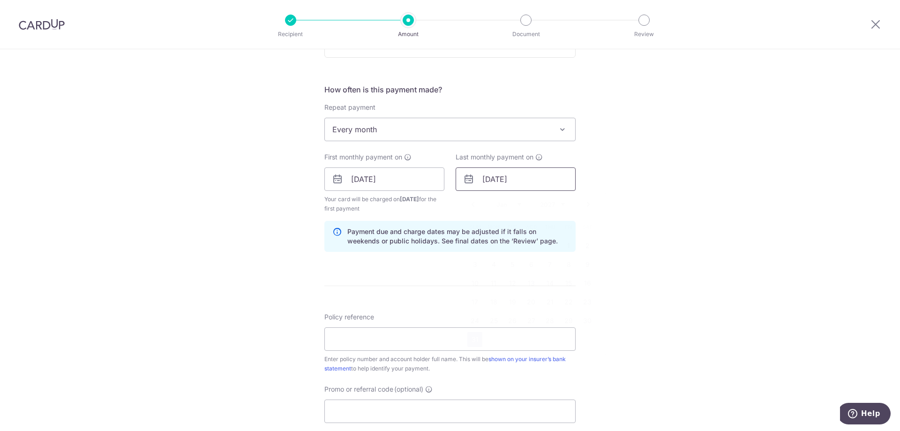
click at [490, 178] on input "[DATE]" at bounding box center [515, 178] width 120 height 23
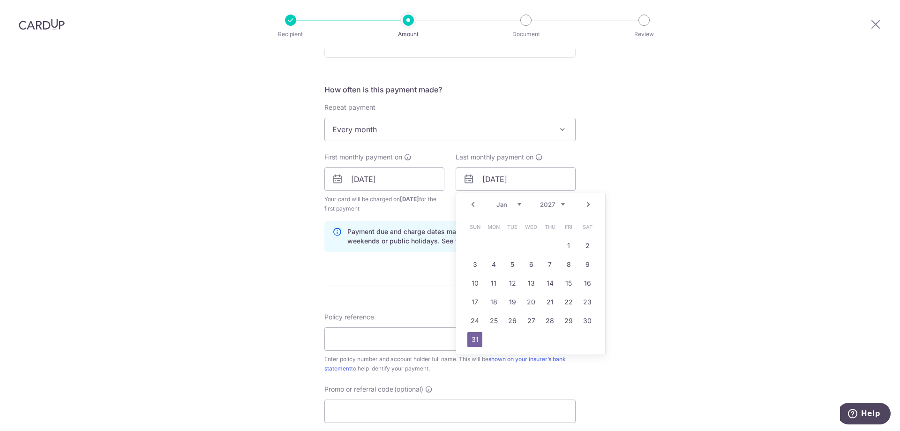
click at [514, 203] on select "Jan Feb Mar Apr May Jun Jul Aug Sep Oct Nov Dec" at bounding box center [508, 204] width 25 height 7
click at [473, 340] on link "31" at bounding box center [474, 339] width 15 height 15
type input "31/10/2027"
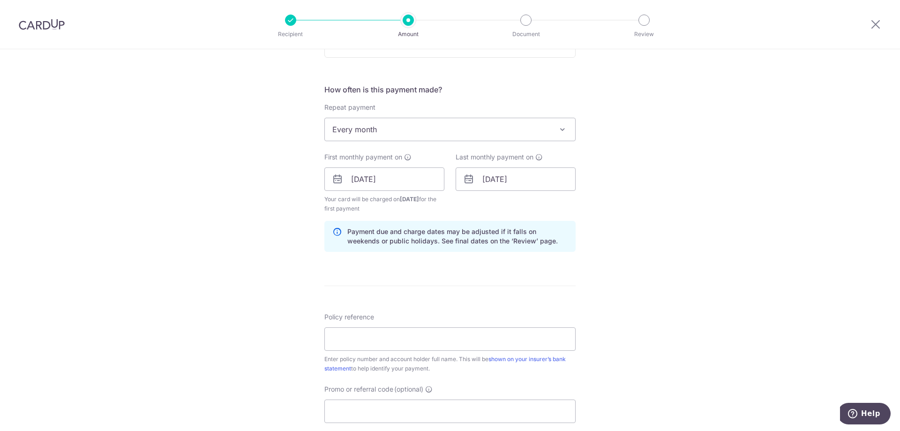
click at [563, 301] on form "Enter payment amount SGD Select Card **** 3499 Add credit card Your Cards **** …" at bounding box center [449, 177] width 251 height 789
click at [332, 234] on icon at bounding box center [336, 236] width 9 height 19
click at [334, 231] on icon at bounding box center [336, 236] width 9 height 19
paste input "1492531847"
type input "1492531847"
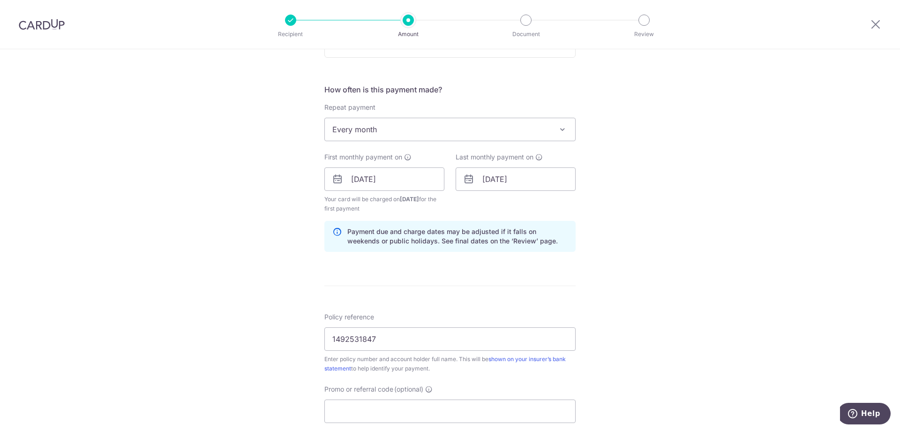
click at [417, 283] on form "Enter payment amount SGD Select Card **** 3499 Add credit card Your Cards **** …" at bounding box center [449, 177] width 251 height 789
click at [385, 340] on input "1492531847" at bounding box center [449, 338] width 251 height 23
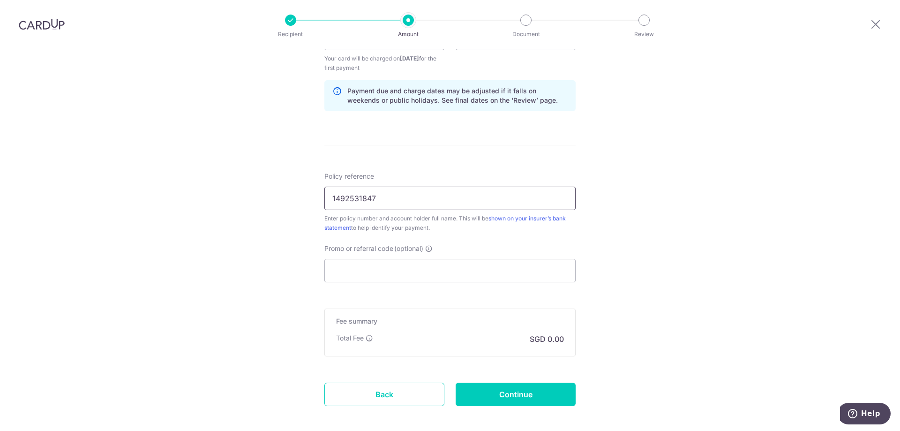
scroll to position [514, 0]
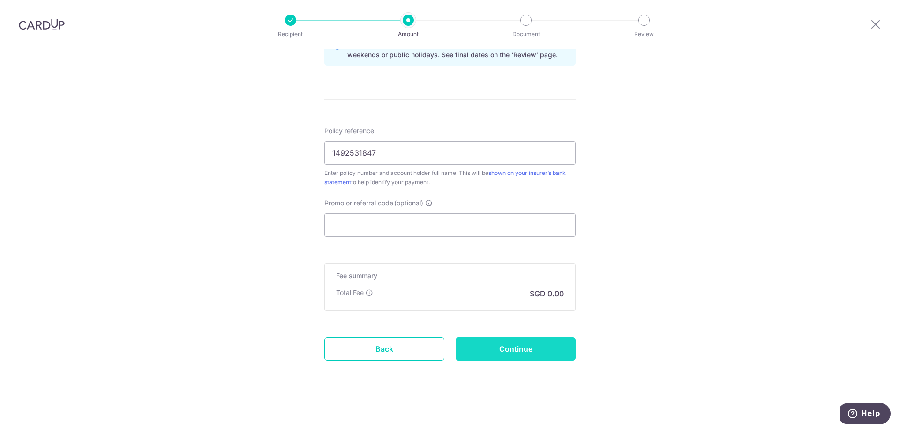
click at [555, 342] on input "Continue" at bounding box center [515, 348] width 120 height 23
type input "Create Schedule"
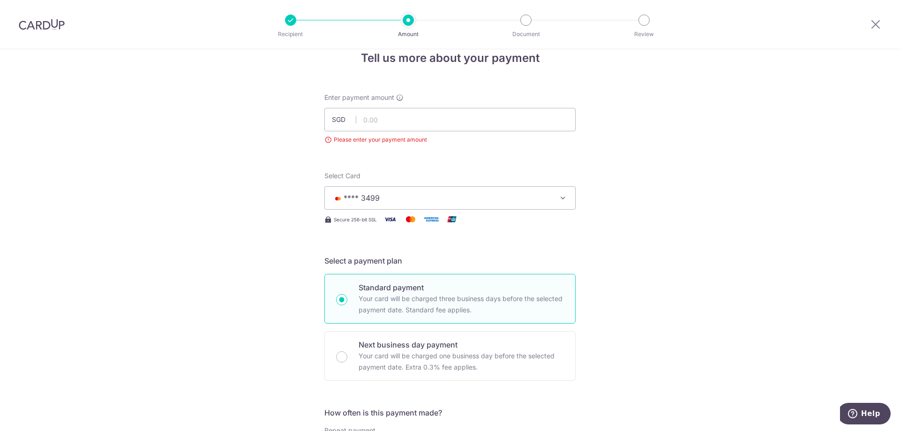
scroll to position [11, 0]
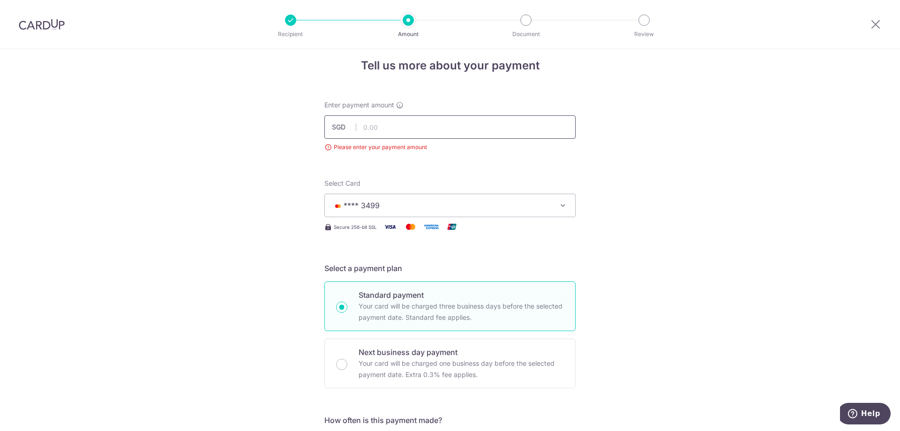
click at [407, 137] on div "Enter payment amount SGD Please enter your payment amount" at bounding box center [449, 126] width 251 height 52
click at [407, 135] on input "text" at bounding box center [449, 126] width 251 height 23
type input "318.27"
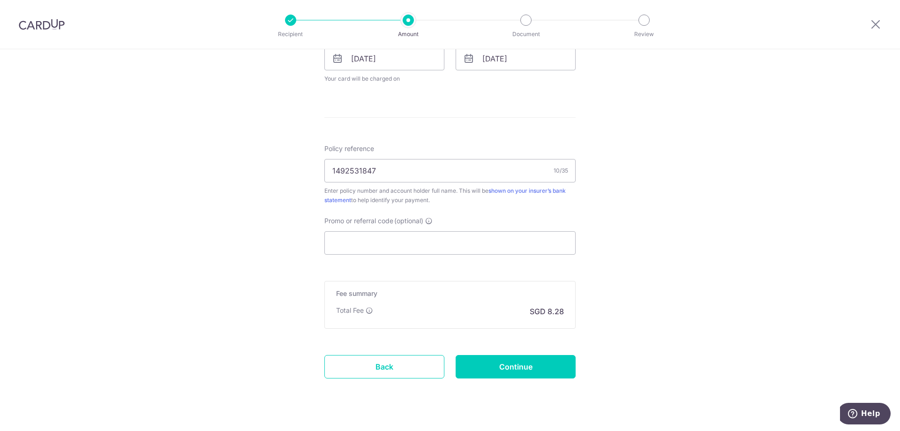
scroll to position [479, 0]
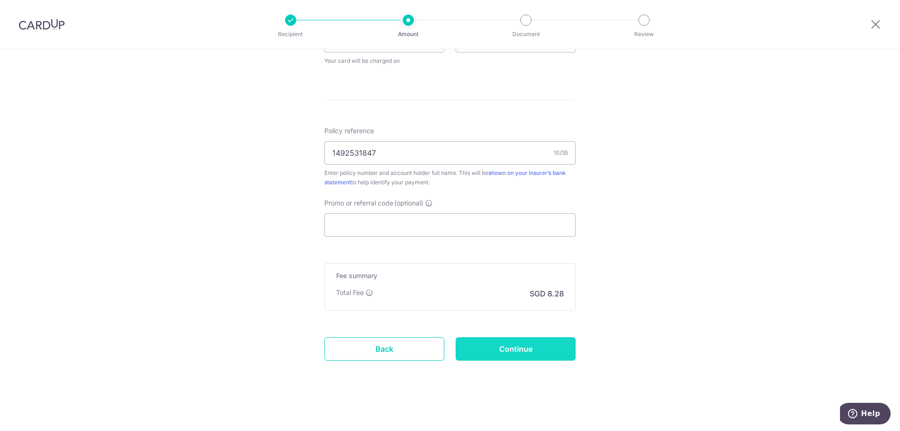
click at [484, 349] on input "Continue" at bounding box center [515, 348] width 120 height 23
type input "Create Schedule"
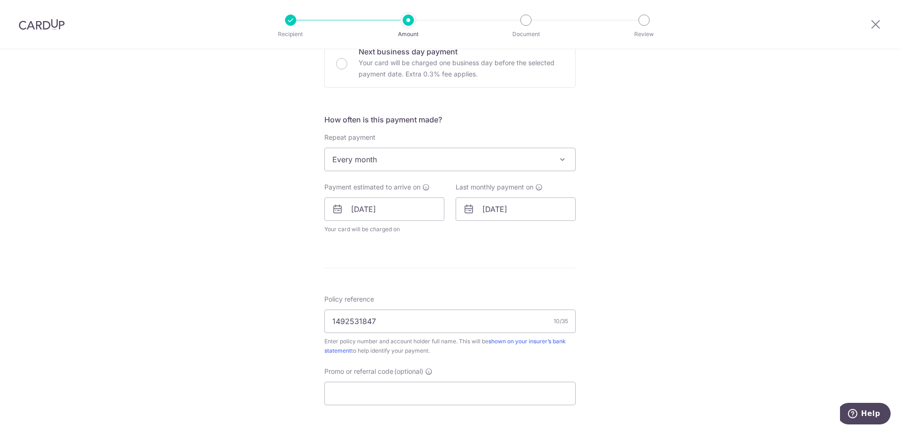
scroll to position [292, 0]
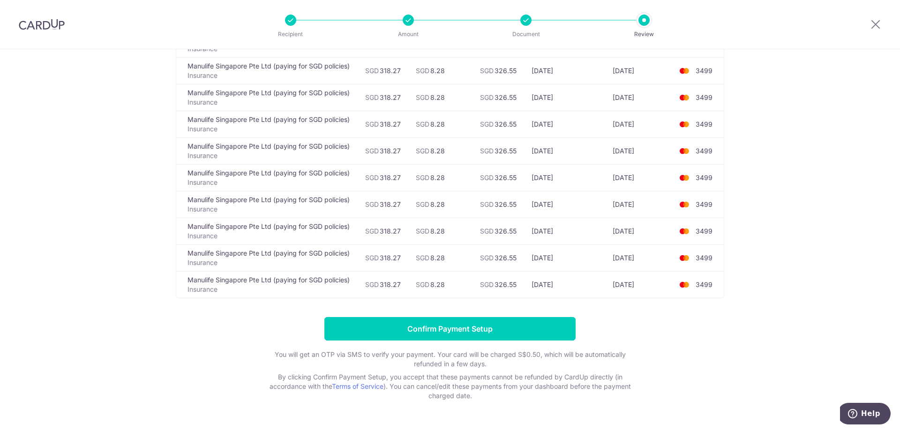
scroll to position [550, 0]
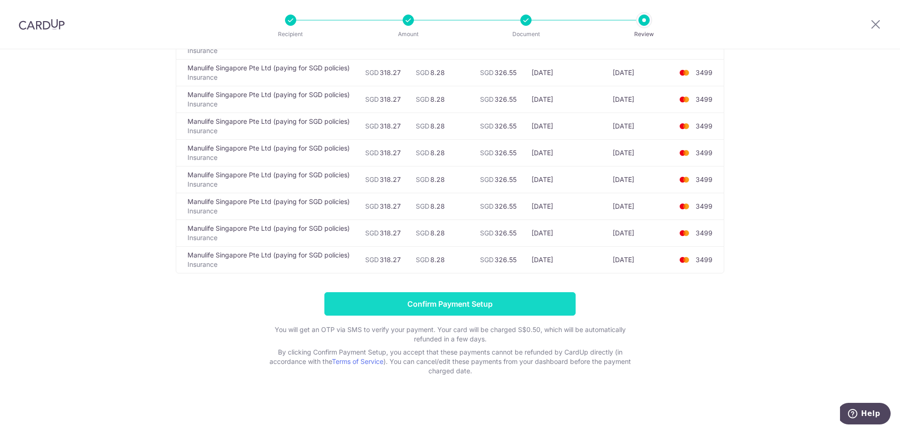
click at [371, 312] on input "Confirm Payment Setup" at bounding box center [449, 303] width 251 height 23
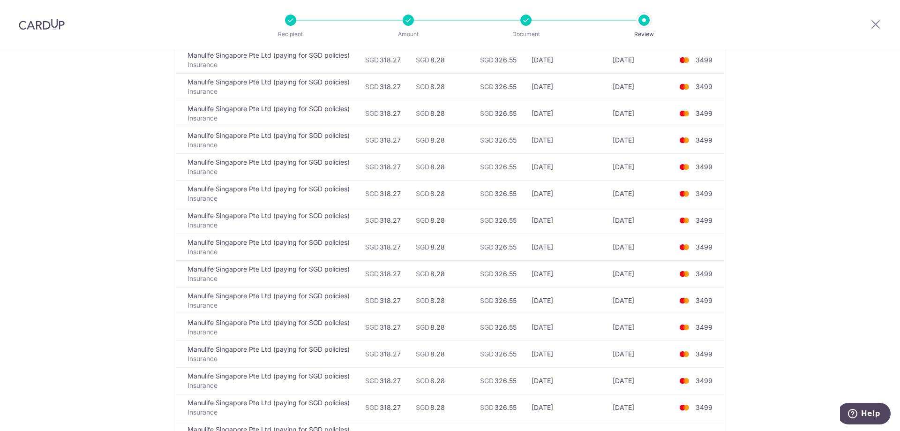
scroll to position [0, 0]
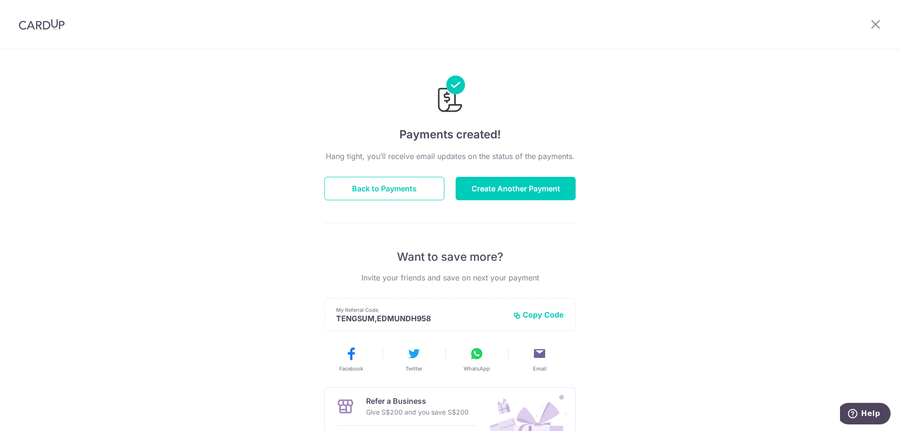
click at [46, 28] on img at bounding box center [42, 24] width 46 height 11
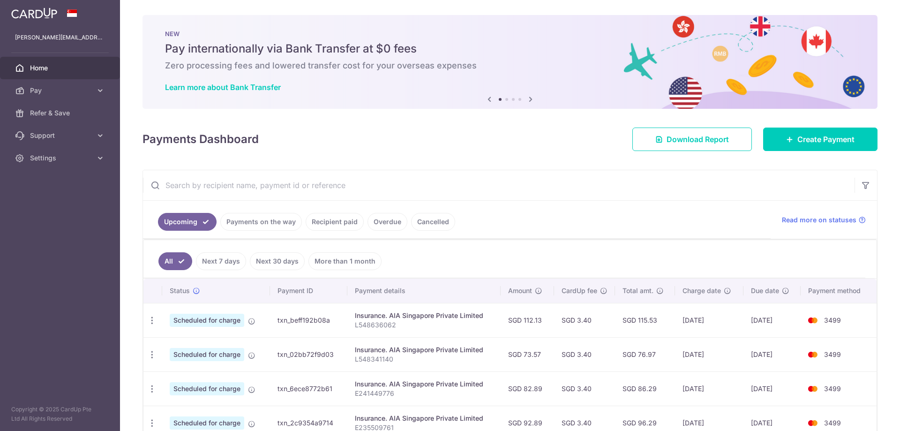
click at [873, 22] on div "× Pause Schedule Pause all future payments in this series Pause just this one p…" at bounding box center [510, 215] width 780 height 431
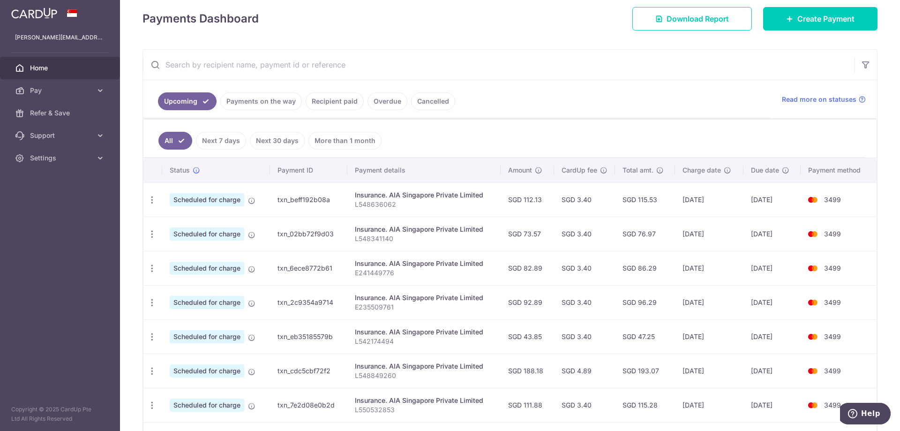
scroll to position [234, 0]
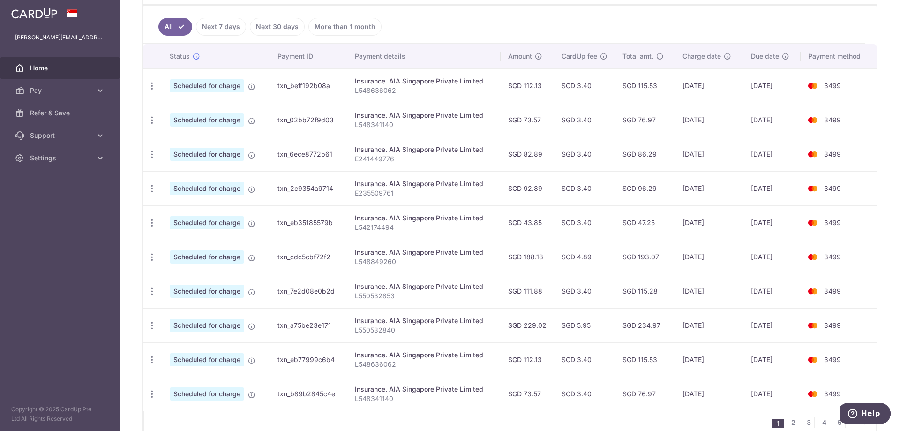
click at [278, 30] on link "Next 30 days" at bounding box center [277, 27] width 55 height 18
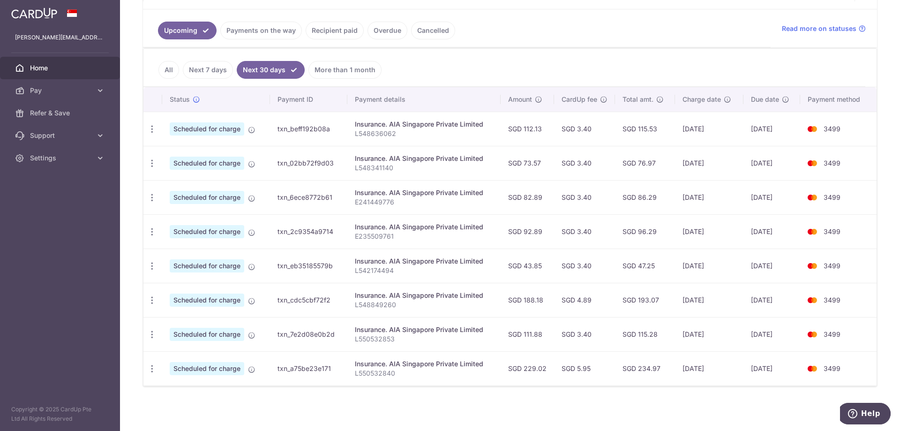
scroll to position [192, 0]
drag, startPoint x: 737, startPoint y: 365, endPoint x: 577, endPoint y: 175, distance: 248.7
click at [577, 175] on tbody "Update payment Cancel payment Scheduled for charge txn_beff192b08a Insurance. A…" at bounding box center [509, 248] width 733 height 274
click at [577, 175] on td "SGD 3.40" at bounding box center [584, 162] width 61 height 34
click at [332, 69] on link "More than 1 month" at bounding box center [344, 69] width 73 height 18
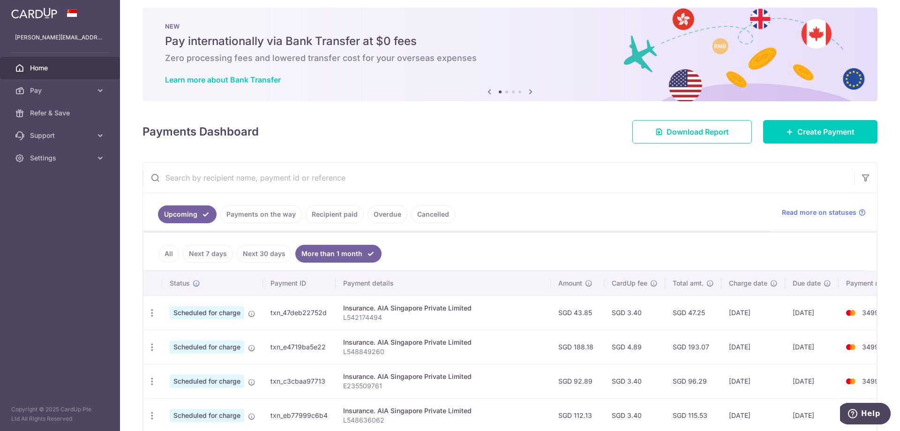
scroll to position [0, 0]
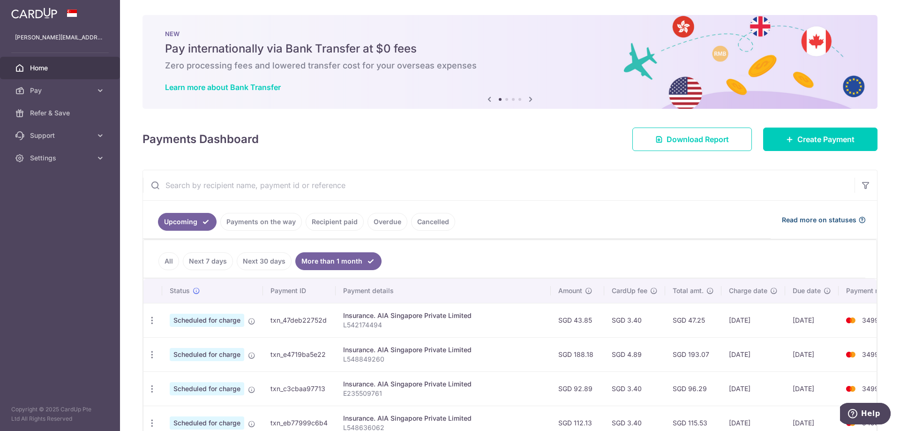
click at [840, 220] on span "Read more on statuses" at bounding box center [818, 219] width 74 height 9
click at [106, 94] on link "Pay" at bounding box center [60, 90] width 120 height 22
click at [66, 115] on span "Payments" at bounding box center [61, 112] width 62 height 9
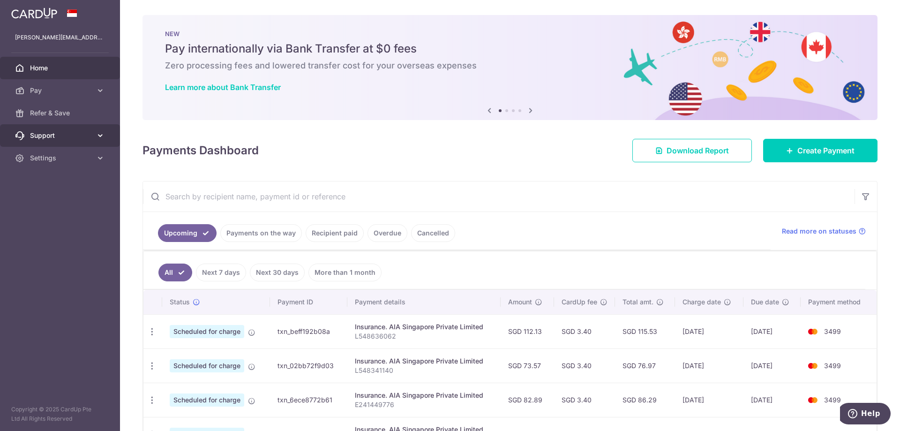
click at [54, 136] on span "Support" at bounding box center [61, 135] width 62 height 9
click at [537, 166] on div "× Pause Schedule Pause all future payments in this series Pause just this one p…" at bounding box center [510, 215] width 780 height 431
